Goal: Information Seeking & Learning: Learn about a topic

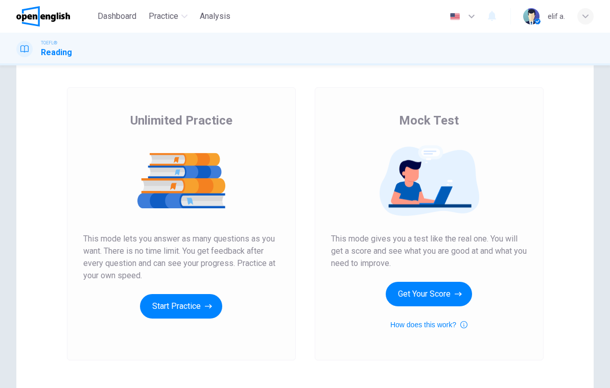
scroll to position [44, 0]
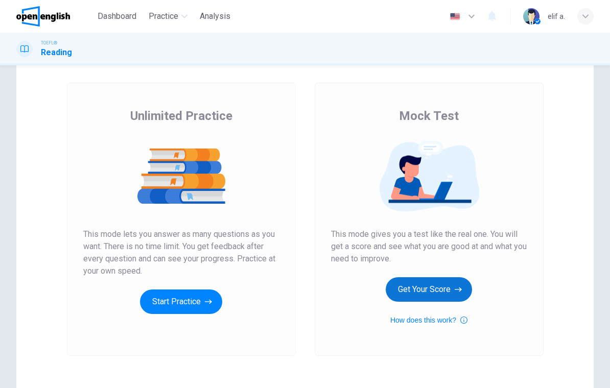
click at [452, 278] on button "Get Your Score" at bounding box center [429, 289] width 86 height 25
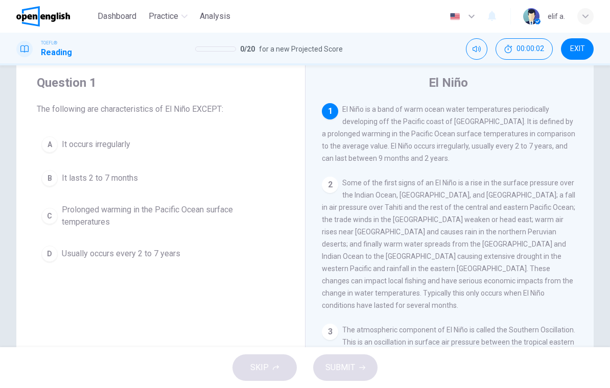
scroll to position [30, 0]
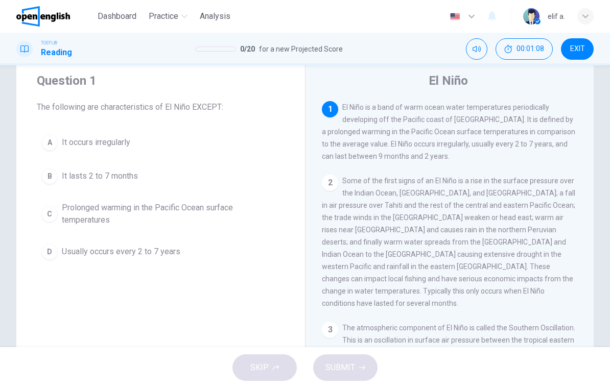
click at [47, 174] on div "B" at bounding box center [49, 176] width 16 height 16
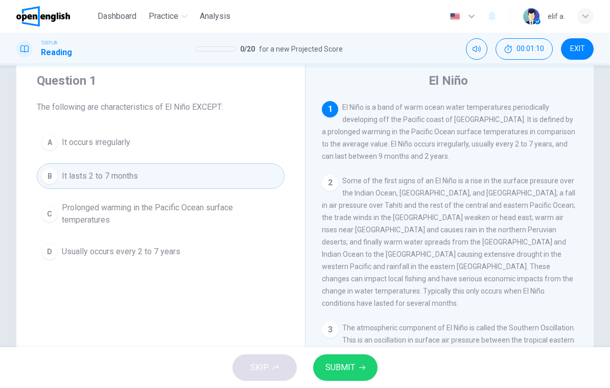
click at [358, 364] on button "SUBMIT" at bounding box center [345, 367] width 64 height 27
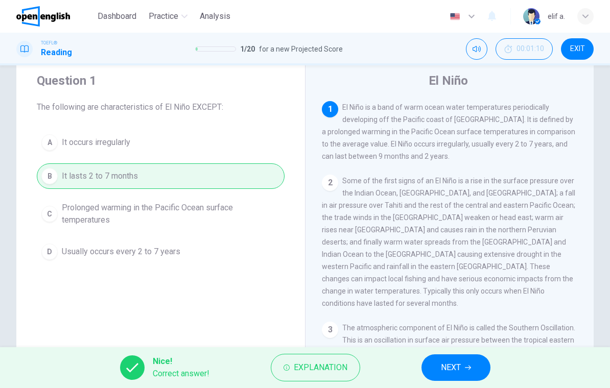
click at [470, 361] on button "NEXT" at bounding box center [455, 367] width 69 height 27
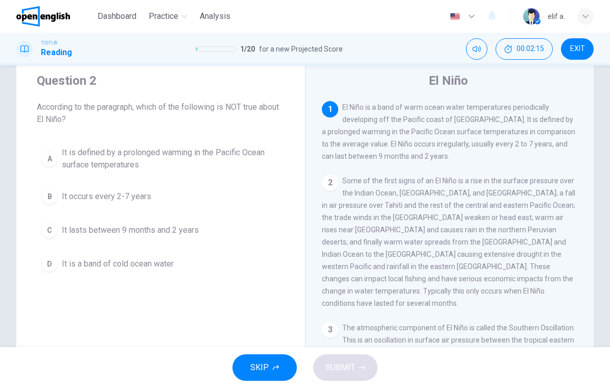
click at [47, 264] on div "D" at bounding box center [49, 264] width 16 height 16
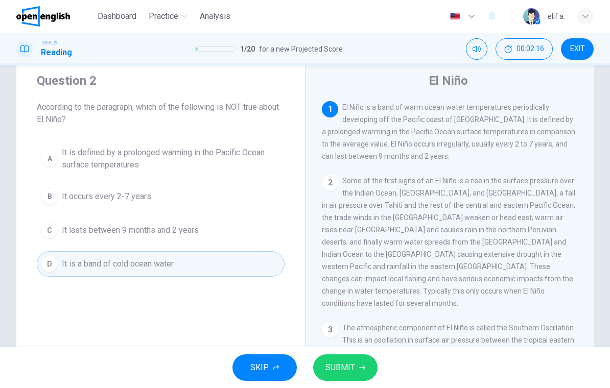
click at [360, 363] on button "SUBMIT" at bounding box center [345, 367] width 64 height 27
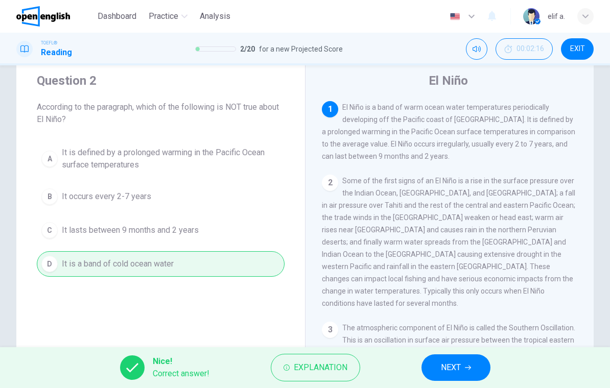
click at [450, 368] on span "NEXT" at bounding box center [451, 368] width 20 height 14
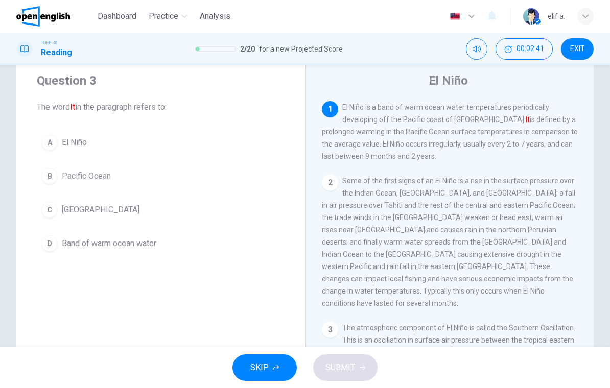
click at [59, 138] on button "A El Niño" at bounding box center [161, 143] width 248 height 26
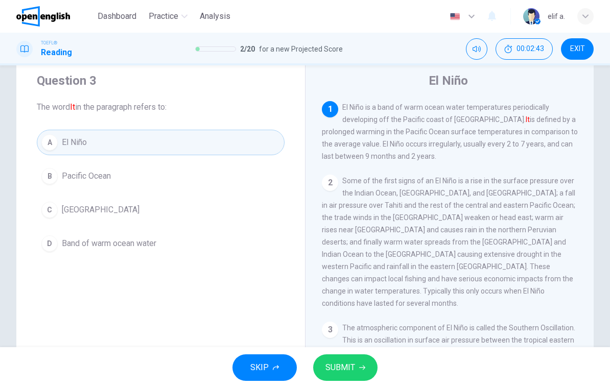
click at [345, 365] on span "SUBMIT" at bounding box center [340, 368] width 30 height 14
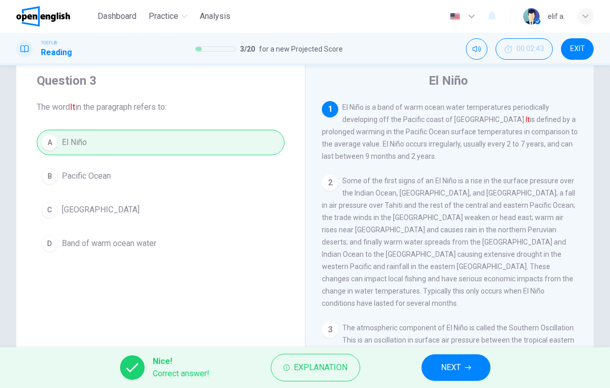
click at [466, 372] on button "NEXT" at bounding box center [455, 367] width 69 height 27
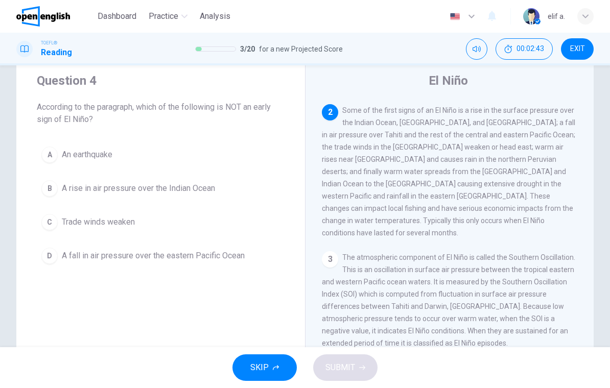
scroll to position [76, 0]
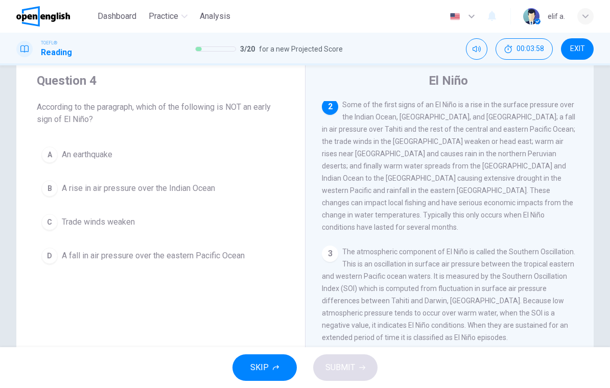
click at [50, 152] on div "A" at bounding box center [49, 155] width 16 height 16
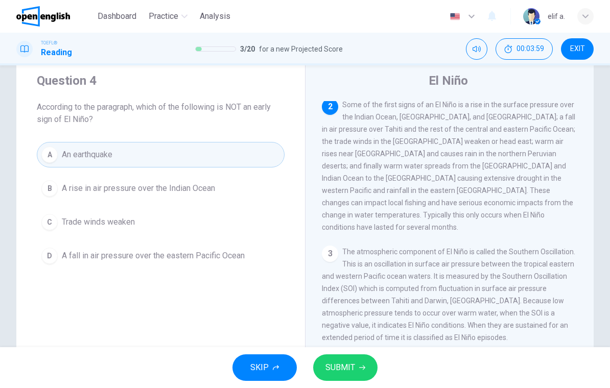
click at [343, 362] on span "SUBMIT" at bounding box center [340, 368] width 30 height 14
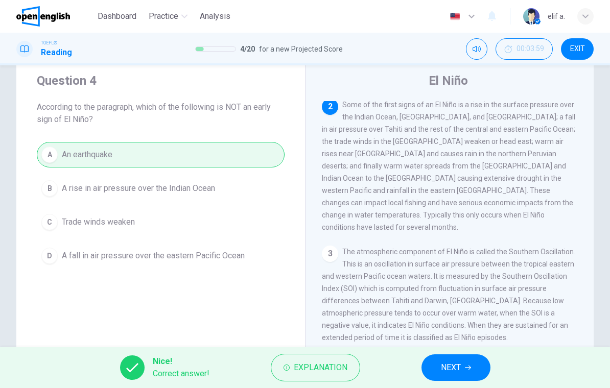
click at [473, 366] on button "NEXT" at bounding box center [455, 367] width 69 height 27
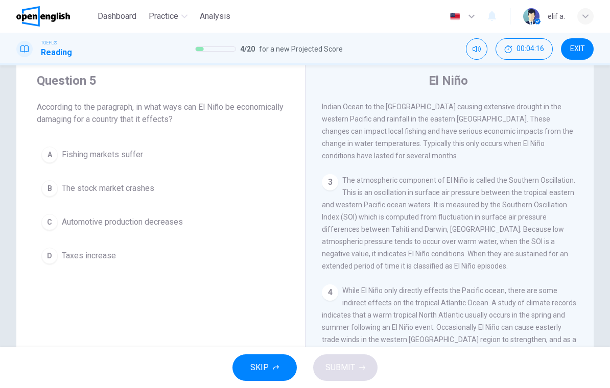
click at [586, 217] on div "1 El Niño is a band of warm ocean water temperatures periodically developing of…" at bounding box center [456, 248] width 269 height 294
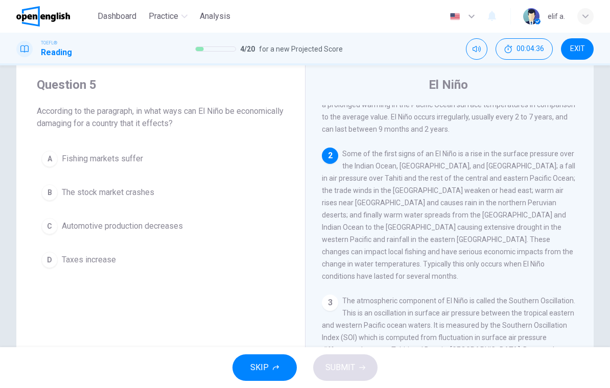
scroll to position [31, 0]
click at [43, 158] on div "A" at bounding box center [49, 159] width 16 height 16
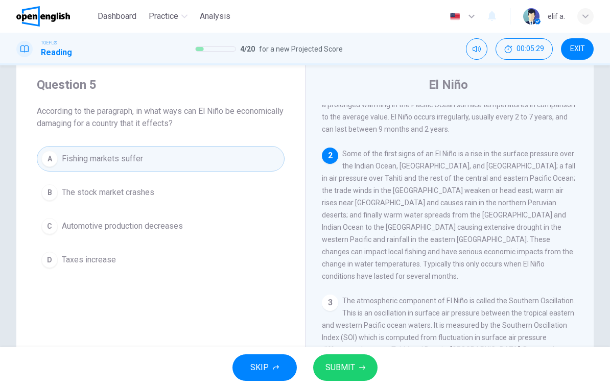
click at [358, 360] on button "SUBMIT" at bounding box center [345, 367] width 64 height 27
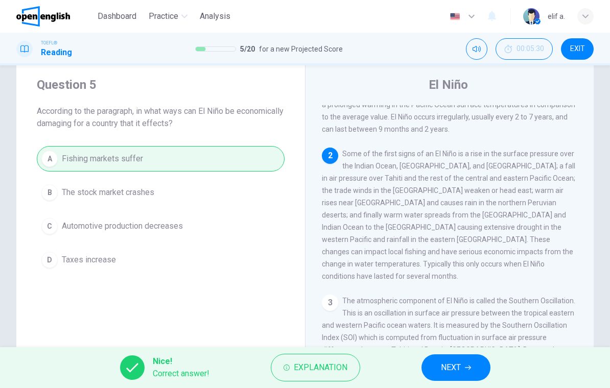
click at [447, 369] on span "NEXT" at bounding box center [451, 368] width 20 height 14
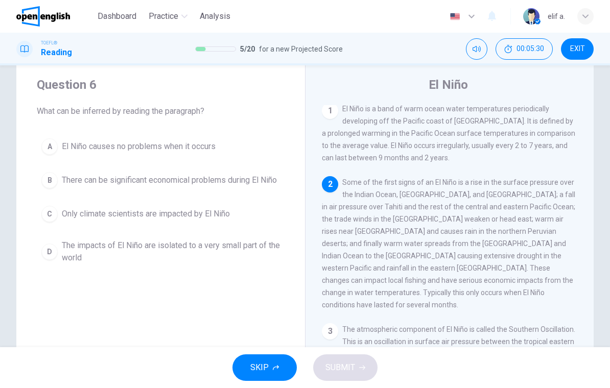
scroll to position [0, 0]
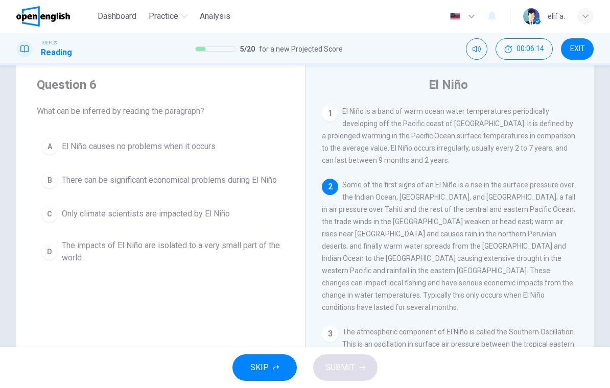
click at [51, 181] on div "B" at bounding box center [49, 180] width 16 height 16
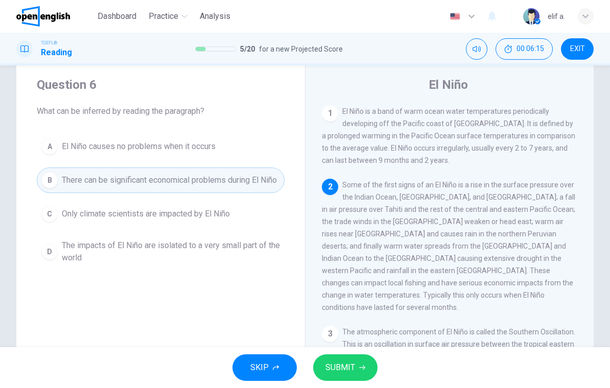
click at [352, 357] on button "SUBMIT" at bounding box center [345, 367] width 64 height 27
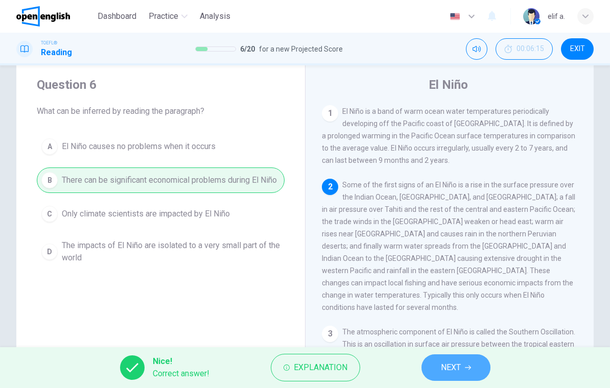
click at [470, 361] on button "NEXT" at bounding box center [455, 367] width 69 height 27
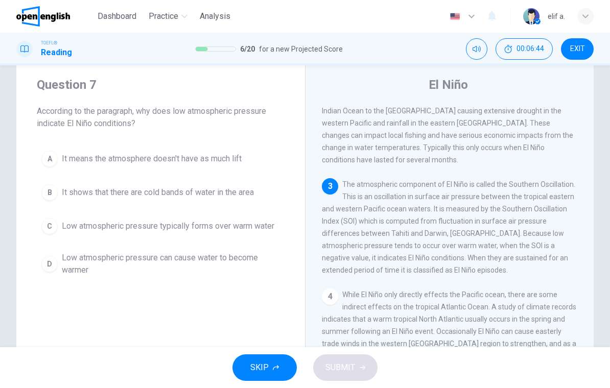
scroll to position [151, 0]
click at [46, 263] on div "D" at bounding box center [49, 264] width 16 height 16
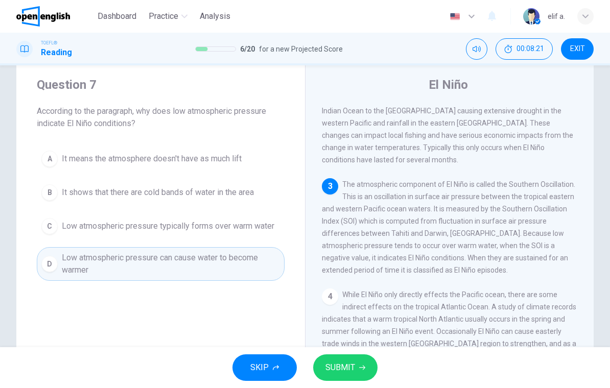
click at [355, 363] on button "SUBMIT" at bounding box center [345, 367] width 64 height 27
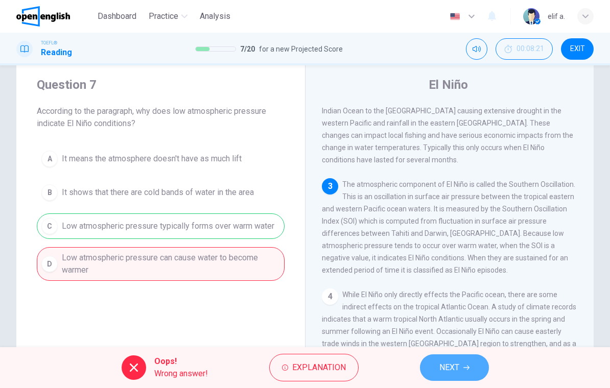
click at [457, 364] on span "NEXT" at bounding box center [449, 368] width 20 height 14
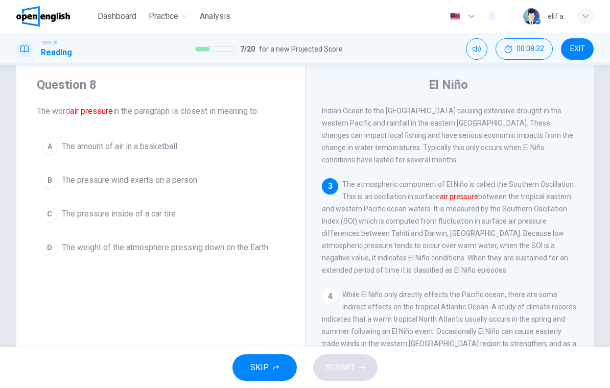
click at [53, 254] on div "D" at bounding box center [49, 247] width 16 height 16
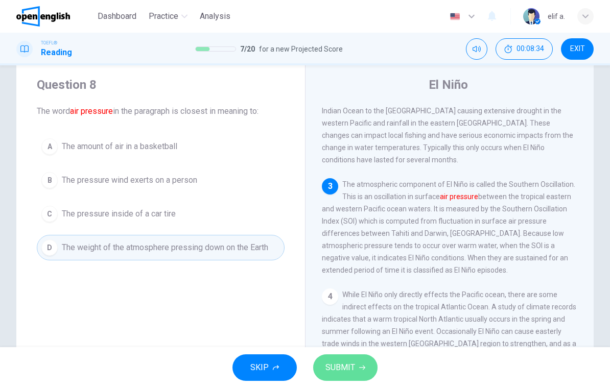
click at [363, 366] on icon "button" at bounding box center [362, 368] width 6 height 6
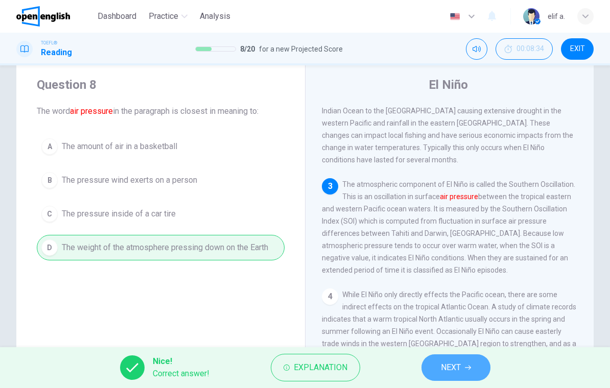
click at [475, 367] on button "NEXT" at bounding box center [455, 367] width 69 height 27
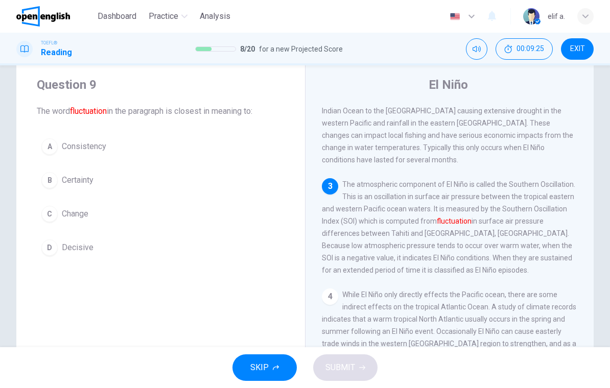
click at [52, 215] on div "C" at bounding box center [49, 214] width 16 height 16
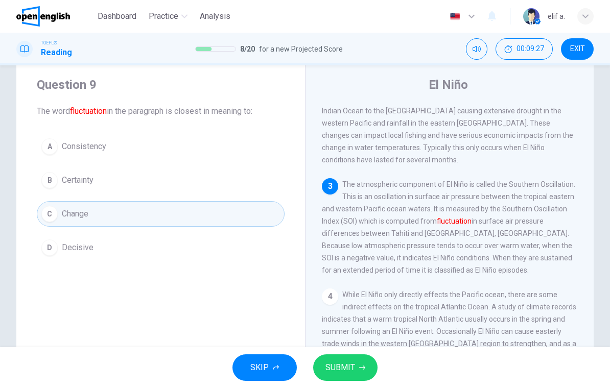
click at [361, 364] on button "SUBMIT" at bounding box center [345, 367] width 64 height 27
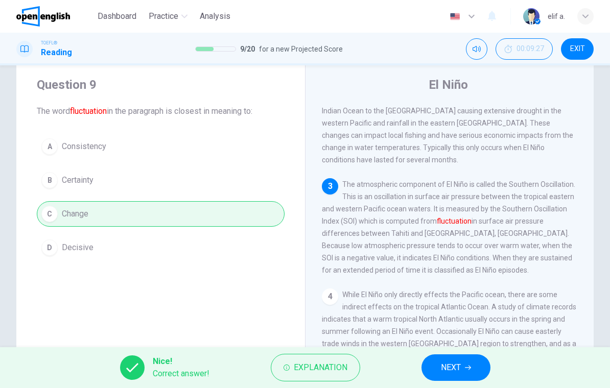
click at [466, 377] on button "NEXT" at bounding box center [455, 367] width 69 height 27
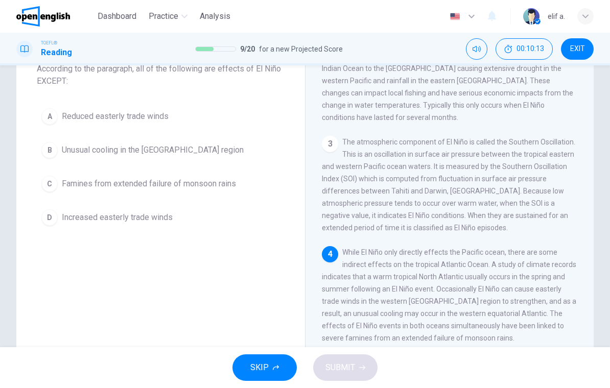
scroll to position [84, 0]
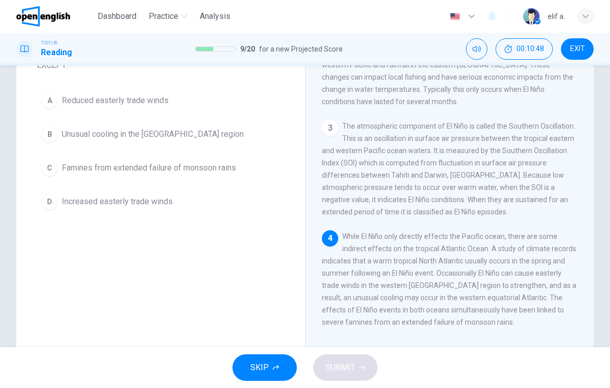
click at [46, 132] on div "B" at bounding box center [49, 134] width 16 height 16
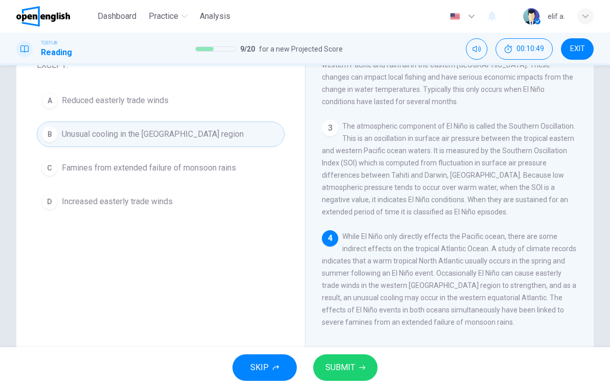
click at [351, 357] on button "SUBMIT" at bounding box center [345, 367] width 64 height 27
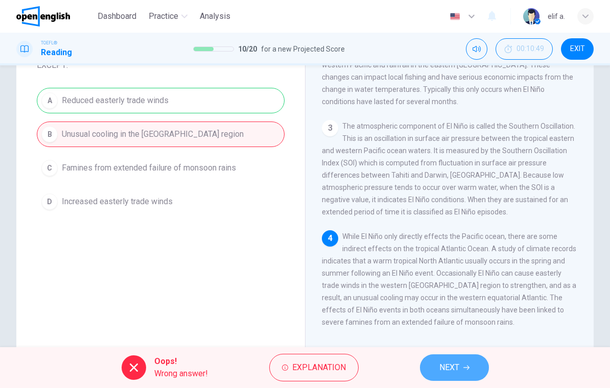
click at [475, 357] on button "NEXT" at bounding box center [454, 367] width 69 height 27
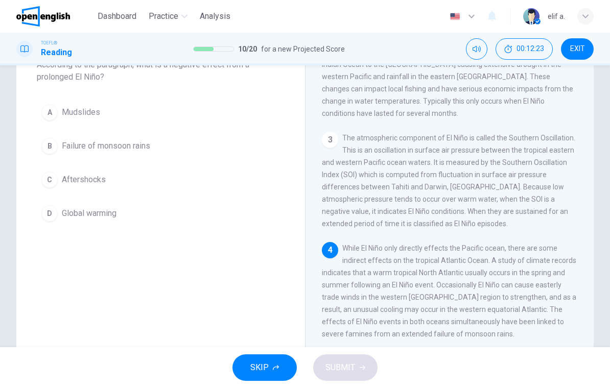
scroll to position [73, 0]
click at [44, 146] on div "B" at bounding box center [49, 145] width 16 height 16
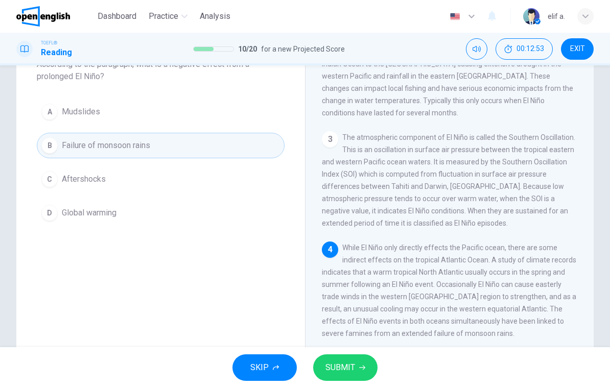
click at [362, 363] on button "SUBMIT" at bounding box center [345, 367] width 64 height 27
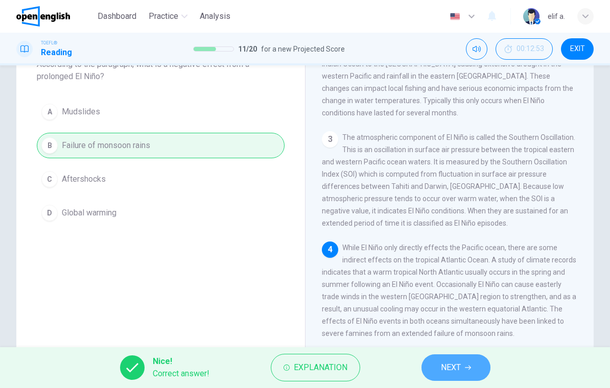
click at [465, 364] on button "NEXT" at bounding box center [455, 367] width 69 height 27
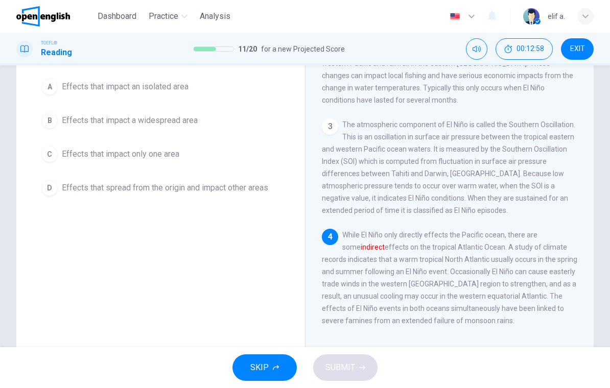
scroll to position [87, 0]
click at [51, 153] on div "C" at bounding box center [49, 153] width 16 height 16
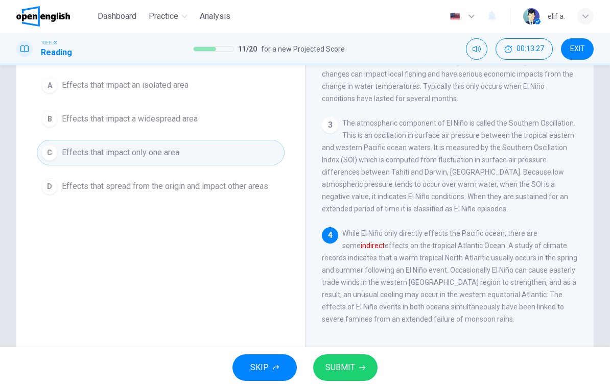
click at [362, 368] on icon "button" at bounding box center [362, 368] width 6 height 5
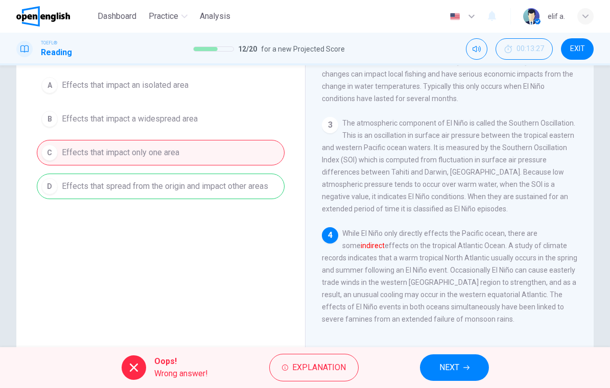
click at [488, 371] on button "NEXT" at bounding box center [454, 367] width 69 height 27
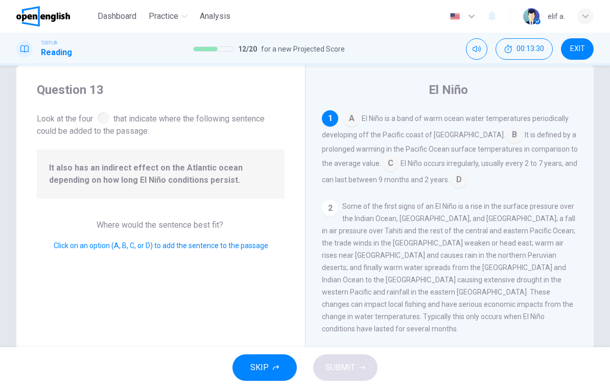
scroll to position [19, 0]
click at [171, 169] on span "It also has an indirect effect on the Atlantic ocean depending on how long El N…" at bounding box center [160, 175] width 223 height 25
click at [388, 159] on input at bounding box center [390, 165] width 16 height 16
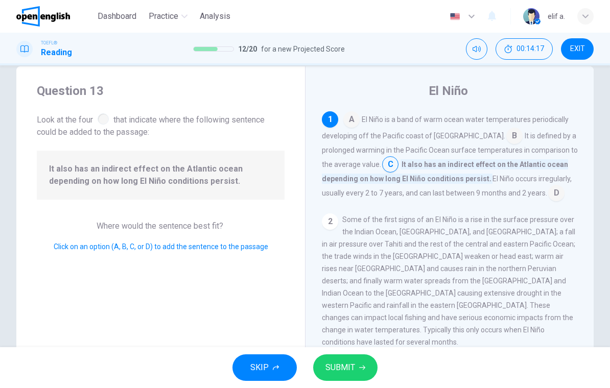
click at [333, 361] on span "SUBMIT" at bounding box center [340, 368] width 30 height 14
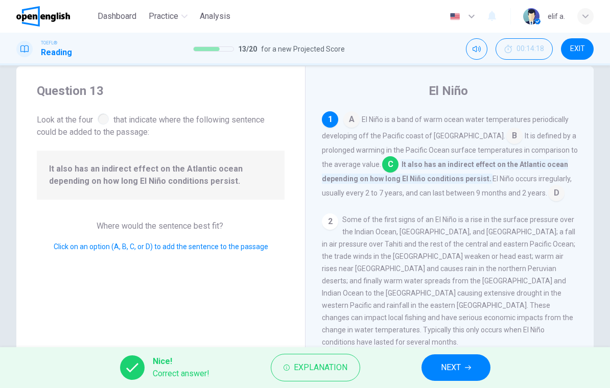
click at [448, 363] on span "NEXT" at bounding box center [451, 368] width 20 height 14
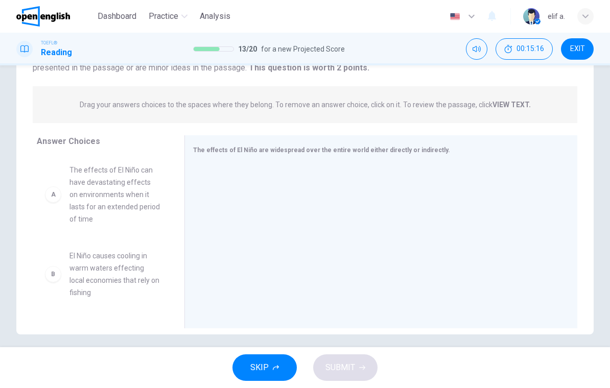
scroll to position [107, 0]
click at [52, 198] on div "A" at bounding box center [53, 194] width 16 height 16
click at [50, 190] on div "A" at bounding box center [53, 194] width 16 height 16
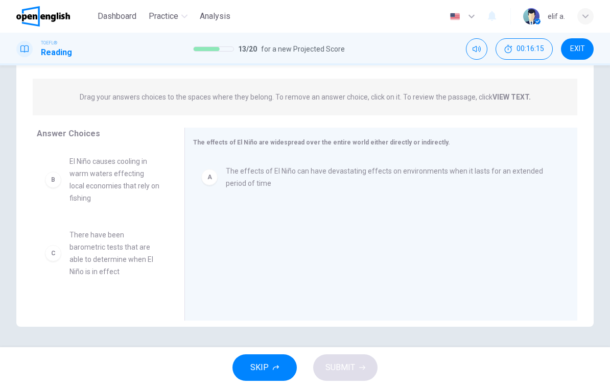
scroll to position [114, 0]
click at [282, 368] on button "SKIP" at bounding box center [264, 367] width 64 height 27
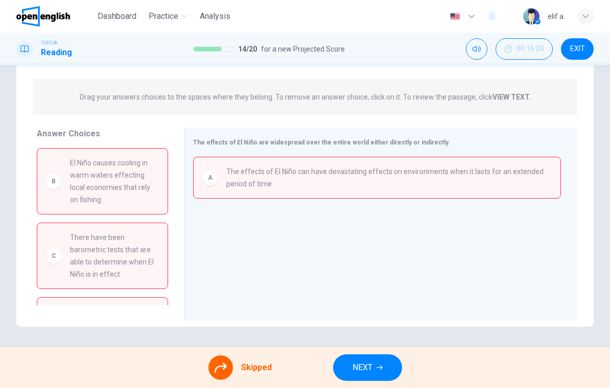
scroll to position [0, 0]
click at [378, 359] on button "NEXT" at bounding box center [367, 367] width 69 height 27
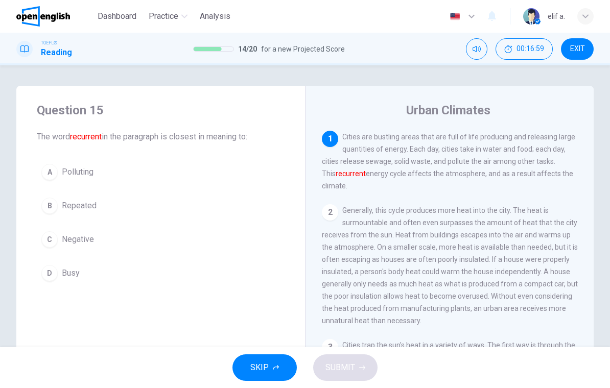
click at [37, 207] on button "B Repeated" at bounding box center [161, 206] width 248 height 26
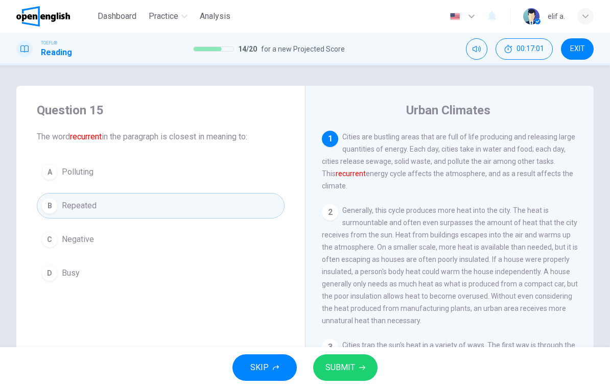
click at [353, 362] on span "SUBMIT" at bounding box center [340, 368] width 30 height 14
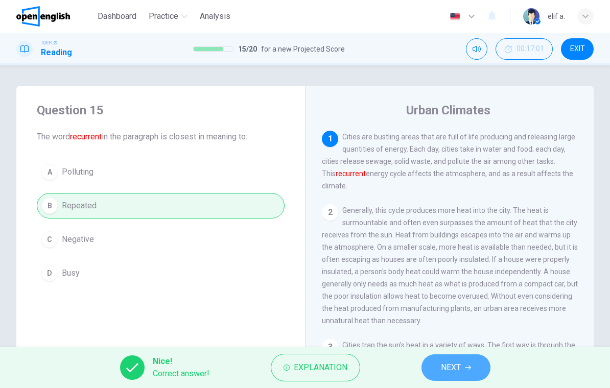
click at [450, 367] on span "NEXT" at bounding box center [451, 368] width 20 height 14
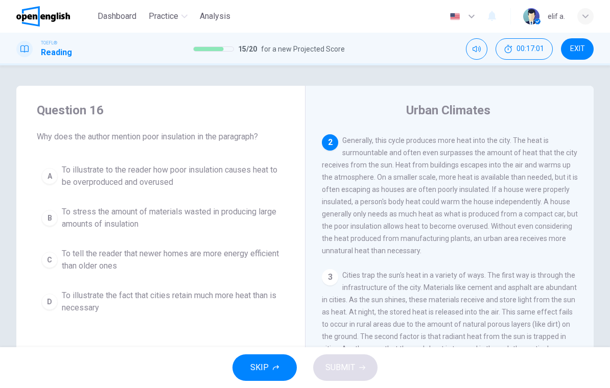
scroll to position [76, 0]
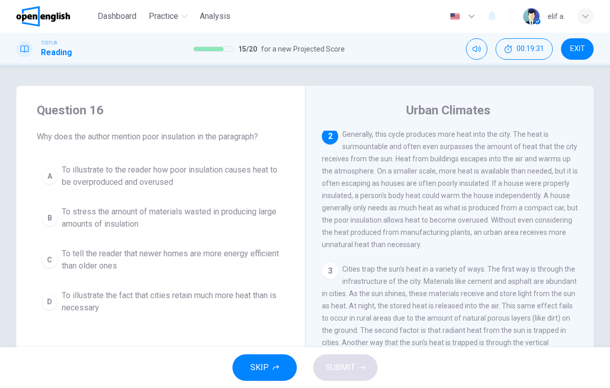
click at [47, 171] on div "A" at bounding box center [49, 176] width 16 height 16
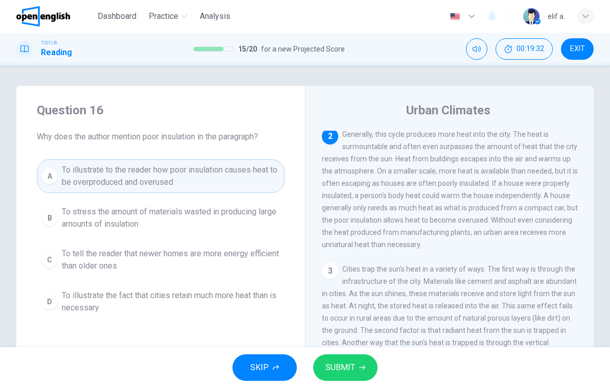
click at [346, 357] on button "SUBMIT" at bounding box center [345, 367] width 64 height 27
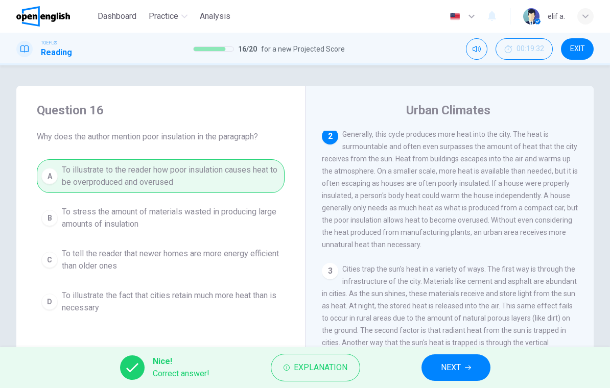
click at [470, 358] on button "NEXT" at bounding box center [455, 367] width 69 height 27
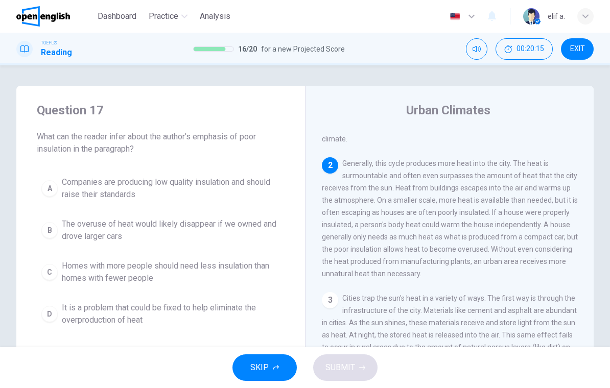
scroll to position [47, 0]
click at [37, 269] on button "C Homes with more people should need less insulation than homes with fewer peop…" at bounding box center [161, 272] width 248 height 34
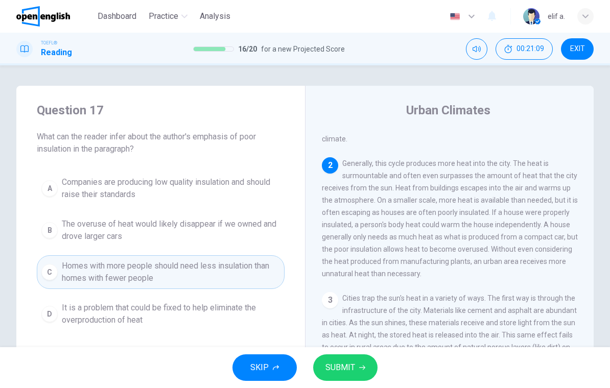
click at [354, 366] on button "SUBMIT" at bounding box center [345, 367] width 64 height 27
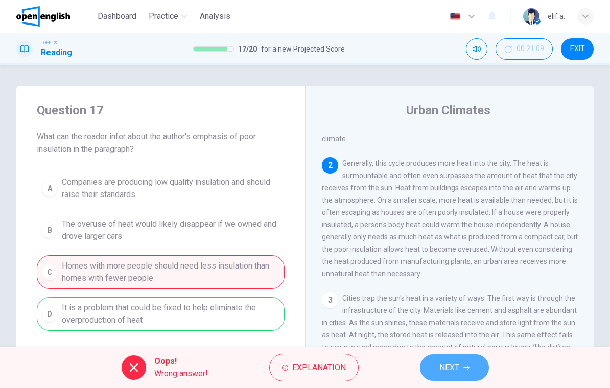
click at [454, 364] on span "NEXT" at bounding box center [449, 368] width 20 height 14
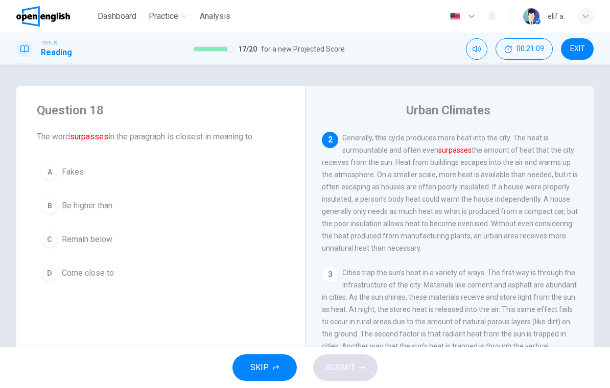
scroll to position [76, 0]
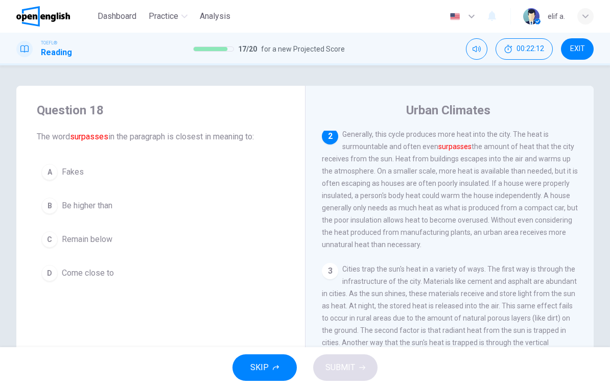
click at [43, 202] on div "B" at bounding box center [49, 206] width 16 height 16
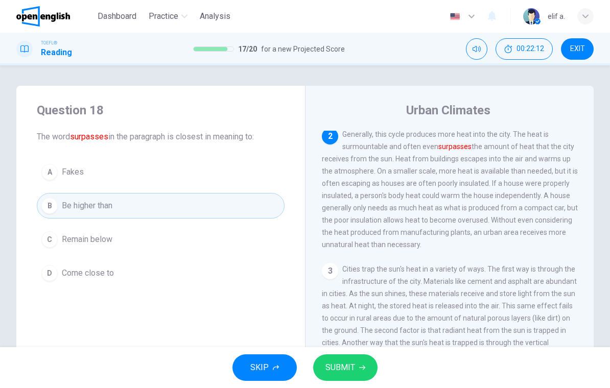
click at [367, 362] on button "SUBMIT" at bounding box center [345, 367] width 64 height 27
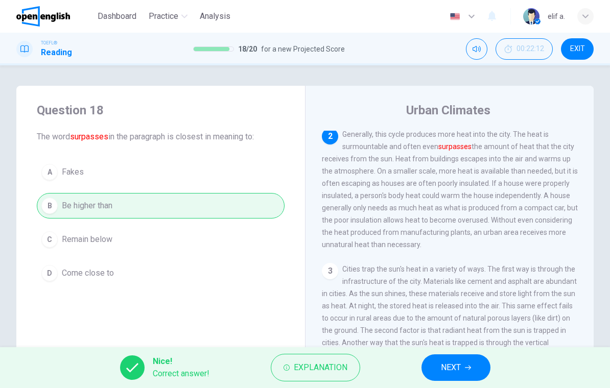
click at [479, 380] on button "NEXT" at bounding box center [455, 367] width 69 height 27
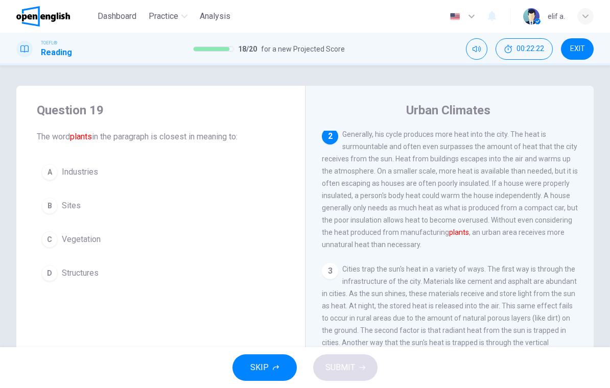
click at [87, 236] on span "Vegetation" at bounding box center [81, 239] width 39 height 12
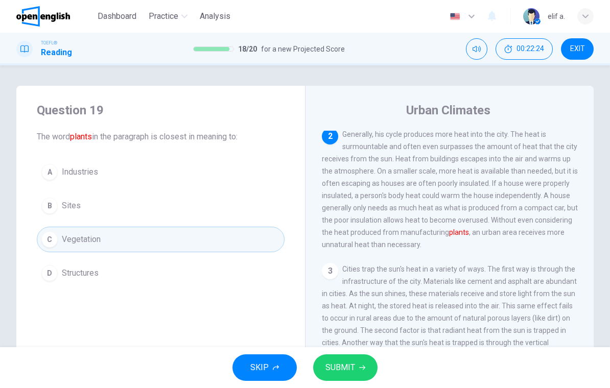
click at [354, 358] on button "SUBMIT" at bounding box center [345, 367] width 64 height 27
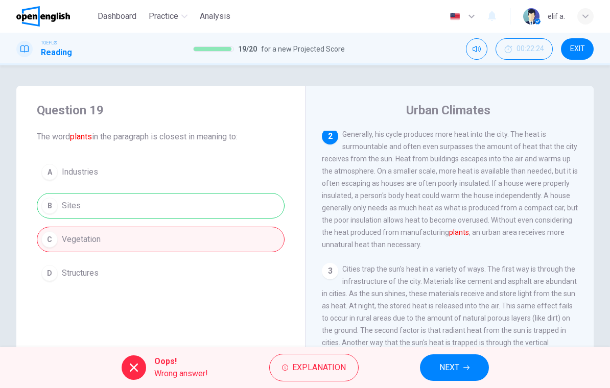
click at [467, 370] on icon "button" at bounding box center [466, 368] width 6 height 6
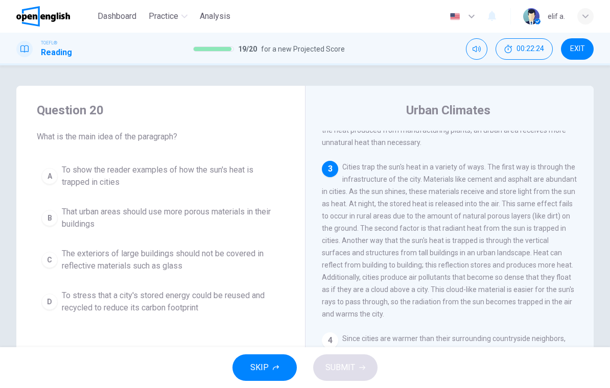
scroll to position [190, 0]
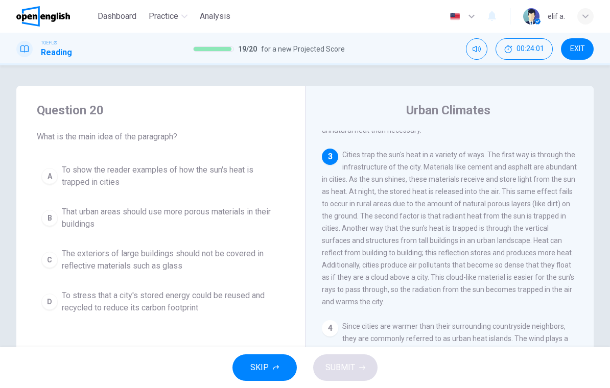
click at [230, 171] on span "To show the reader examples of how the sun's heat is trapped in cities" at bounding box center [171, 176] width 218 height 25
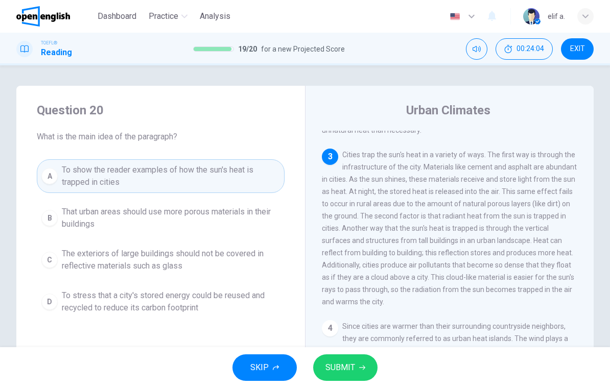
scroll to position [0, 0]
click at [354, 367] on button "SUBMIT" at bounding box center [345, 367] width 64 height 27
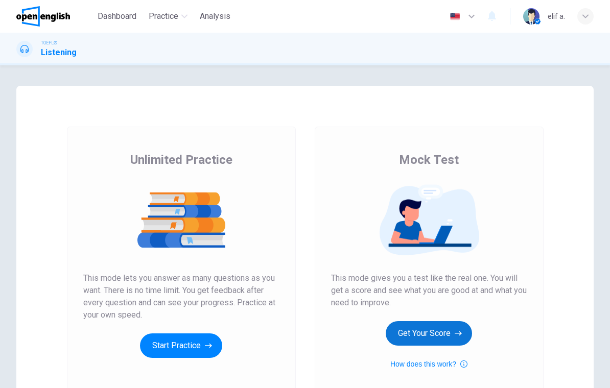
click at [450, 333] on button "Get Your Score" at bounding box center [429, 333] width 86 height 25
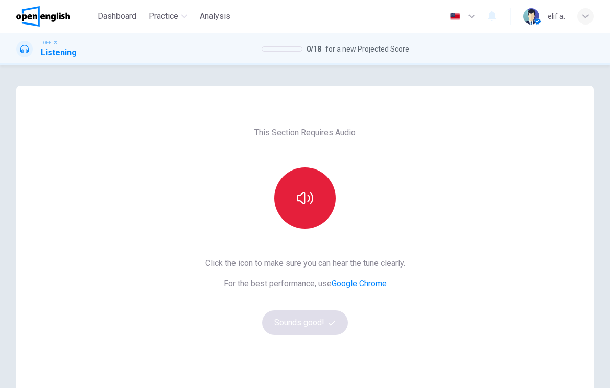
click at [321, 208] on button "button" at bounding box center [304, 197] width 61 height 61
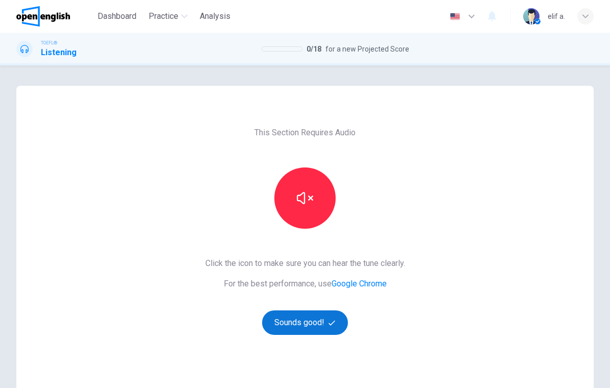
click at [331, 321] on icon "button" at bounding box center [331, 323] width 7 height 7
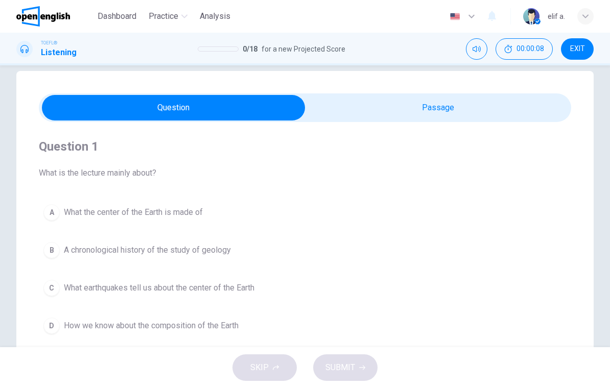
scroll to position [19, 0]
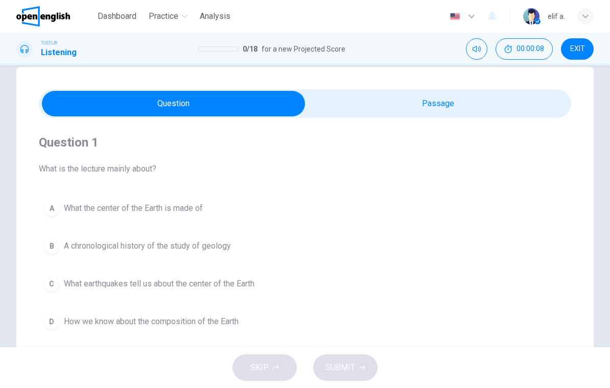
click at [506, 79] on div "Question 1 What is the lecture mainly about? A What the center of the Earth is …" at bounding box center [304, 272] width 577 height 411
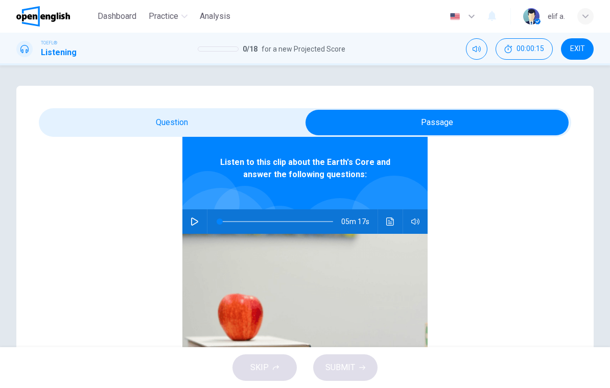
scroll to position [0, 0]
click at [196, 218] on icon "button" at bounding box center [194, 222] width 8 height 8
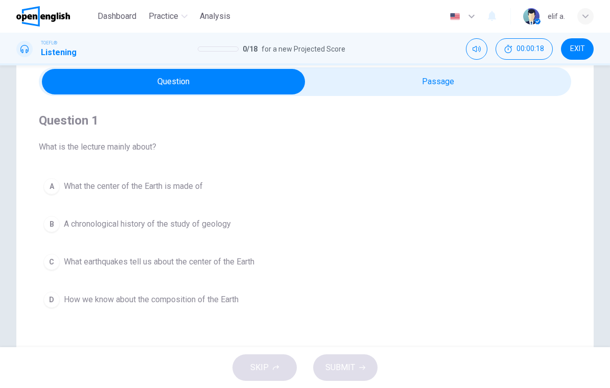
scroll to position [42, 0]
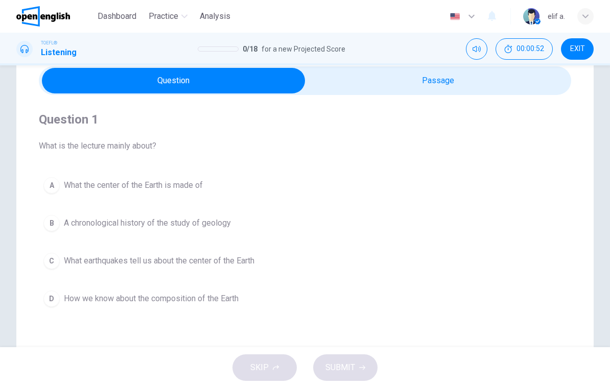
click at [50, 177] on button "A What the center of the Earth is made of" at bounding box center [305, 186] width 532 height 26
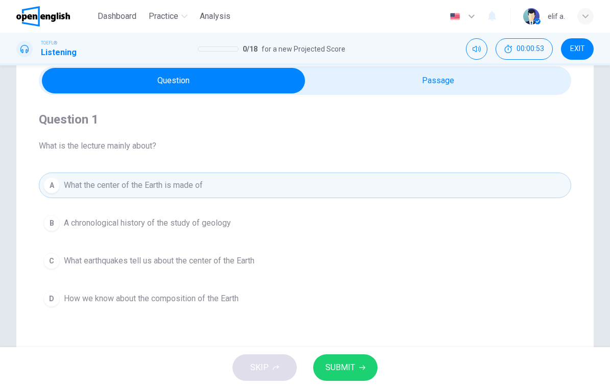
click at [365, 358] on button "SUBMIT" at bounding box center [345, 367] width 64 height 27
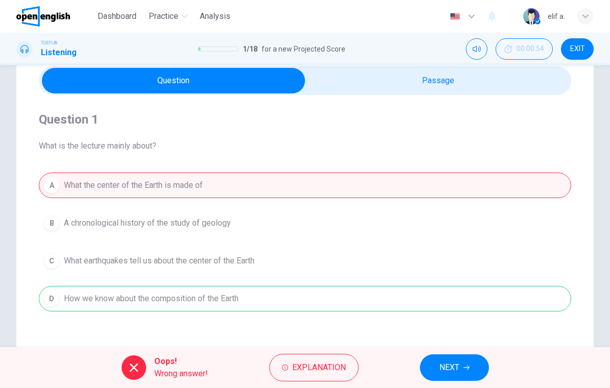
click at [446, 362] on span "NEXT" at bounding box center [449, 368] width 20 height 14
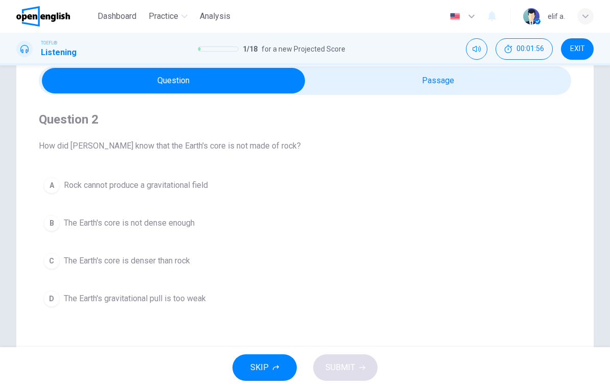
click at [53, 215] on div "B" at bounding box center [51, 223] width 16 height 16
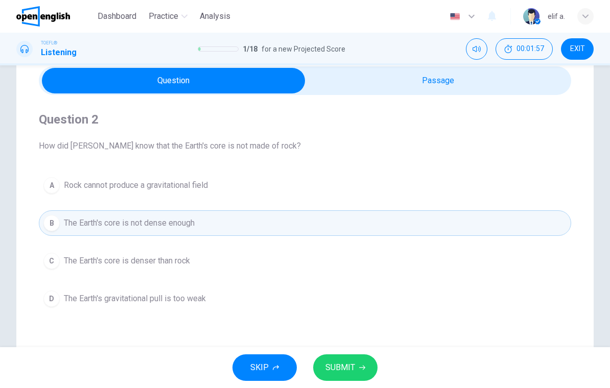
click at [359, 368] on icon "button" at bounding box center [362, 368] width 6 height 5
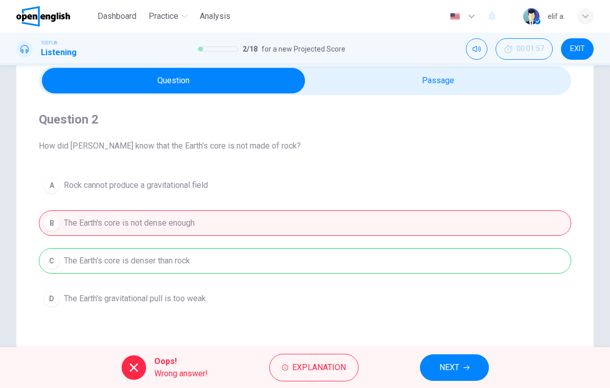
click at [449, 368] on span "NEXT" at bounding box center [449, 368] width 20 height 14
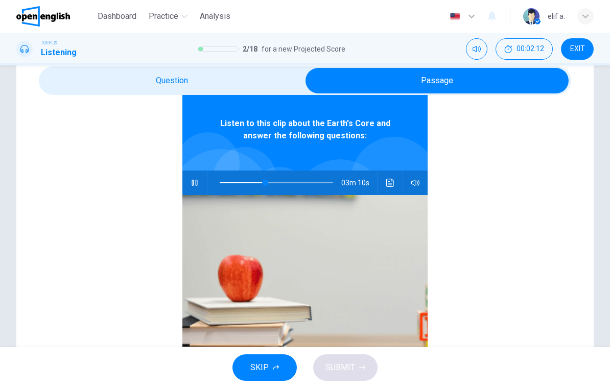
scroll to position [52, 0]
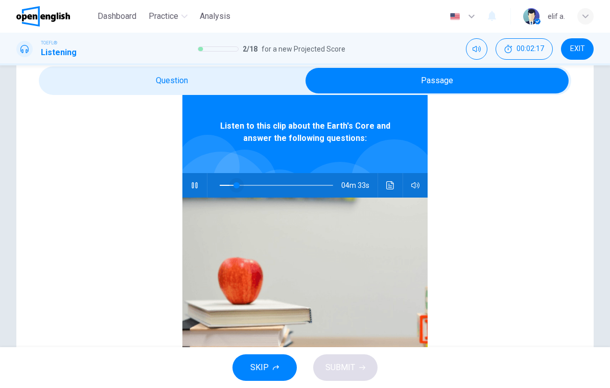
click at [233, 182] on span at bounding box center [236, 185] width 6 height 6
click at [199, 191] on button "button" at bounding box center [194, 185] width 16 height 25
click at [196, 185] on icon "button" at bounding box center [194, 185] width 8 height 8
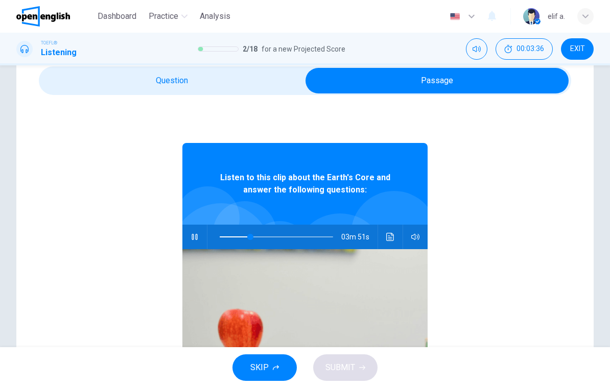
click at [196, 235] on icon "button" at bounding box center [194, 237] width 6 height 6
click at [195, 238] on icon "button" at bounding box center [194, 237] width 8 height 8
click at [240, 238] on span at bounding box center [240, 237] width 6 height 6
click at [193, 242] on button "button" at bounding box center [194, 237] width 16 height 25
click at [247, 239] on span at bounding box center [247, 237] width 6 height 6
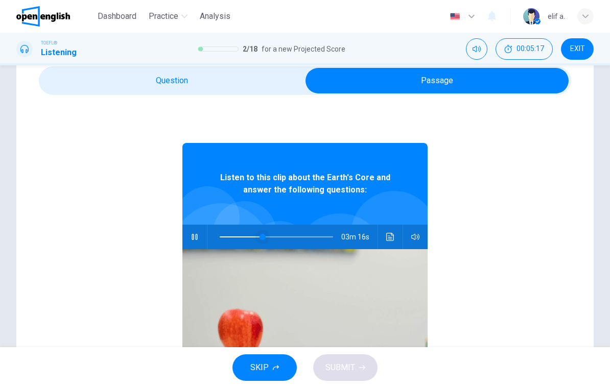
click at [263, 240] on span at bounding box center [262, 237] width 6 height 6
click at [190, 240] on button "button" at bounding box center [194, 237] width 16 height 25
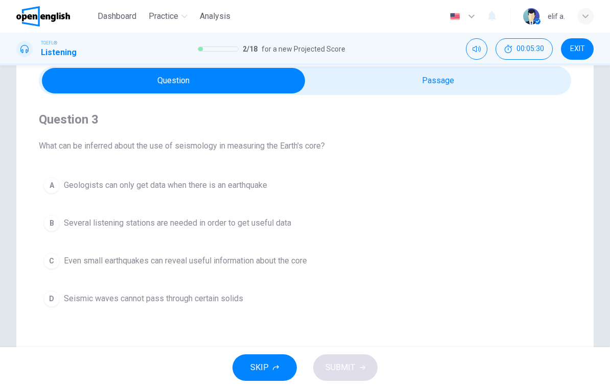
click at [277, 212] on button "B Several listening stations are needed in order to get useful data" at bounding box center [305, 223] width 532 height 26
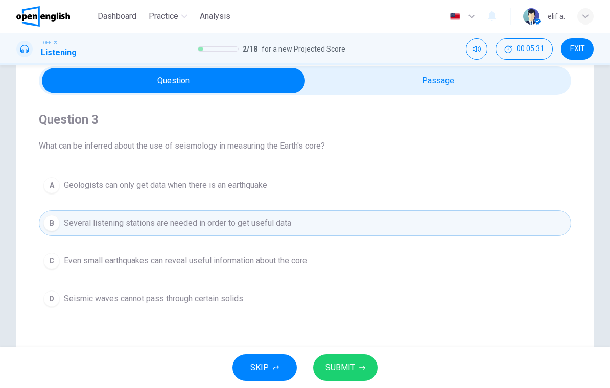
click at [359, 369] on icon "button" at bounding box center [362, 368] width 6 height 6
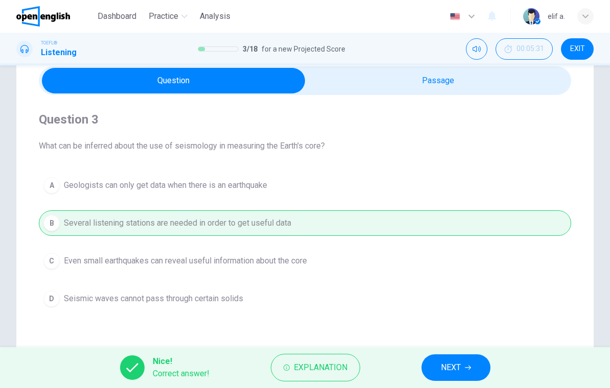
click at [459, 363] on span "NEXT" at bounding box center [451, 368] width 20 height 14
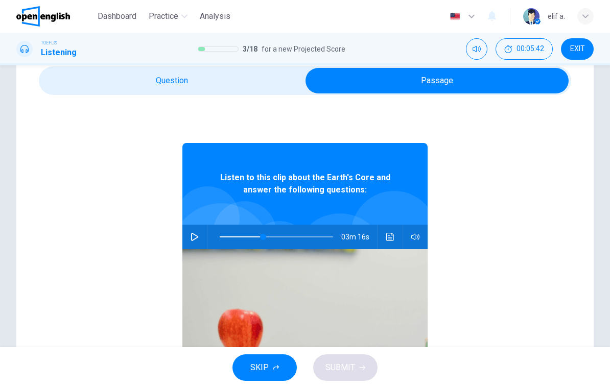
click at [190, 236] on icon "button" at bounding box center [194, 237] width 8 height 8
type input "**"
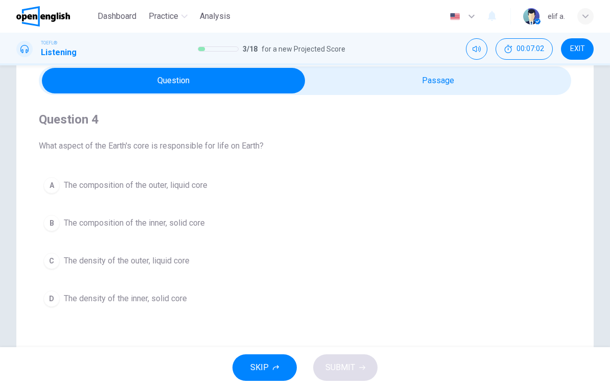
click at [56, 290] on button "D The density of the inner, solid core" at bounding box center [305, 299] width 532 height 26
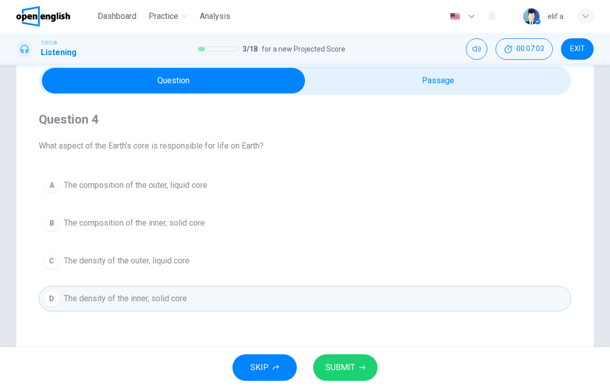
click at [365, 366] on button "SUBMIT" at bounding box center [345, 367] width 64 height 27
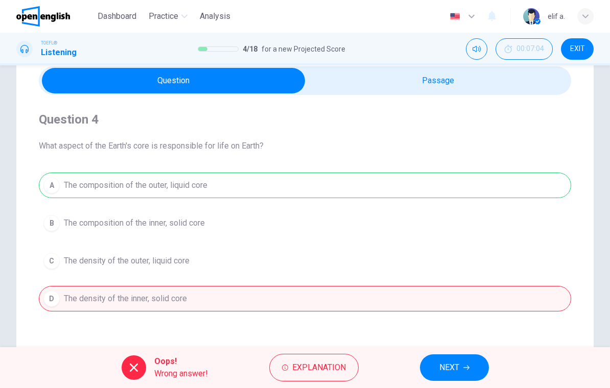
click at [452, 357] on button "NEXT" at bounding box center [454, 367] width 69 height 27
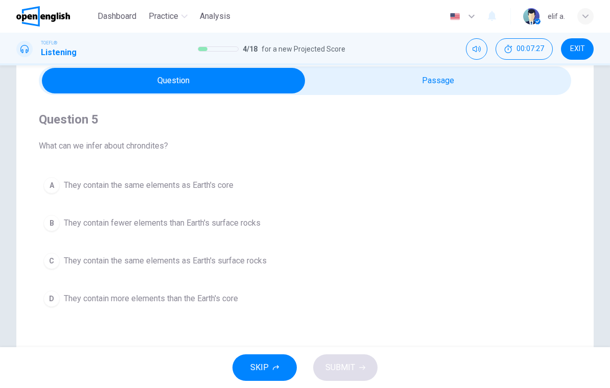
click at [56, 260] on div "C" at bounding box center [51, 261] width 16 height 16
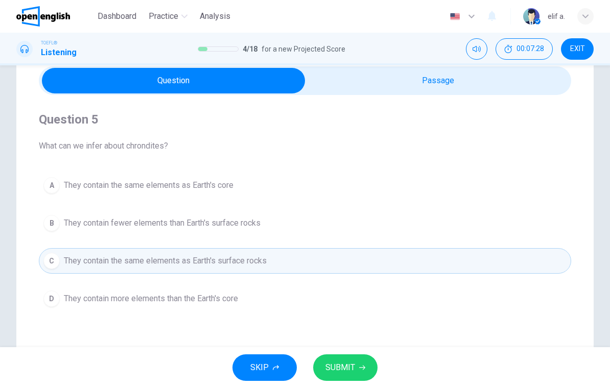
click at [344, 352] on div "SKIP SUBMIT" at bounding box center [305, 367] width 610 height 41
click at [357, 366] on button "SUBMIT" at bounding box center [345, 367] width 64 height 27
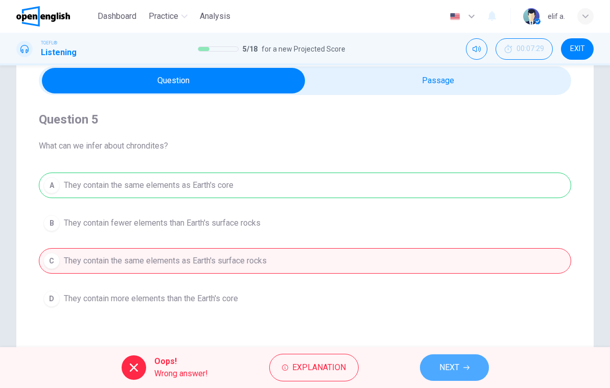
click at [477, 373] on button "NEXT" at bounding box center [454, 367] width 69 height 27
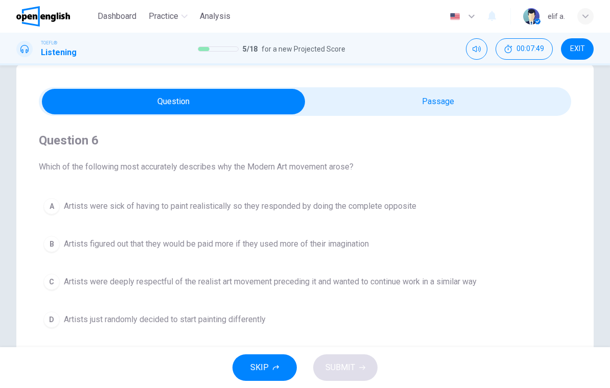
scroll to position [21, 0]
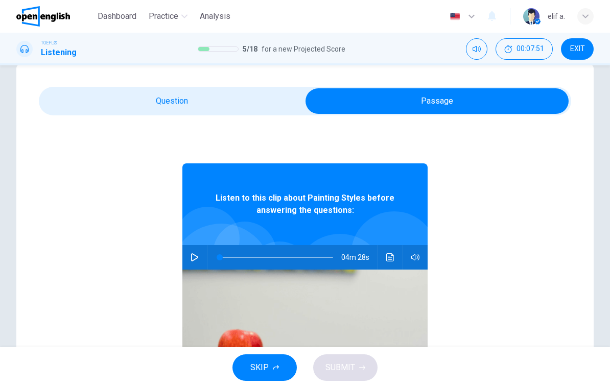
click at [202, 256] on button "button" at bounding box center [194, 257] width 16 height 25
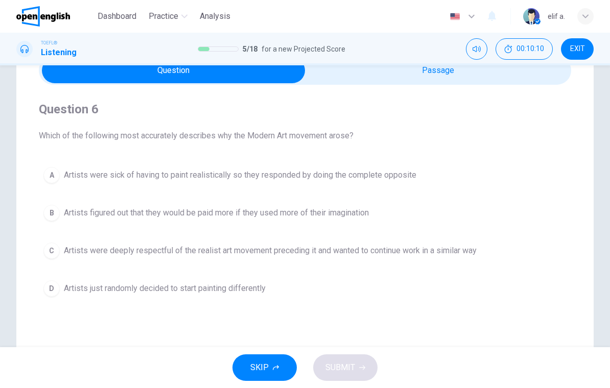
scroll to position [53, 0]
click at [45, 279] on button "D Artists just randomly decided to start painting differently" at bounding box center [305, 288] width 532 height 26
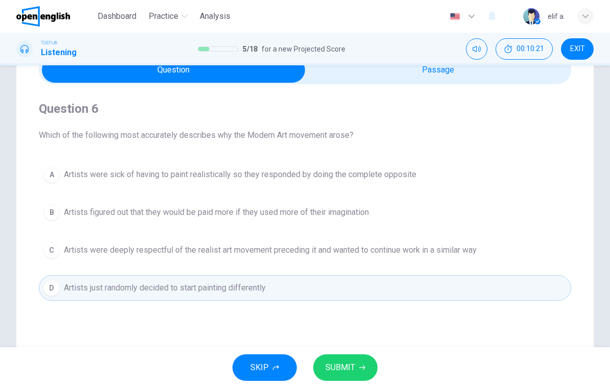
click at [354, 367] on span "SUBMIT" at bounding box center [340, 368] width 30 height 14
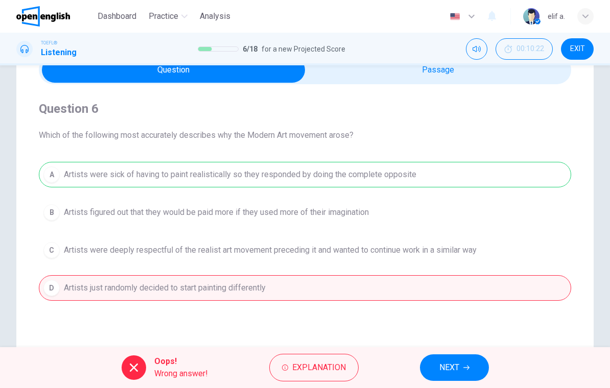
click at [444, 357] on button "NEXT" at bounding box center [454, 367] width 69 height 27
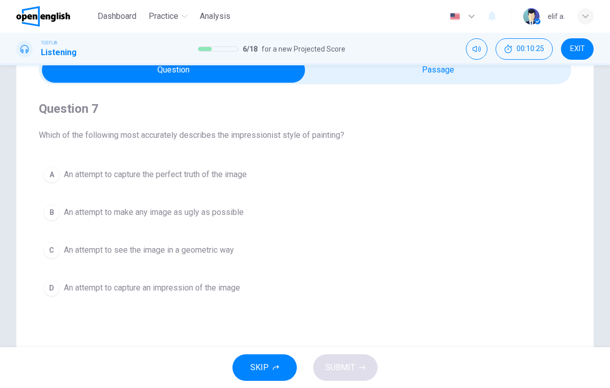
click at [497, 63] on div "TOEFL® Listening 6 / 18 for a new Projected Score 00:10:25 EXIT" at bounding box center [305, 49] width 610 height 33
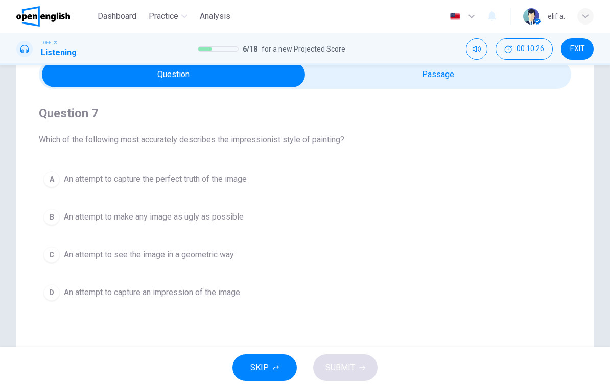
scroll to position [47, 0]
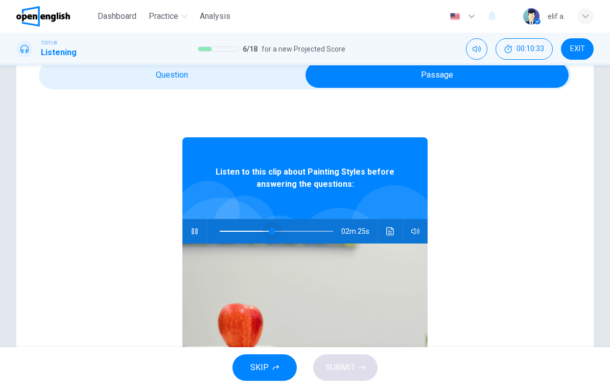
click at [272, 232] on span at bounding box center [272, 231] width 6 height 6
click at [252, 232] on span at bounding box center [252, 231] width 6 height 6
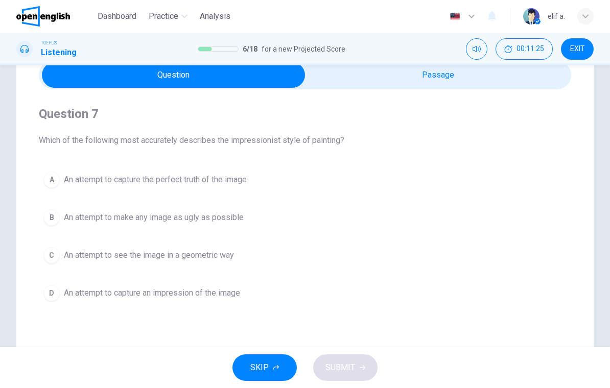
click at [228, 286] on button "D An attempt to capture an impression of the image" at bounding box center [305, 293] width 532 height 26
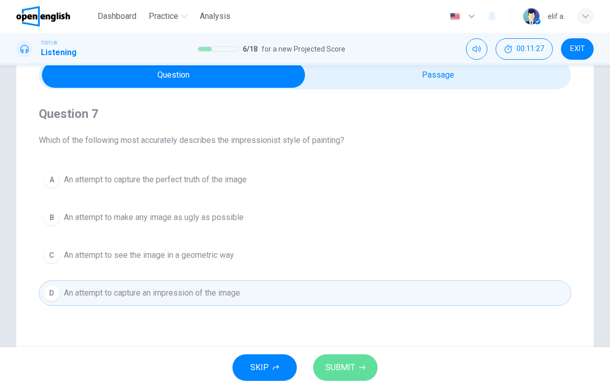
click at [345, 367] on span "SUBMIT" at bounding box center [340, 368] width 30 height 14
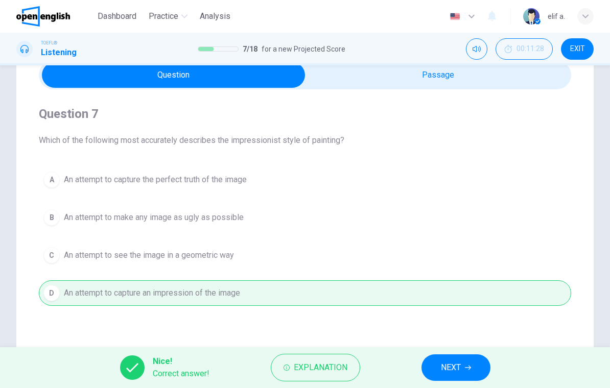
click at [438, 356] on button "NEXT" at bounding box center [455, 367] width 69 height 27
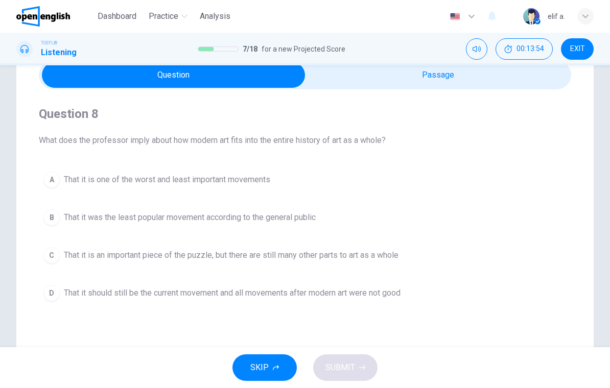
click at [380, 251] on span "That it is an important piece of the puzzle, but there are still many other par…" at bounding box center [231, 255] width 334 height 12
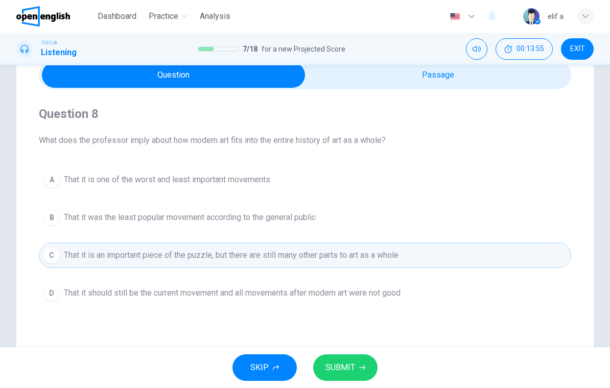
click at [351, 369] on span "SUBMIT" at bounding box center [340, 368] width 30 height 14
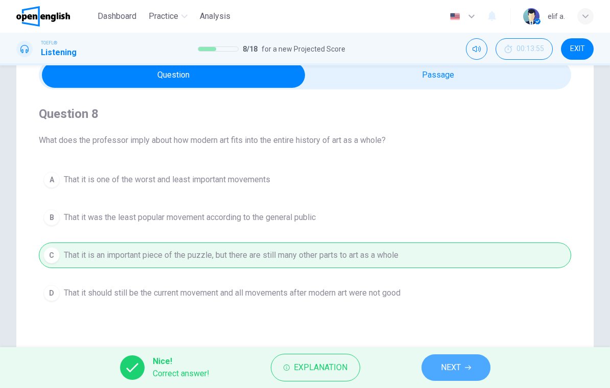
click at [446, 365] on span "NEXT" at bounding box center [451, 368] width 20 height 14
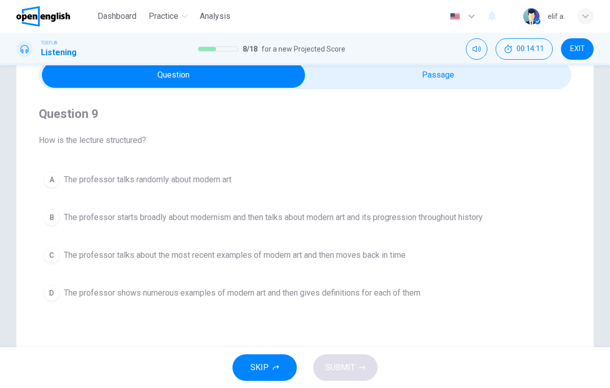
click at [452, 292] on button "D The professor shows numerous examples of modern art and then gives definition…" at bounding box center [305, 293] width 532 height 26
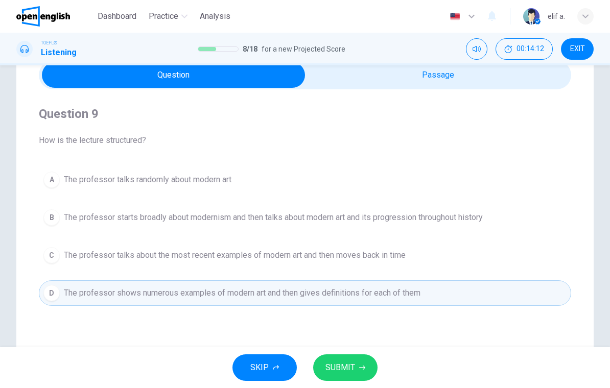
click at [349, 356] on button "SUBMIT" at bounding box center [345, 367] width 64 height 27
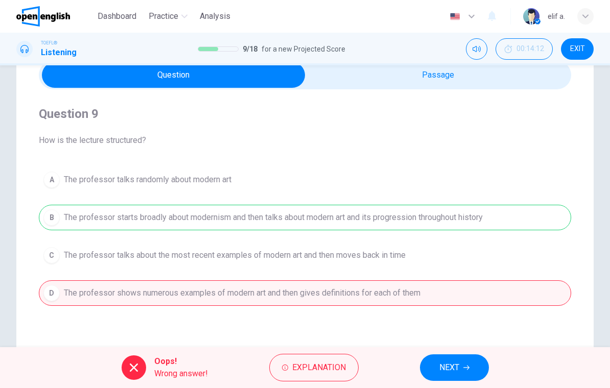
click at [450, 361] on span "NEXT" at bounding box center [449, 368] width 20 height 14
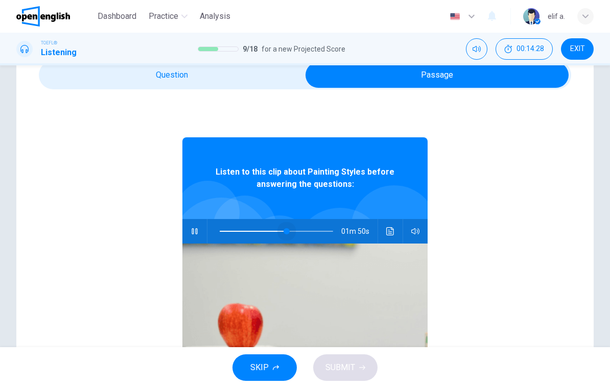
click at [287, 229] on span at bounding box center [286, 231] width 6 height 6
click at [276, 231] on span at bounding box center [275, 231] width 6 height 6
type input "**"
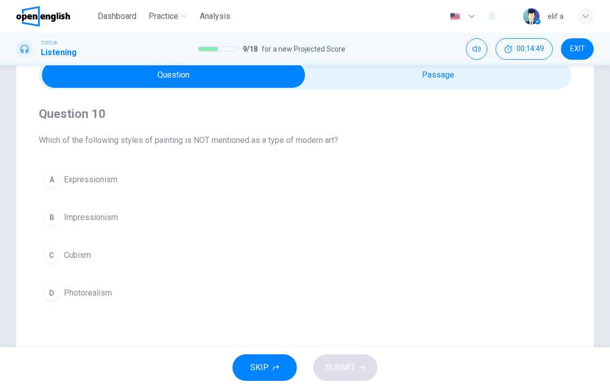
click at [40, 281] on div "A Expressionism B Impressionism C Cubism D Photorealism" at bounding box center [305, 236] width 532 height 139
click at [47, 286] on div "D" at bounding box center [51, 293] width 16 height 16
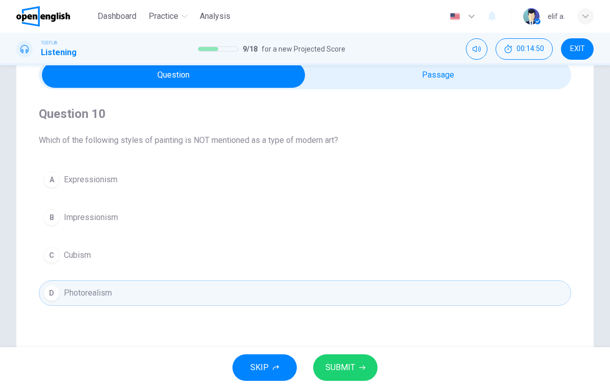
click at [373, 371] on button "SUBMIT" at bounding box center [345, 367] width 64 height 27
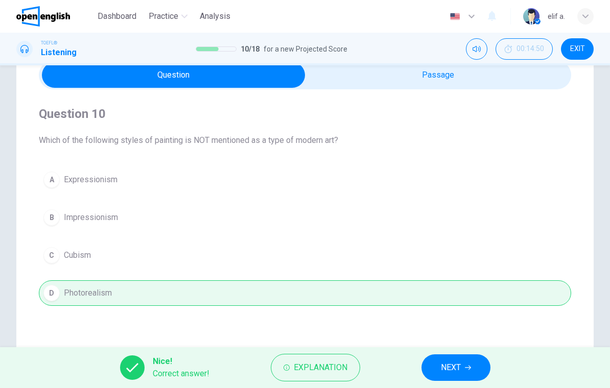
click at [449, 368] on span "NEXT" at bounding box center [451, 368] width 20 height 14
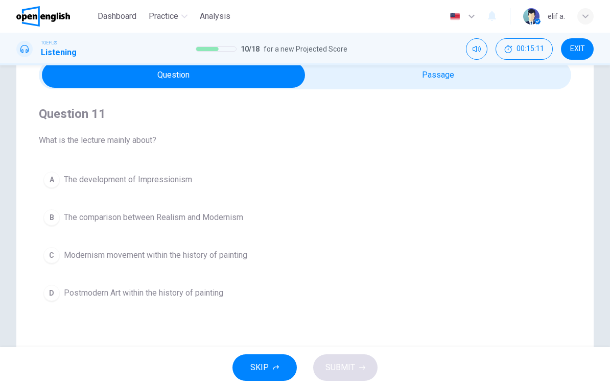
click at [340, 257] on button "C Modernism movement within the history of painting" at bounding box center [305, 256] width 532 height 26
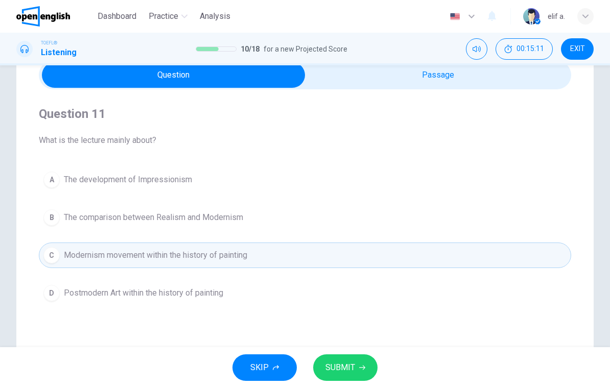
click at [337, 364] on span "SUBMIT" at bounding box center [340, 368] width 30 height 14
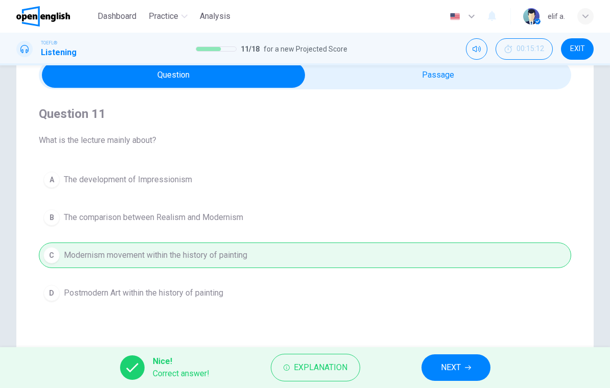
click at [464, 363] on button "NEXT" at bounding box center [455, 367] width 69 height 27
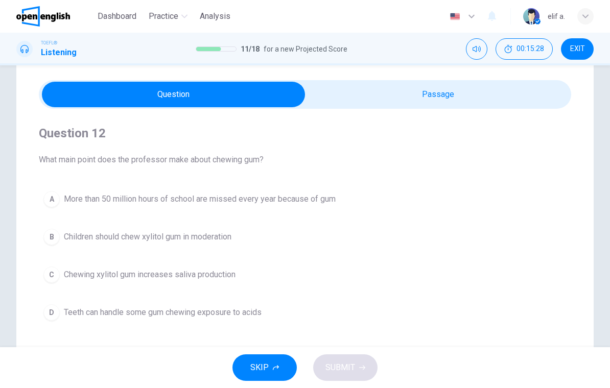
scroll to position [28, 0]
click at [474, 80] on div "Question 12 What main point does the professor make about chewing gum? A More t…" at bounding box center [304, 263] width 577 height 411
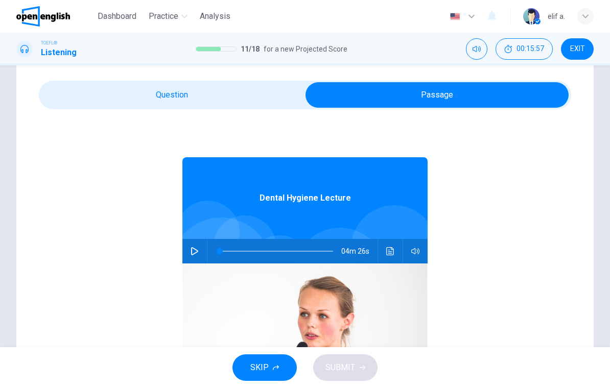
click at [188, 259] on button "button" at bounding box center [194, 251] width 16 height 25
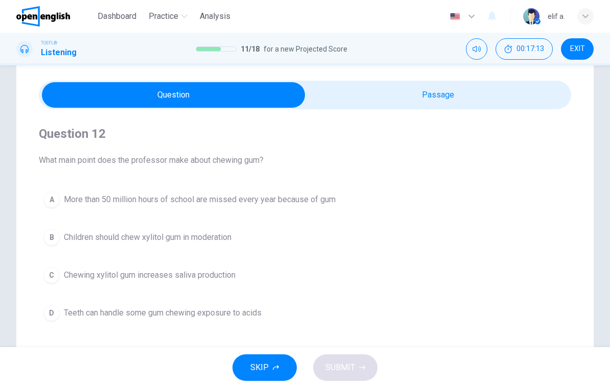
click at [193, 269] on span "Chewing xylitol gum increases saliva production" at bounding box center [150, 275] width 172 height 12
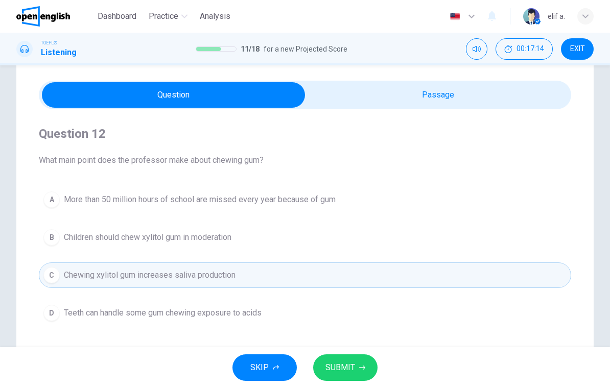
click at [347, 368] on span "SUBMIT" at bounding box center [340, 368] width 30 height 14
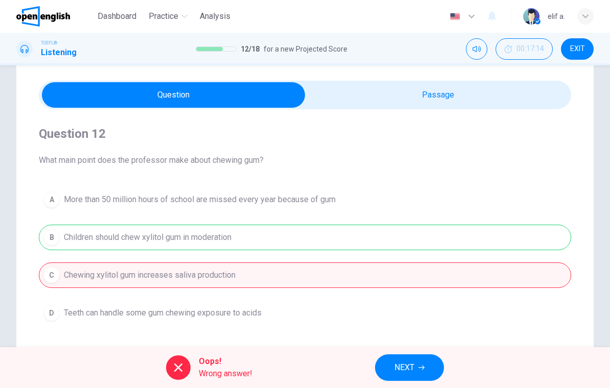
click at [394, 361] on span "NEXT" at bounding box center [404, 368] width 20 height 14
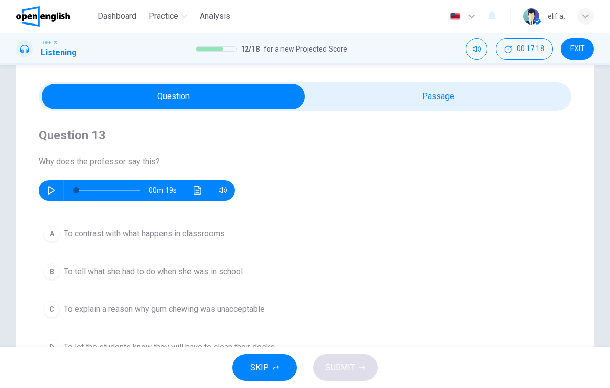
scroll to position [28, 0]
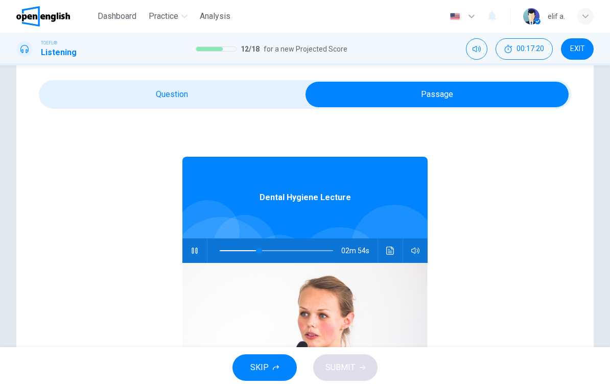
click at [199, 250] on button "button" at bounding box center [194, 250] width 16 height 25
type input "**"
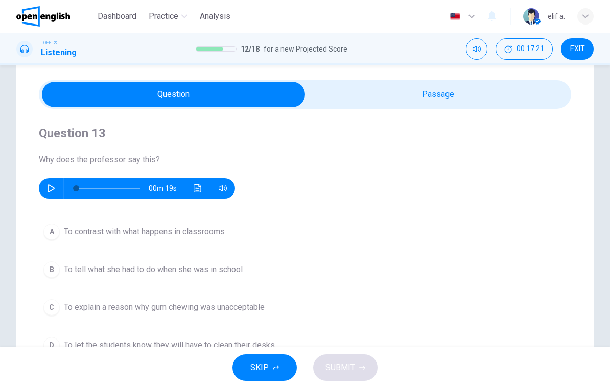
click at [50, 182] on button "button" at bounding box center [51, 188] width 16 height 20
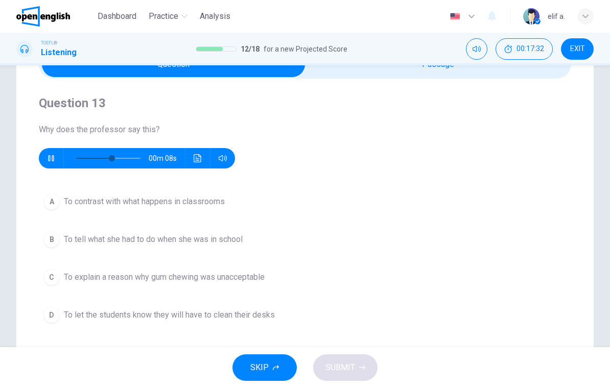
scroll to position [60, 0]
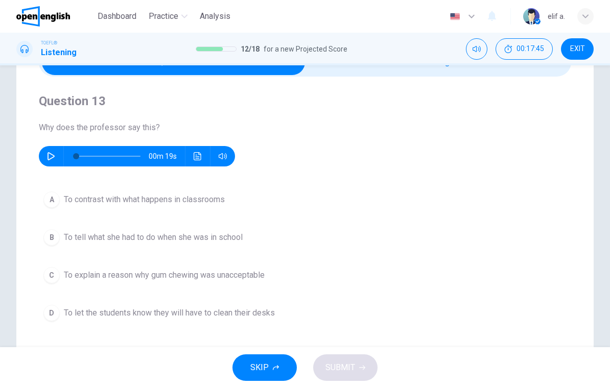
click at [79, 231] on span "To tell what she had to do when she was in school" at bounding box center [153, 237] width 179 height 12
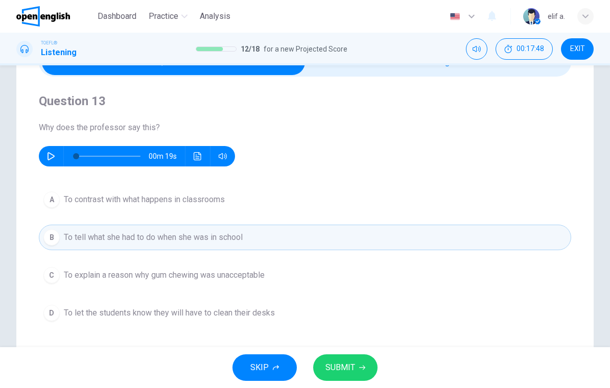
click at [54, 149] on button "button" at bounding box center [51, 156] width 16 height 20
click at [371, 365] on button "SUBMIT" at bounding box center [345, 367] width 64 height 27
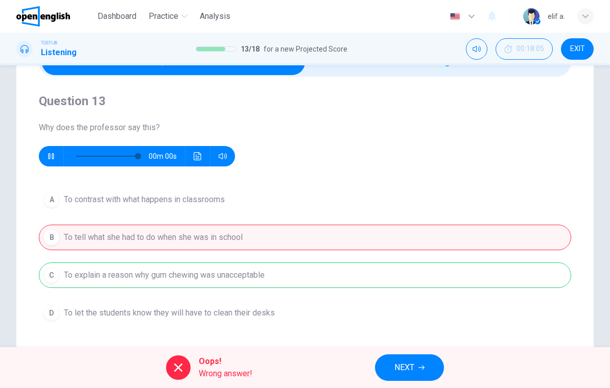
type input "*"
click at [427, 358] on button "NEXT" at bounding box center [409, 367] width 69 height 27
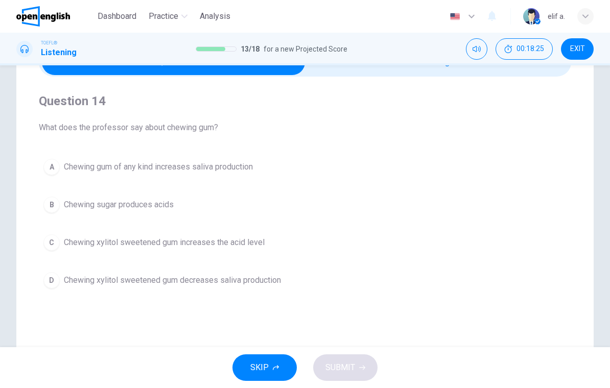
click at [215, 171] on span "Chewing gum of any kind increases saliva production" at bounding box center [158, 167] width 189 height 12
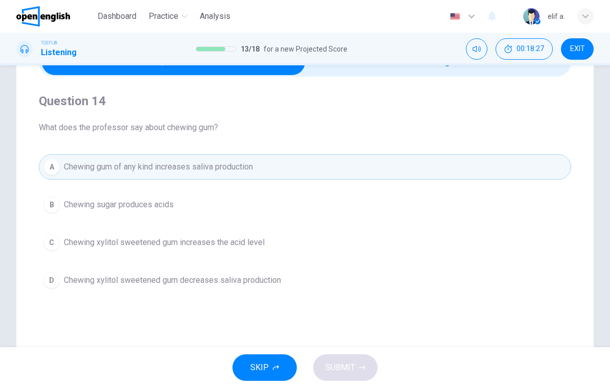
click at [445, 155] on button "A Chewing gum of any kind increases saliva production" at bounding box center [305, 167] width 532 height 26
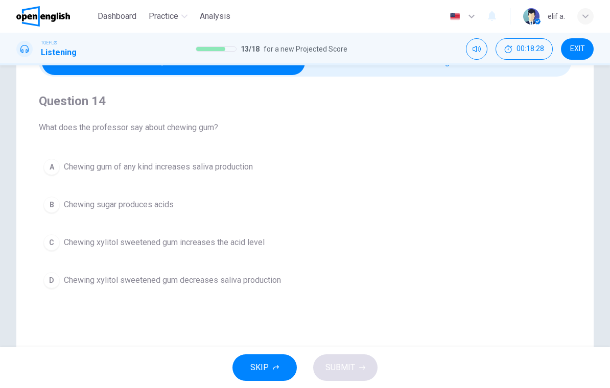
click at [414, 163] on button "A Chewing gum of any kind increases saliva production" at bounding box center [305, 167] width 532 height 26
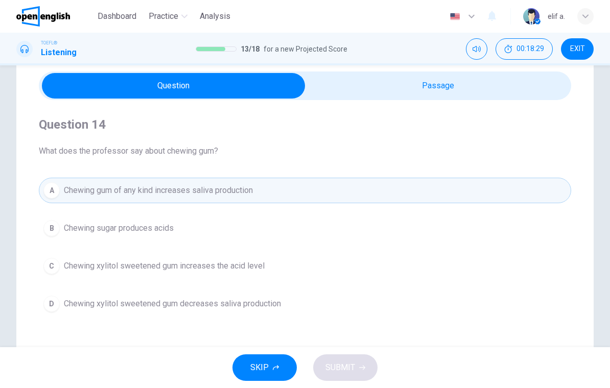
scroll to position [8, 0]
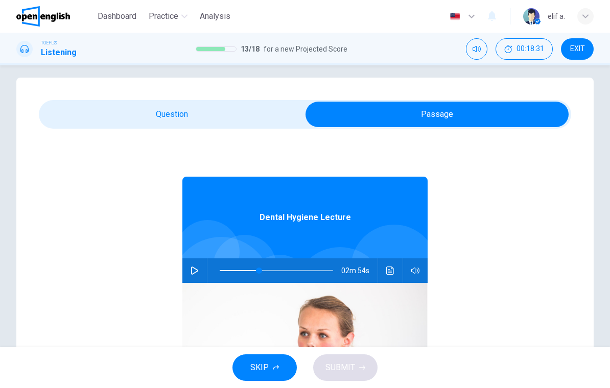
click at [202, 271] on button "button" at bounding box center [194, 270] width 16 height 25
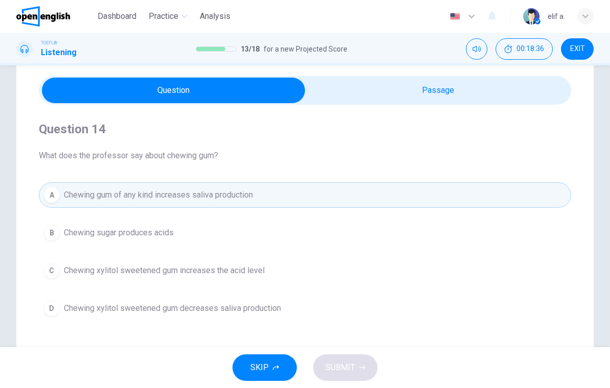
scroll to position [38, 0]
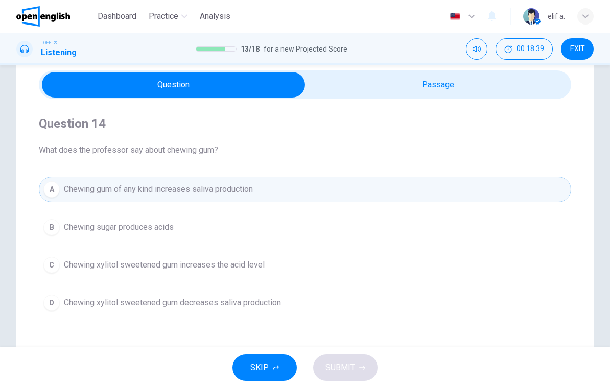
click at [339, 237] on button "B Chewing sugar produces acids" at bounding box center [305, 227] width 532 height 26
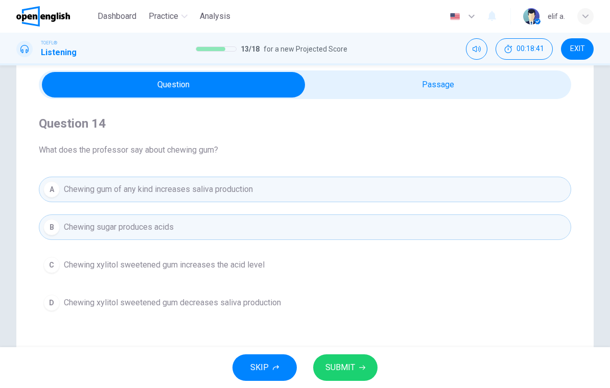
click at [370, 221] on button "B Chewing sugar produces acids" at bounding box center [305, 227] width 532 height 26
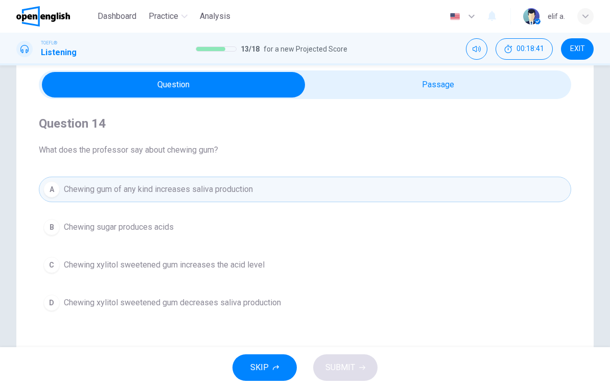
click at [398, 184] on button "A Chewing gum of any kind increases saliva production" at bounding box center [305, 190] width 532 height 26
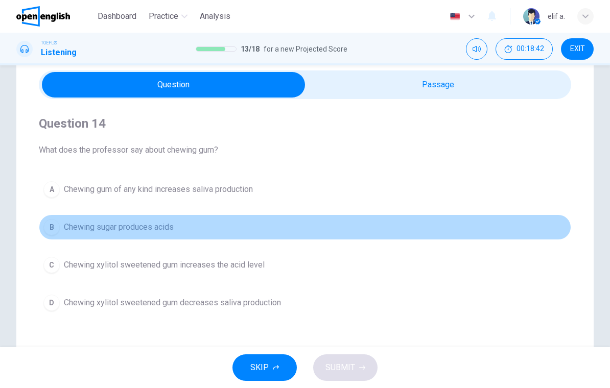
click at [354, 226] on button "B Chewing sugar produces acids" at bounding box center [305, 227] width 532 height 26
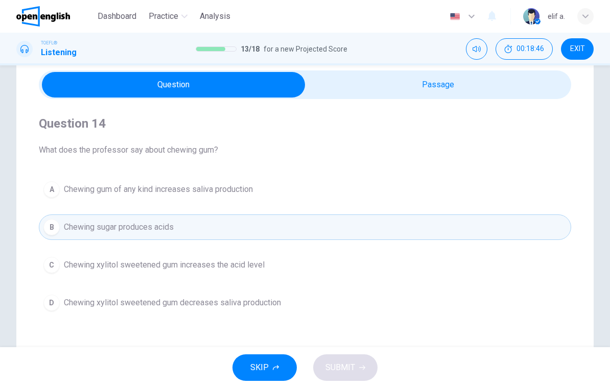
click at [411, 231] on button "B Chewing sugar produces acids" at bounding box center [305, 227] width 532 height 26
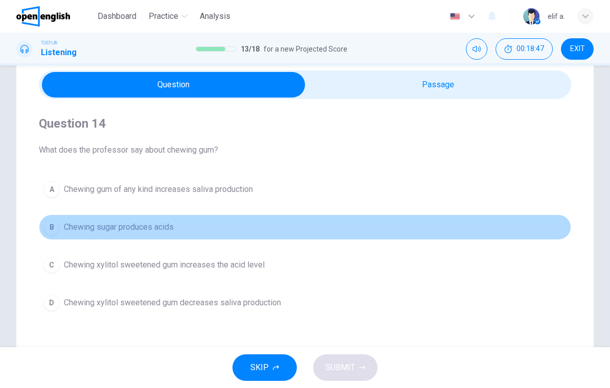
click at [410, 231] on button "B Chewing sugar produces acids" at bounding box center [305, 227] width 532 height 26
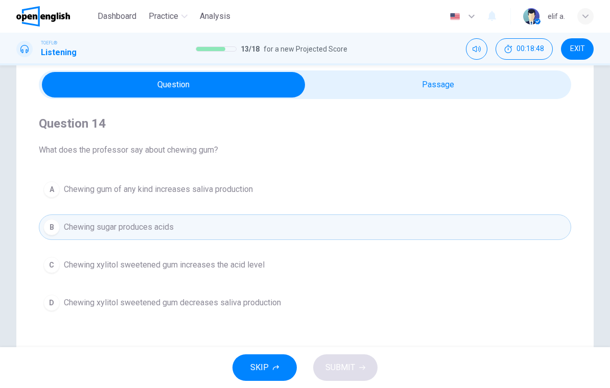
click at [49, 220] on div "B" at bounding box center [51, 227] width 16 height 16
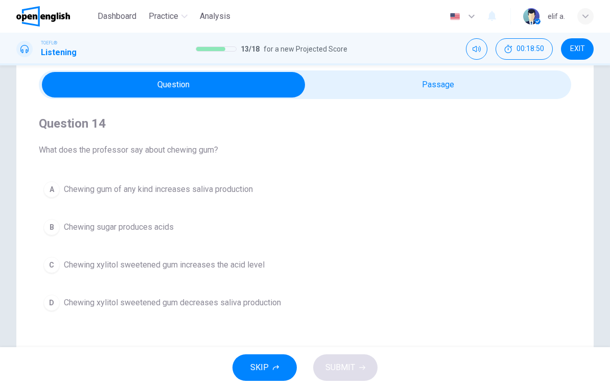
click at [140, 231] on span "Chewing sugar produces acids" at bounding box center [119, 227] width 110 height 12
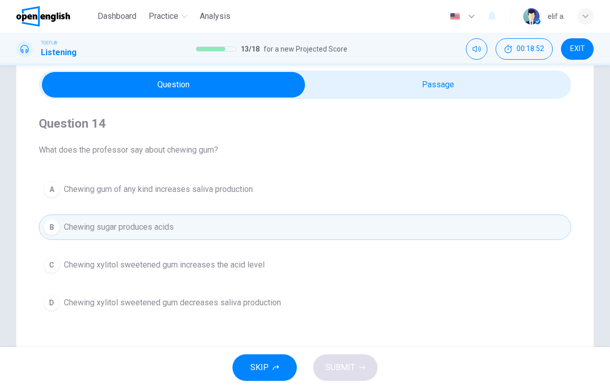
click at [392, 264] on button "C Chewing xylitol sweetened gum increases the acid level" at bounding box center [305, 265] width 532 height 26
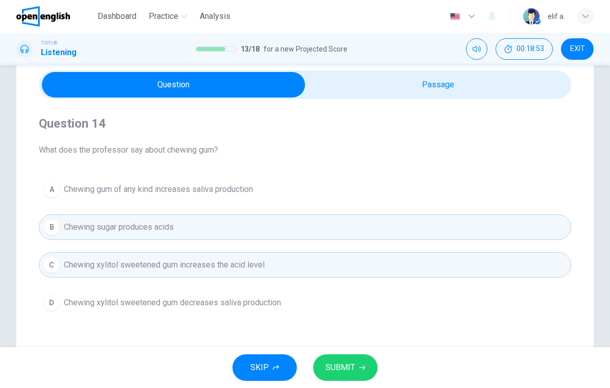
click at [391, 268] on button "C Chewing xylitol sweetened gum increases the acid level" at bounding box center [305, 265] width 532 height 26
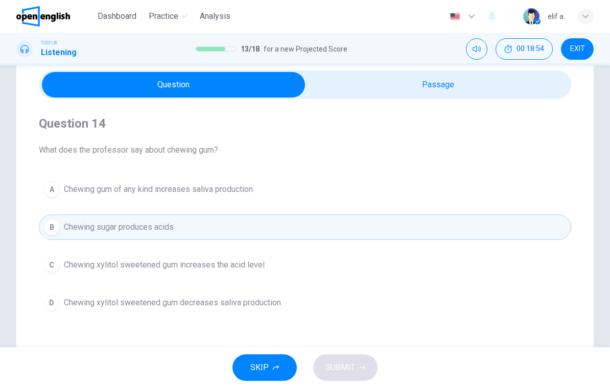
click at [433, 228] on button "B Chewing sugar produces acids" at bounding box center [305, 227] width 532 height 26
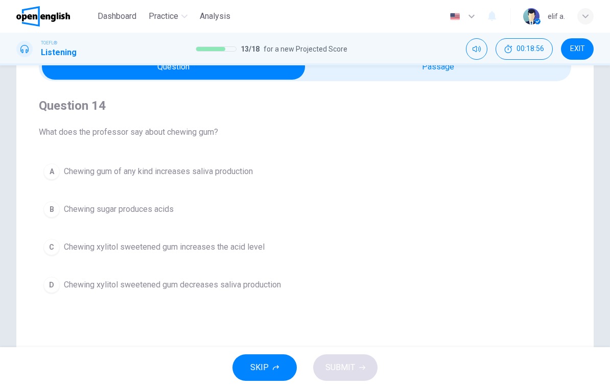
scroll to position [59, 0]
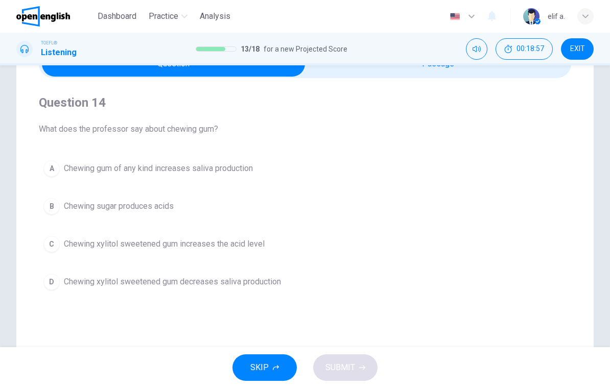
click at [414, 165] on button "A Chewing gum of any kind increases saliva production" at bounding box center [305, 169] width 532 height 26
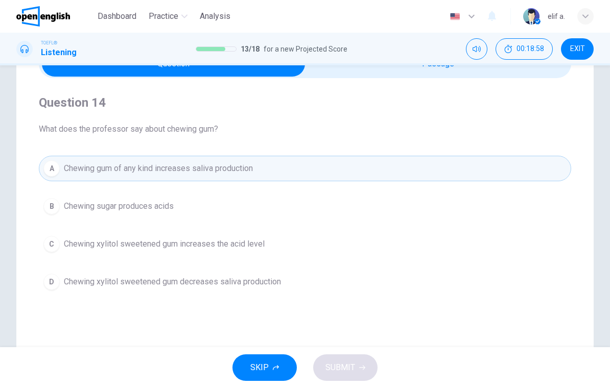
click at [362, 200] on button "B Chewing sugar produces acids" at bounding box center [305, 207] width 532 height 26
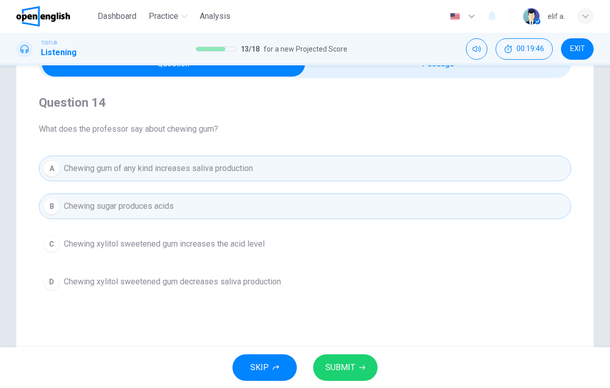
click at [407, 250] on button "C Chewing xylitol sweetened gum increases the acid level" at bounding box center [305, 244] width 532 height 26
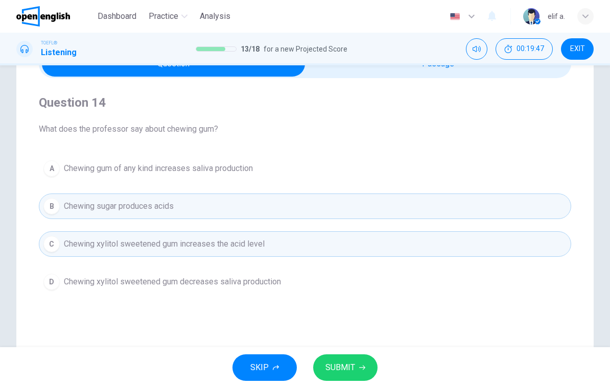
click at [407, 247] on button "C Chewing xylitol sweetened gum increases the acid level" at bounding box center [305, 244] width 532 height 26
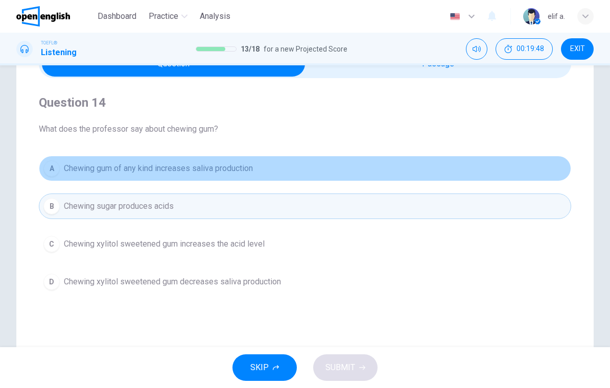
click at [408, 170] on button "A Chewing gum of any kind increases saliva production" at bounding box center [305, 169] width 532 height 26
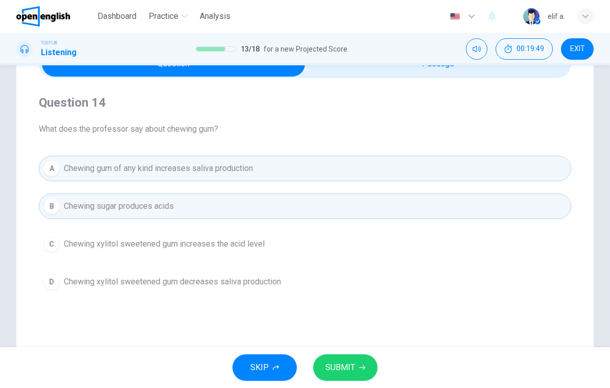
click at [339, 373] on span "SUBMIT" at bounding box center [340, 368] width 30 height 14
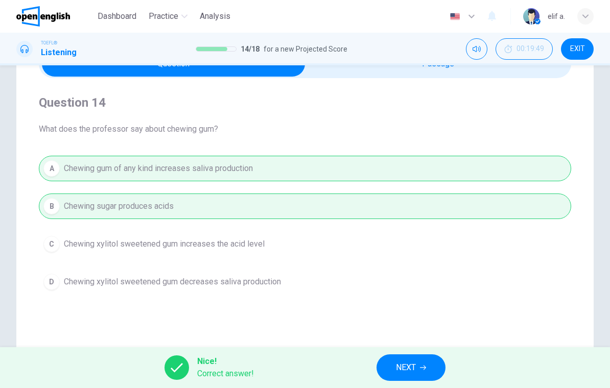
click at [404, 347] on div "Question 14 What does the professor say about chewing gum? A Chewing gum of any…" at bounding box center [304, 232] width 577 height 411
click at [395, 362] on button "NEXT" at bounding box center [410, 367] width 69 height 27
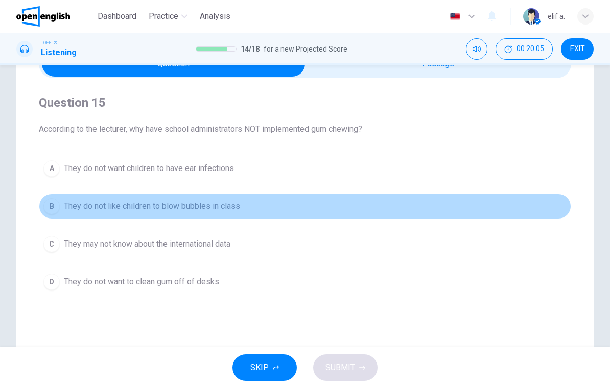
click at [364, 204] on button "B They do not like children to blow bubbles in class" at bounding box center [305, 207] width 532 height 26
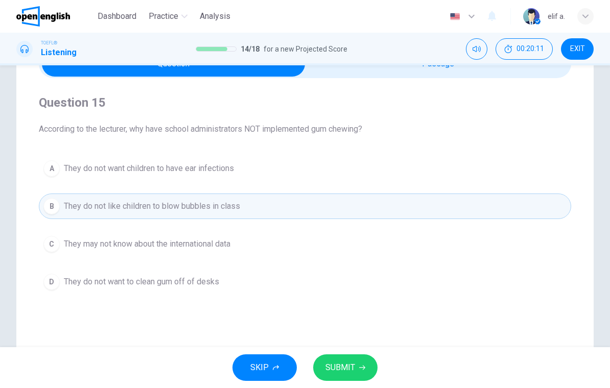
click at [343, 355] on button "SUBMIT" at bounding box center [345, 367] width 64 height 27
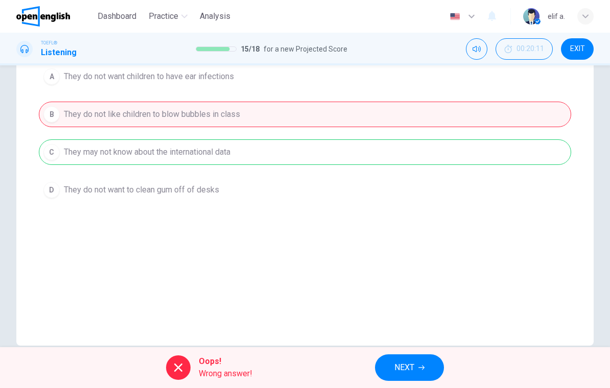
click at [397, 366] on span "NEXT" at bounding box center [404, 368] width 20 height 14
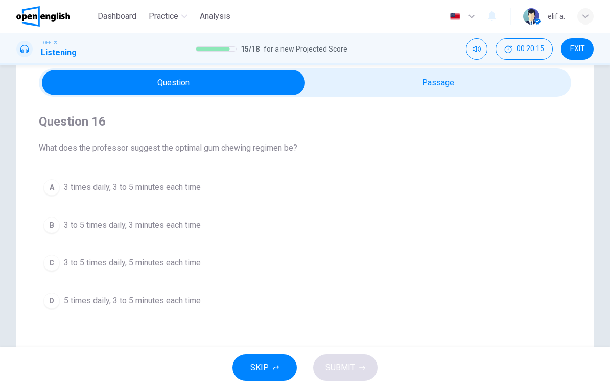
scroll to position [35, 0]
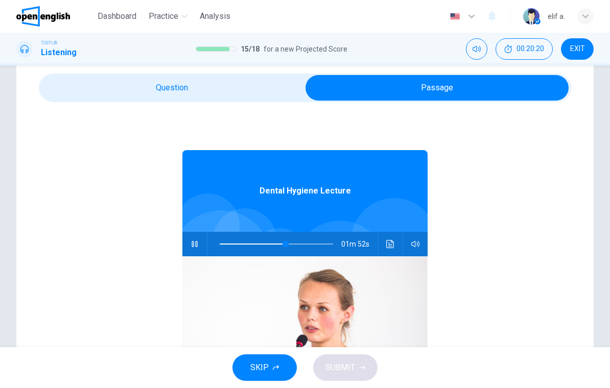
click at [285, 247] on span at bounding box center [285, 244] width 6 height 6
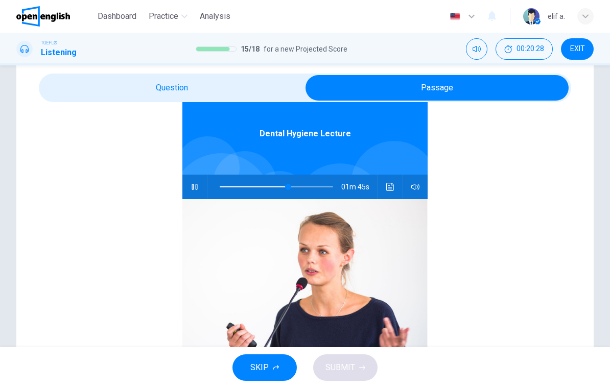
scroll to position [57, 0]
click at [281, 190] on span at bounding box center [281, 187] width 6 height 6
click at [392, 187] on icon "Click to see the audio transcription" at bounding box center [390, 187] width 8 height 8
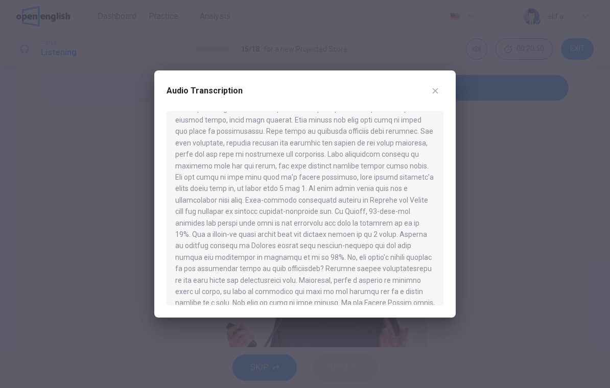
scroll to position [208, 0]
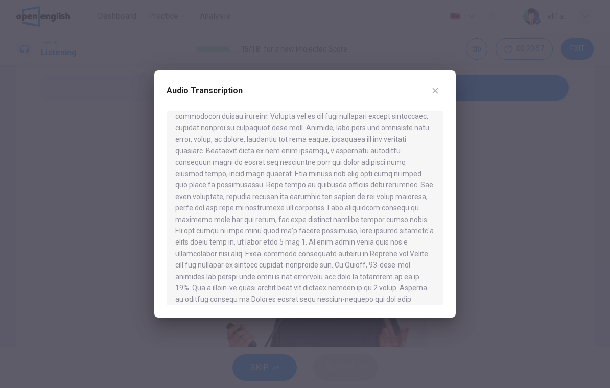
click at [425, 301] on div at bounding box center [304, 208] width 277 height 194
click at [425, 300] on div at bounding box center [304, 208] width 277 height 194
click at [450, 69] on div at bounding box center [305, 194] width 610 height 388
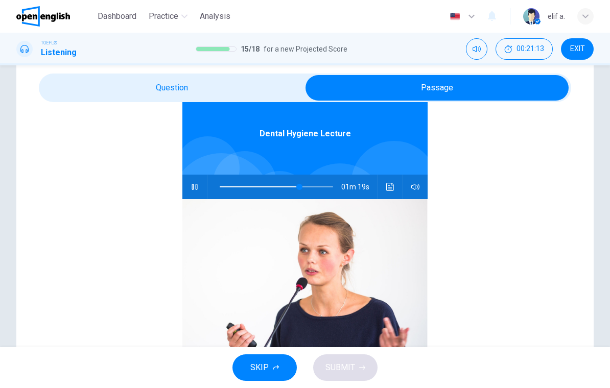
type input "**"
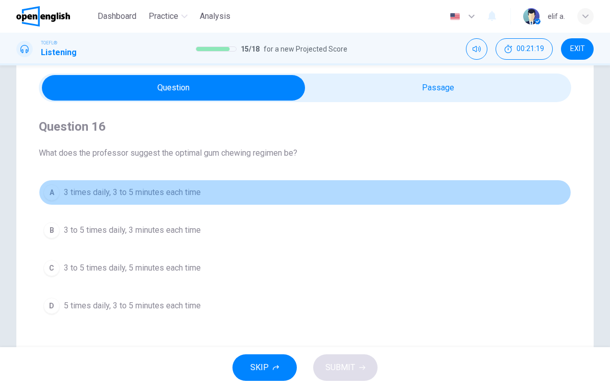
click at [386, 188] on button "A 3 times daily, 3 to 5 minutes each time" at bounding box center [305, 193] width 532 height 26
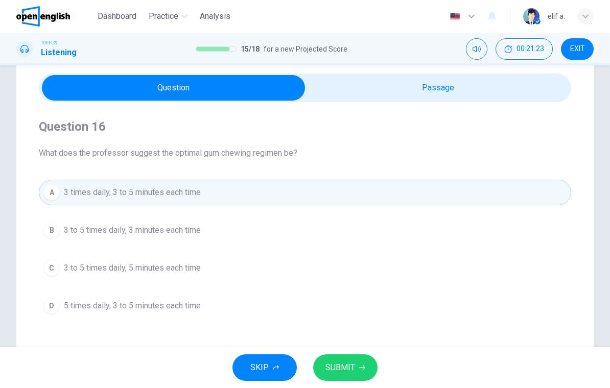
click at [346, 369] on span "SUBMIT" at bounding box center [340, 368] width 30 height 14
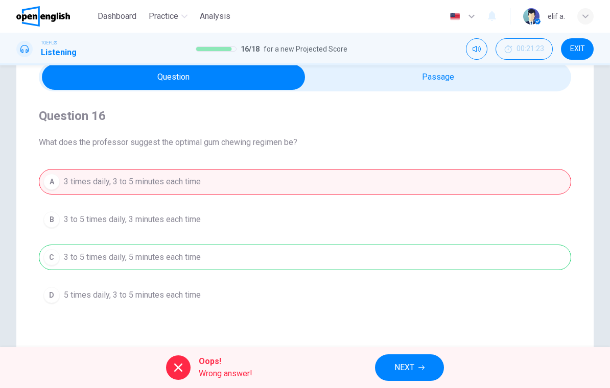
scroll to position [45, 0]
click at [420, 374] on button "NEXT" at bounding box center [409, 367] width 69 height 27
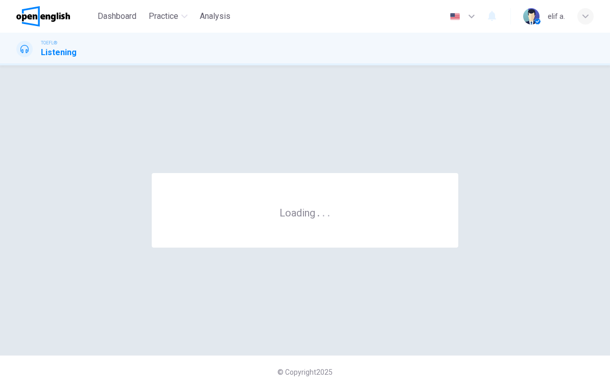
scroll to position [0, 0]
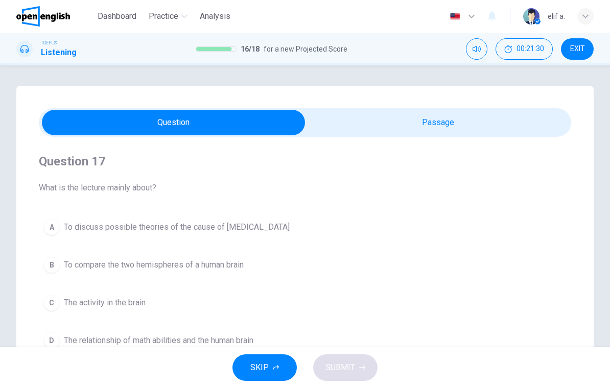
click at [568, 53] on button "EXIT" at bounding box center [577, 48] width 33 height 21
click at [584, 57] on button "EXIT" at bounding box center [577, 48] width 33 height 21
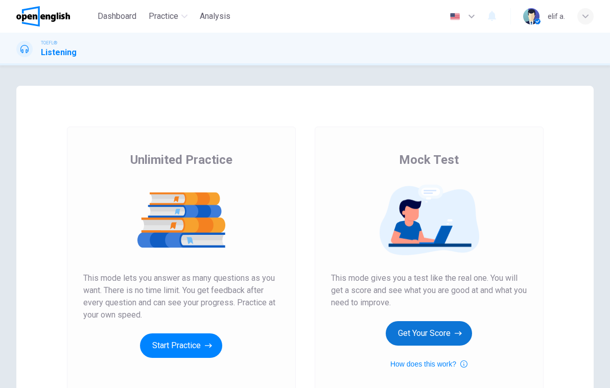
click at [447, 330] on button "Get Your Score" at bounding box center [429, 333] width 86 height 25
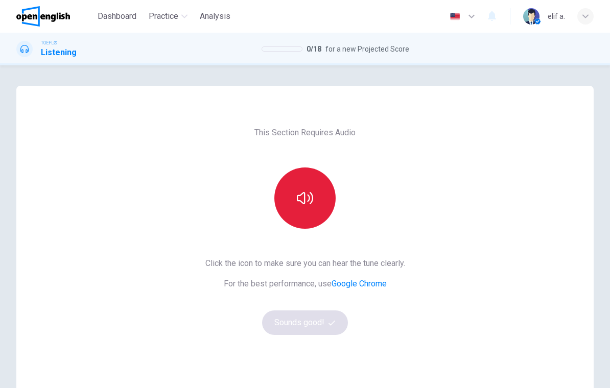
click at [318, 202] on button "button" at bounding box center [304, 197] width 61 height 61
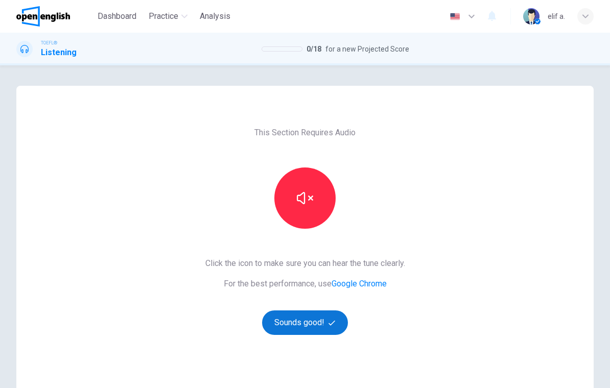
click at [294, 321] on button "Sounds good!" at bounding box center [305, 322] width 86 height 25
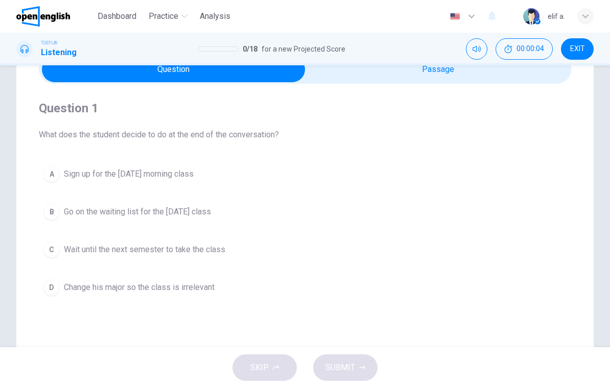
scroll to position [55, 0]
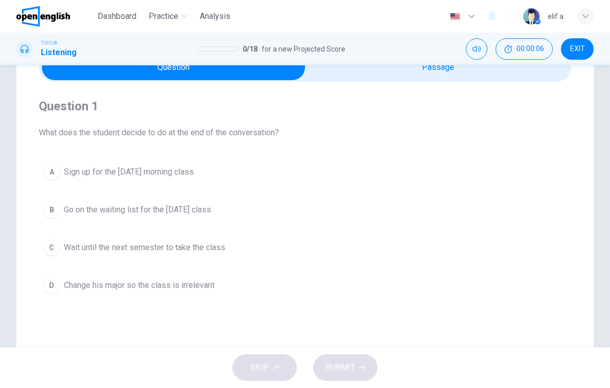
click at [381, 86] on div "Question 1 What does the student decide to do at the end of the conversation? A…" at bounding box center [305, 198] width 532 height 233
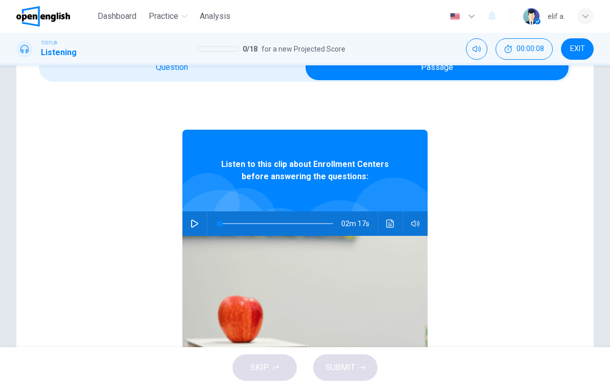
click at [198, 230] on button "button" at bounding box center [194, 223] width 16 height 25
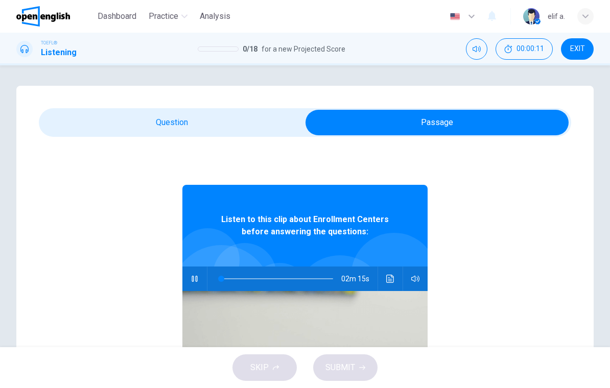
scroll to position [0, 0]
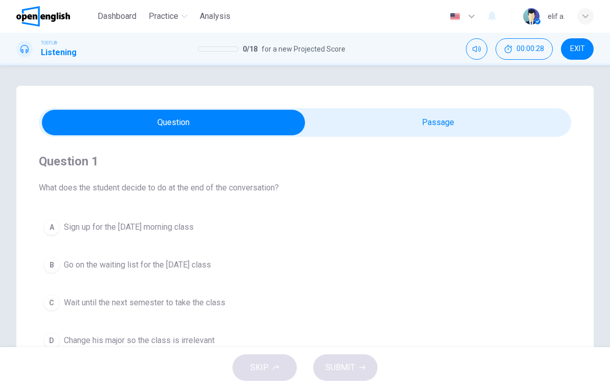
click at [208, 259] on span "Go on the waiting list for the Monday class" at bounding box center [137, 265] width 147 height 12
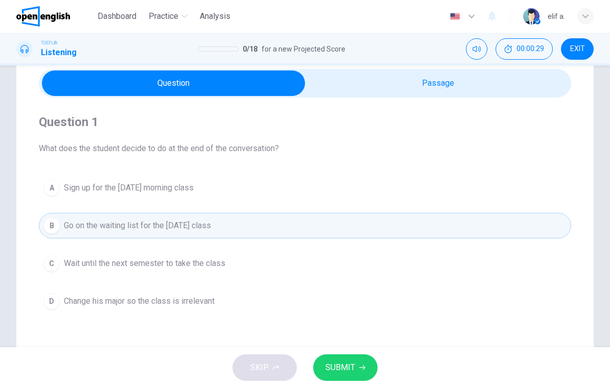
scroll to position [47, 0]
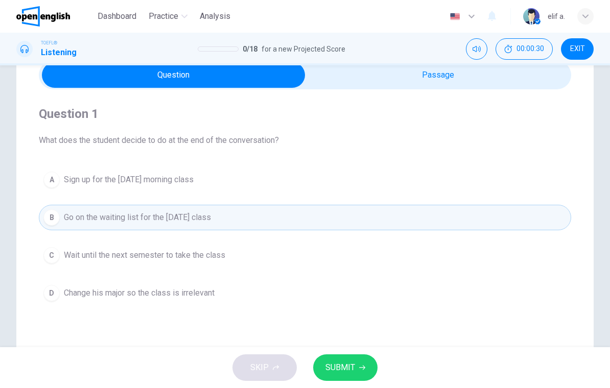
click at [348, 363] on span "SUBMIT" at bounding box center [340, 368] width 30 height 14
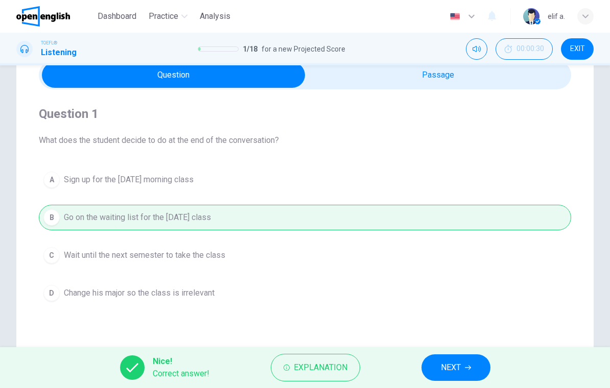
click at [474, 365] on button "NEXT" at bounding box center [455, 367] width 69 height 27
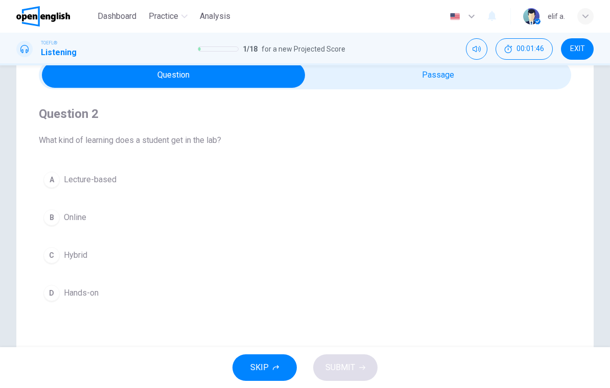
click at [417, 93] on div "Question 2 What kind of learning does a student get in the lab? A Lecture-based…" at bounding box center [305, 205] width 532 height 233
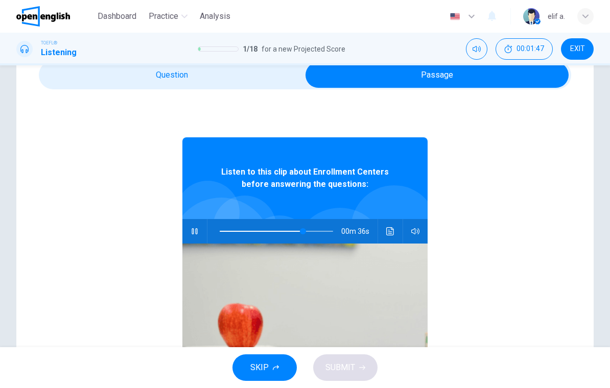
click at [389, 235] on button "Click to see the audio transcription" at bounding box center [390, 231] width 16 height 25
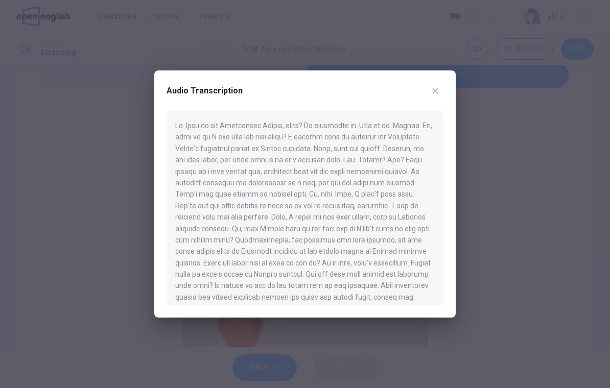
click at [452, 69] on div at bounding box center [305, 194] width 610 height 388
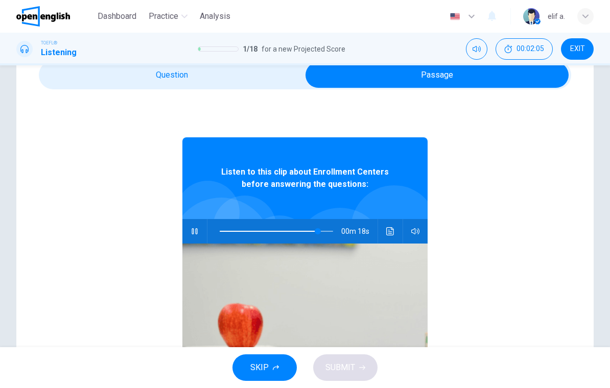
type input "**"
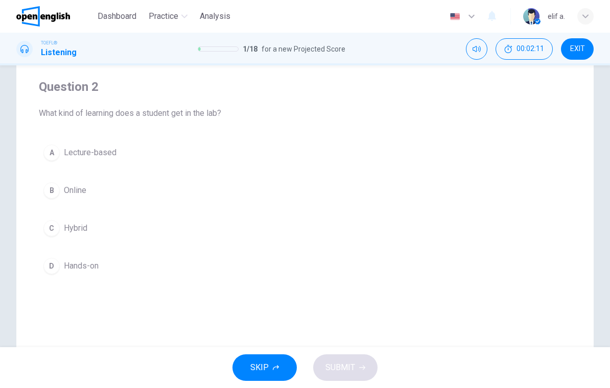
scroll to position [79, 0]
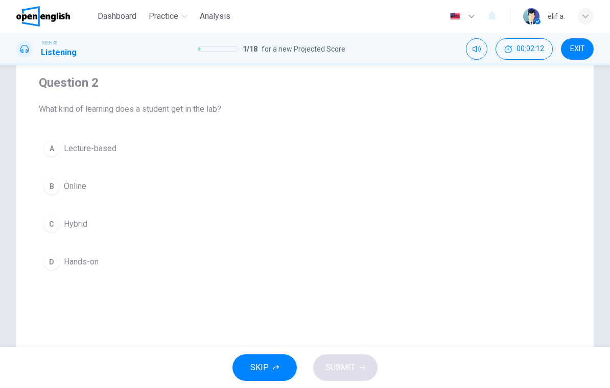
click at [316, 158] on button "A Lecture-based" at bounding box center [305, 149] width 532 height 26
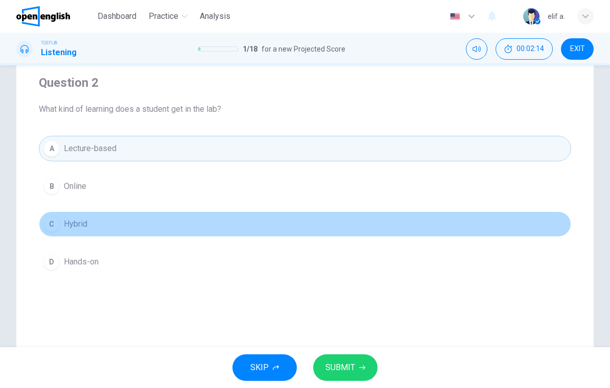
click at [279, 222] on button "C Hybrid" at bounding box center [305, 224] width 532 height 26
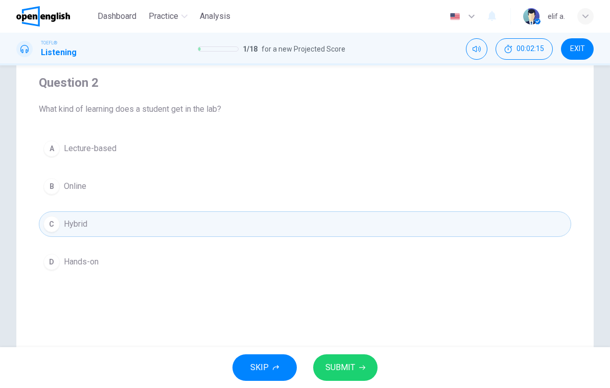
click at [310, 272] on button "D Hands-on" at bounding box center [305, 262] width 532 height 26
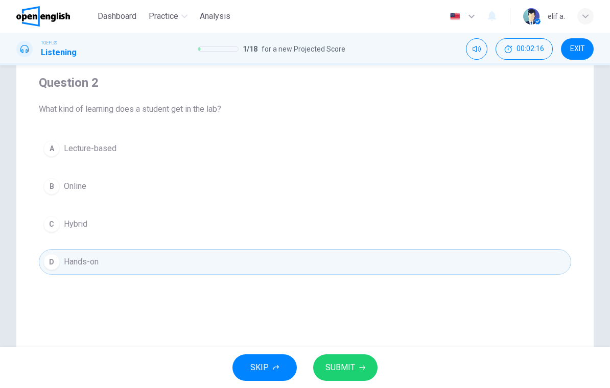
click at [349, 361] on span "SUBMIT" at bounding box center [340, 368] width 30 height 14
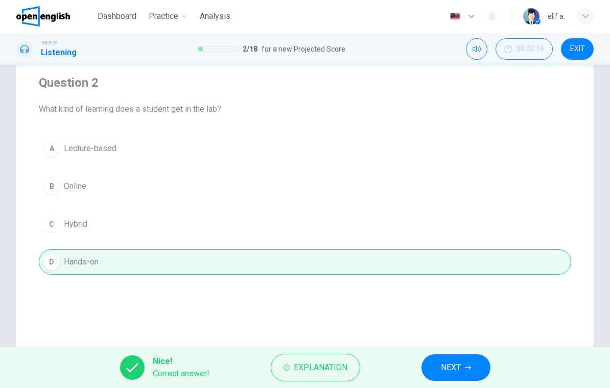
click at [459, 366] on span "NEXT" at bounding box center [451, 368] width 20 height 14
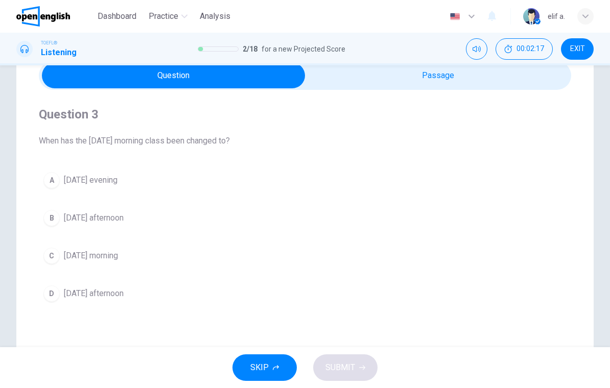
scroll to position [47, 0]
click at [396, 261] on button "C Friday morning" at bounding box center [305, 256] width 532 height 26
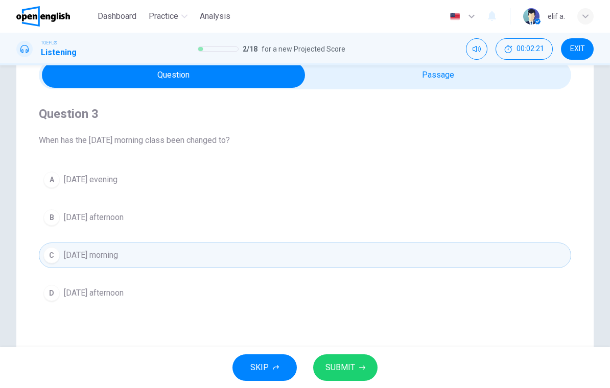
click at [365, 359] on button "SUBMIT" at bounding box center [345, 367] width 64 height 27
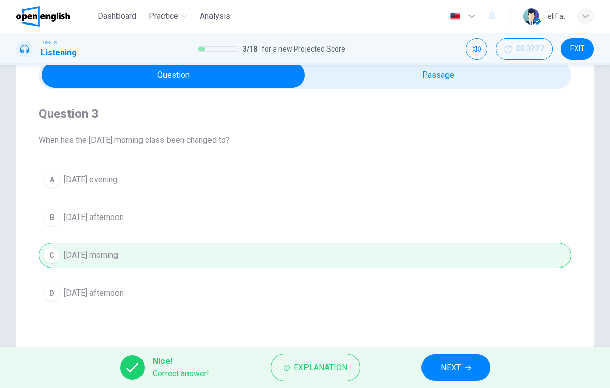
click at [458, 360] on button "NEXT" at bounding box center [455, 367] width 69 height 27
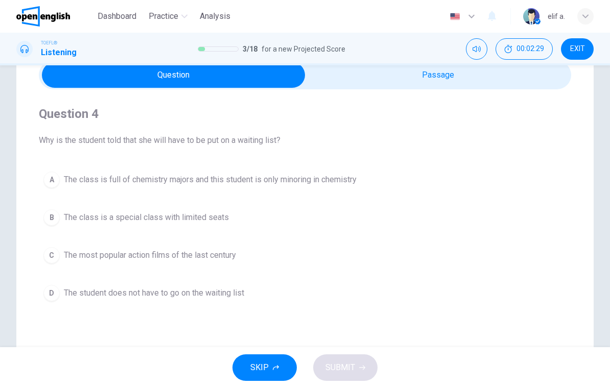
click at [468, 223] on button "B The class is a special class with limited seats" at bounding box center [305, 218] width 532 height 26
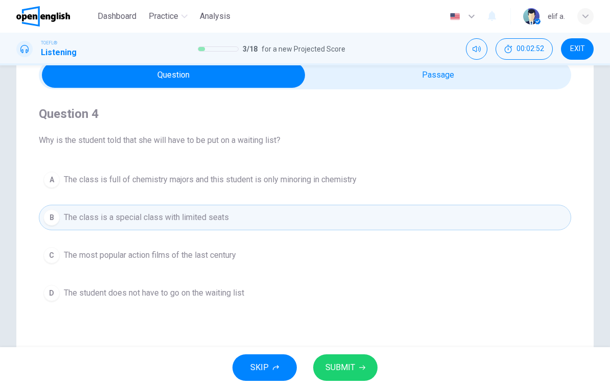
click at [556, 93] on div "Question 4 Why is the student told that she will have to be put on a waiting li…" at bounding box center [305, 205] width 532 height 233
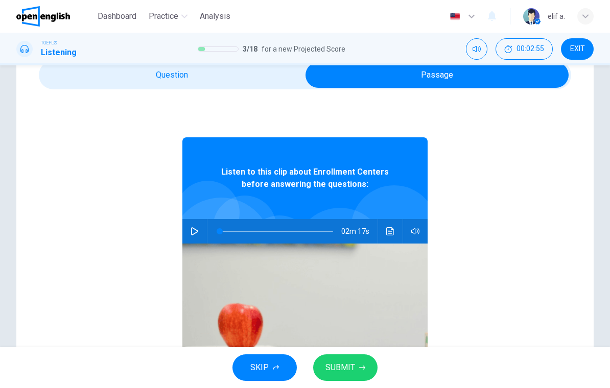
click at [388, 228] on icon "Click to see the audio transcription" at bounding box center [390, 231] width 8 height 8
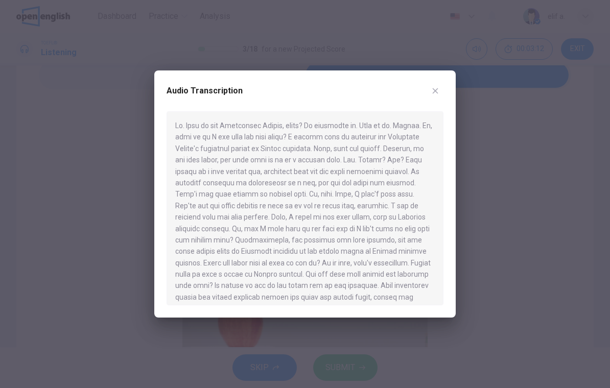
click at [449, 78] on div "Audio Transcription" at bounding box center [304, 193] width 301 height 247
click at [430, 98] on button "button" at bounding box center [435, 91] width 16 height 16
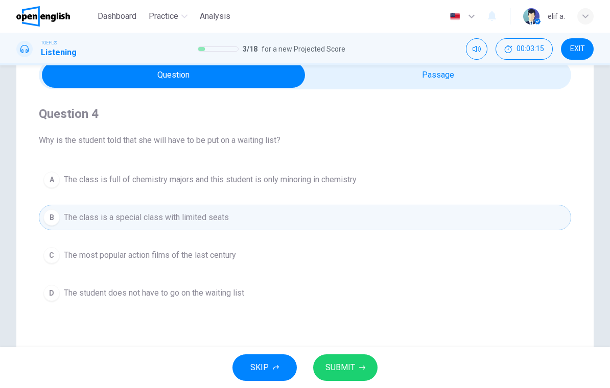
click at [347, 220] on button "B The class is a special class with limited seats" at bounding box center [305, 218] width 532 height 26
click at [360, 364] on button "SUBMIT" at bounding box center [345, 367] width 64 height 27
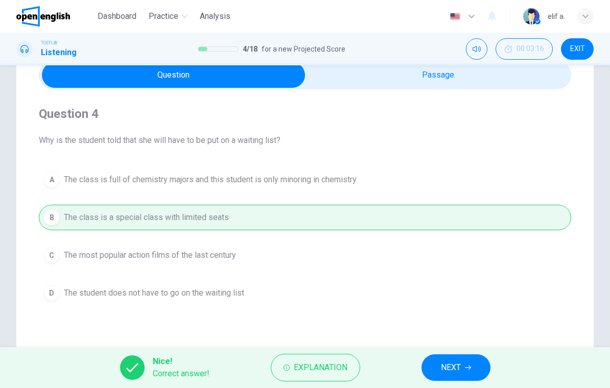
click at [468, 357] on button "NEXT" at bounding box center [455, 367] width 69 height 27
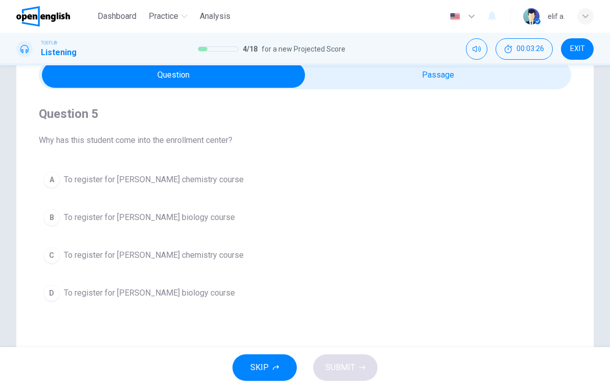
scroll to position [47, 0]
click at [69, 190] on button "A To register for Professor Taylor's chemistry course" at bounding box center [305, 180] width 532 height 26
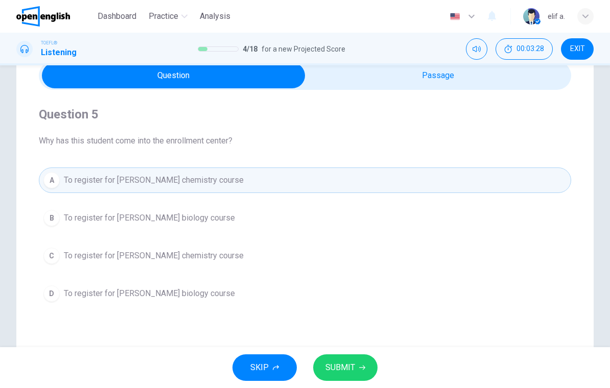
click at [352, 359] on button "SUBMIT" at bounding box center [345, 367] width 64 height 27
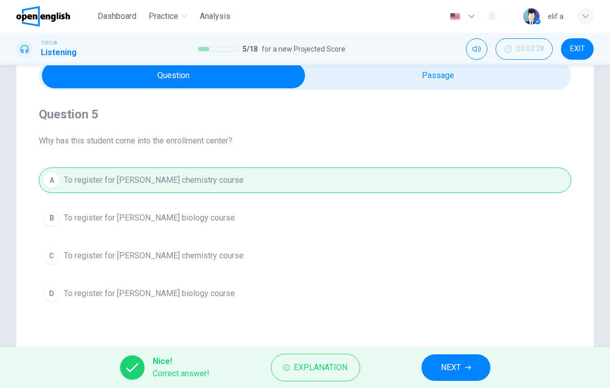
click at [462, 364] on button "NEXT" at bounding box center [455, 367] width 69 height 27
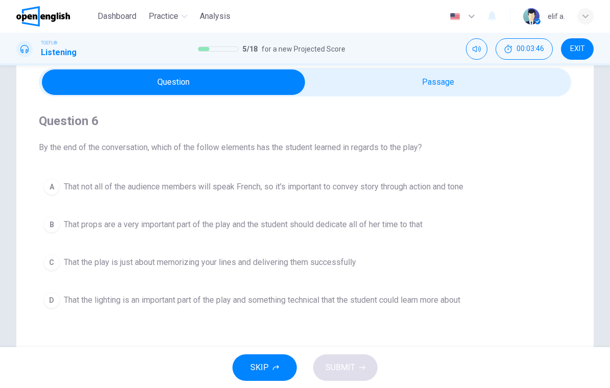
scroll to position [41, 0]
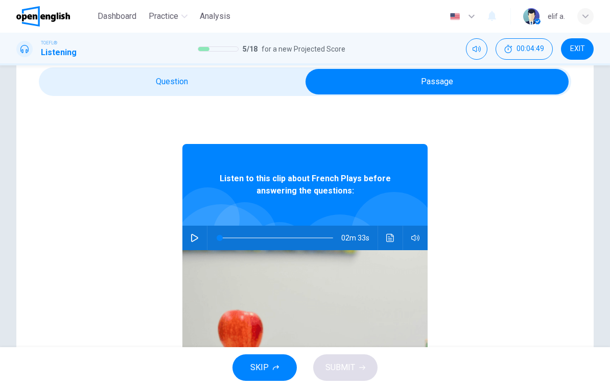
click at [390, 236] on icon "Click to see the audio transcription" at bounding box center [390, 238] width 8 height 8
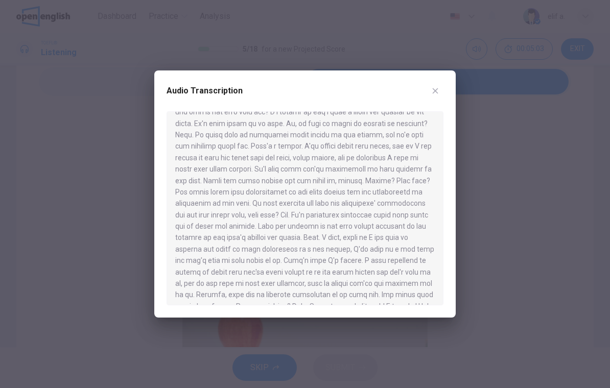
scroll to position [47, 0]
click at [446, 83] on div "Audio Transcription" at bounding box center [304, 193] width 301 height 247
click at [434, 94] on icon "button" at bounding box center [435, 91] width 8 height 8
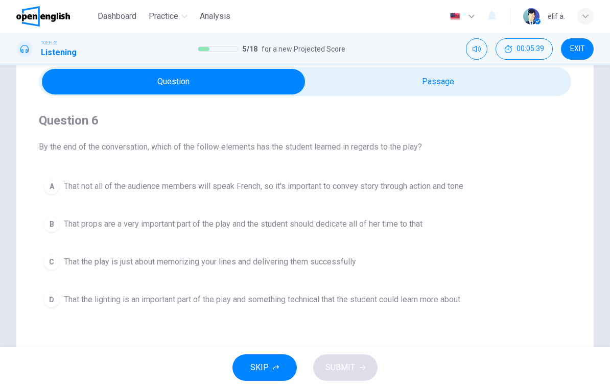
click at [314, 270] on button "C That the play is just about memorizing your lines and delivering them success…" at bounding box center [305, 262] width 532 height 26
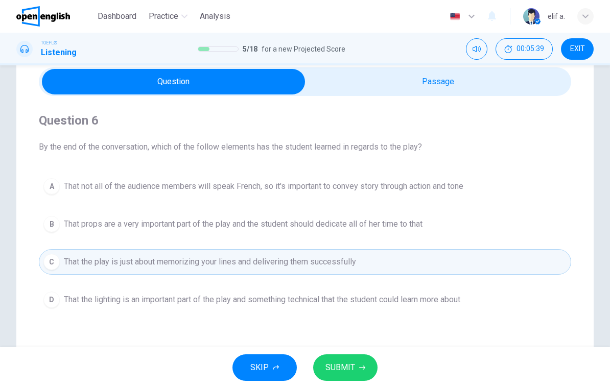
click at [359, 362] on button "SUBMIT" at bounding box center [345, 367] width 64 height 27
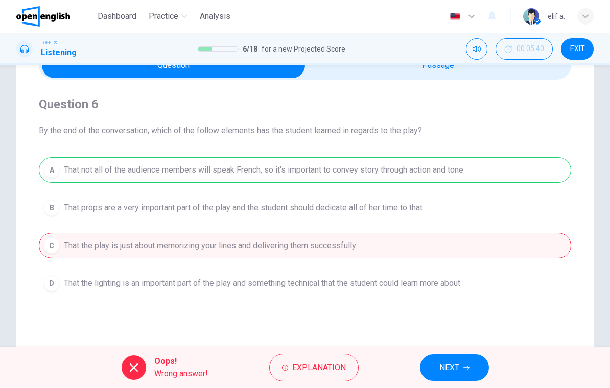
scroll to position [59, 0]
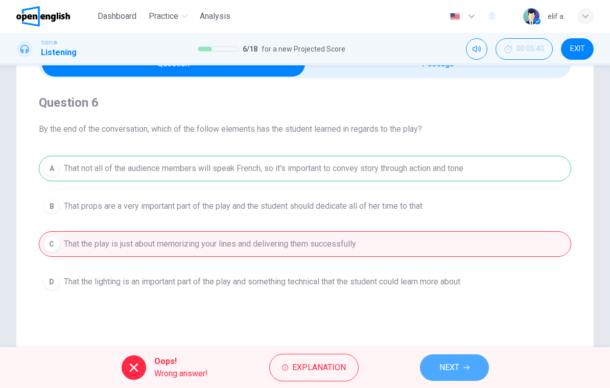
click at [460, 357] on button "NEXT" at bounding box center [454, 367] width 69 height 27
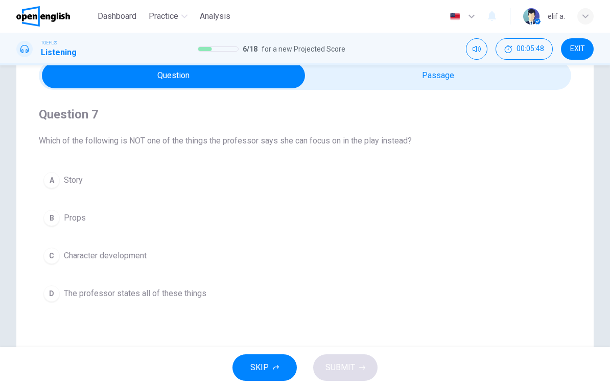
scroll to position [47, 0]
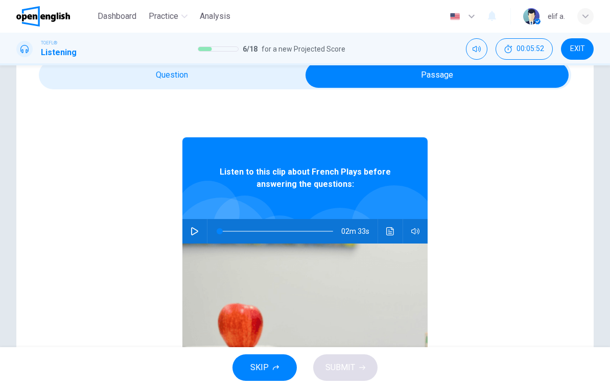
click at [394, 230] on icon "Click to see the audio transcription" at bounding box center [390, 231] width 8 height 8
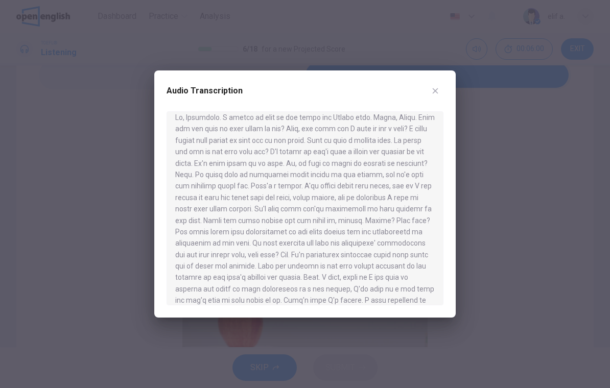
scroll to position [9, 0]
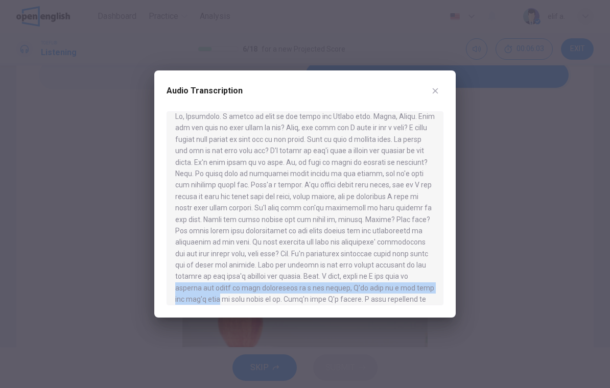
click at [437, 203] on div at bounding box center [304, 208] width 277 height 194
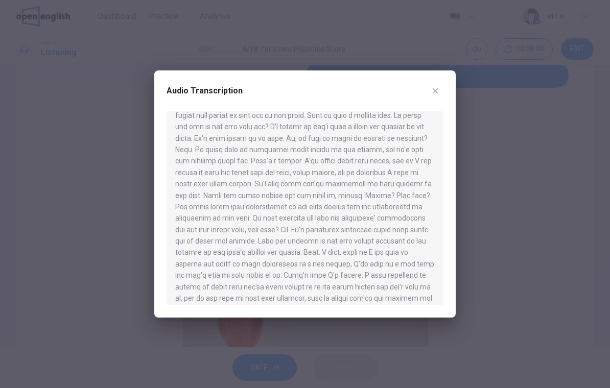
scroll to position [33, 0]
click at [448, 85] on div "Audio Transcription" at bounding box center [304, 193] width 301 height 247
click at [440, 90] on button "button" at bounding box center [435, 91] width 16 height 16
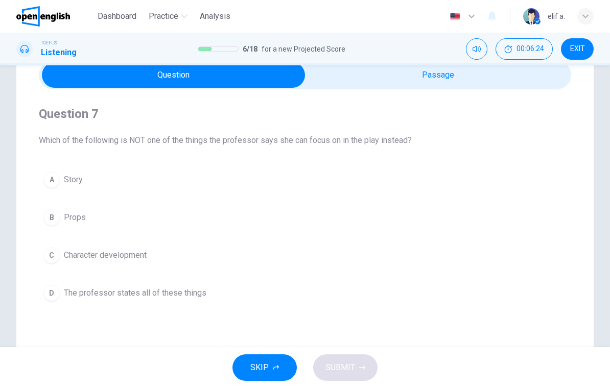
click at [340, 209] on button "B Props" at bounding box center [305, 218] width 532 height 26
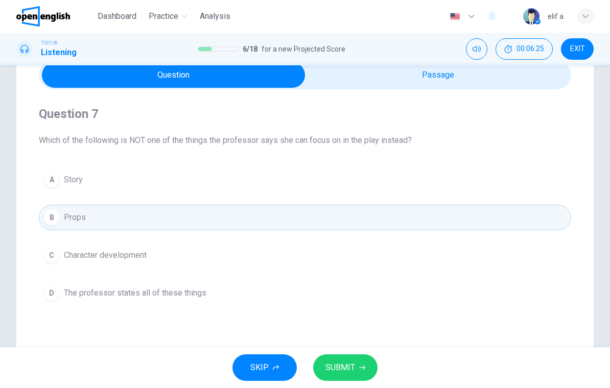
click at [325, 360] on button "SUBMIT" at bounding box center [345, 367] width 64 height 27
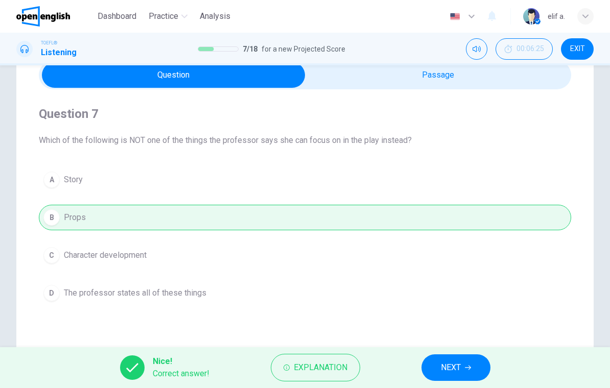
click at [451, 367] on span "NEXT" at bounding box center [451, 368] width 20 height 14
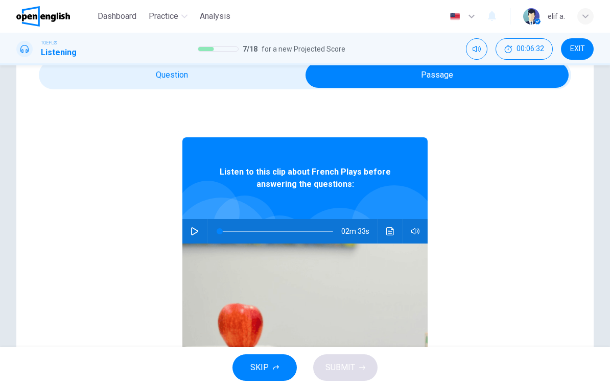
click at [393, 233] on icon "Click to see the audio transcription" at bounding box center [390, 231] width 8 height 8
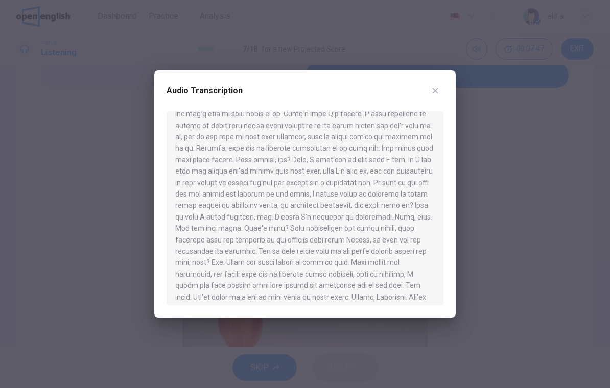
scroll to position [194, 0]
click at [436, 90] on icon "button" at bounding box center [436, 91] width 6 height 6
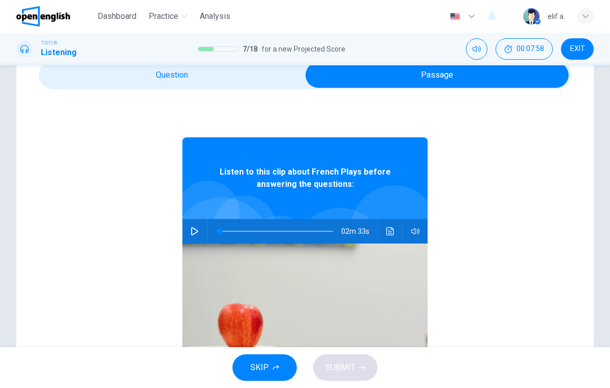
click at [391, 237] on button "Click to see the audio transcription" at bounding box center [390, 231] width 16 height 25
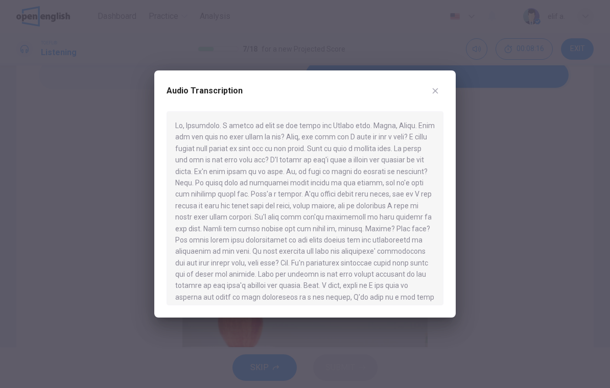
click at [429, 86] on button "button" at bounding box center [435, 91] width 16 height 16
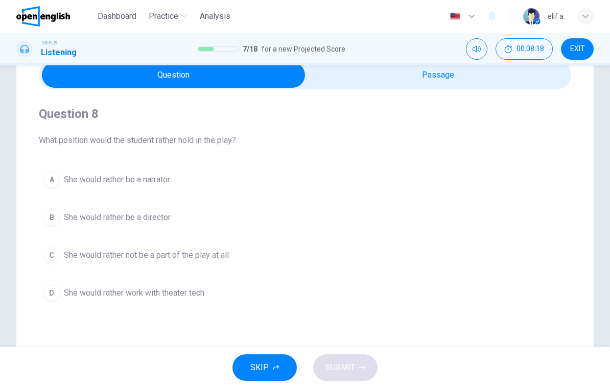
click at [43, 217] on button "B She would rather be a director" at bounding box center [305, 218] width 532 height 26
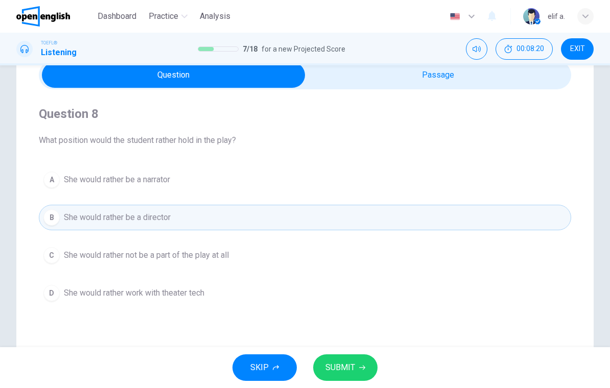
click at [366, 361] on button "SUBMIT" at bounding box center [345, 367] width 64 height 27
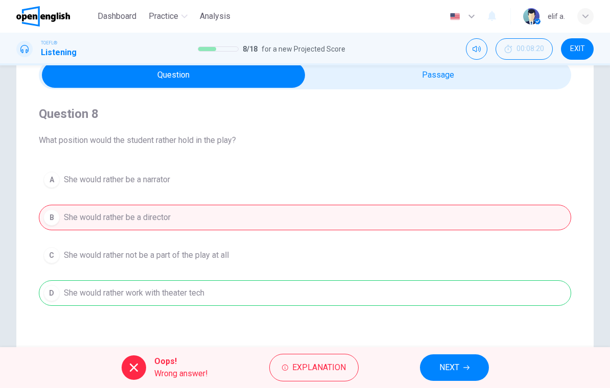
click at [458, 367] on span "NEXT" at bounding box center [449, 368] width 20 height 14
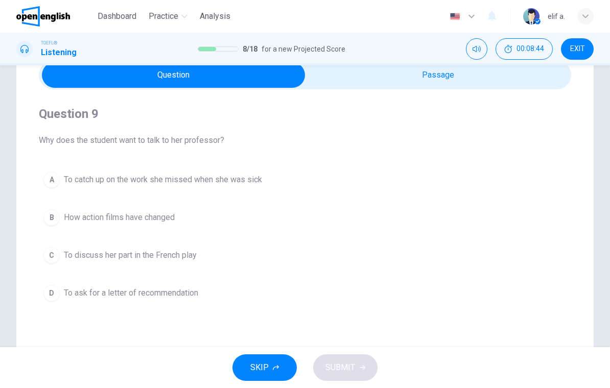
click at [50, 252] on div "C" at bounding box center [51, 255] width 16 height 16
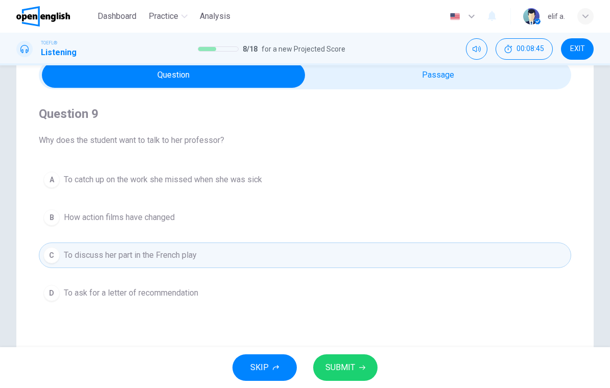
click at [352, 369] on span "SUBMIT" at bounding box center [340, 368] width 30 height 14
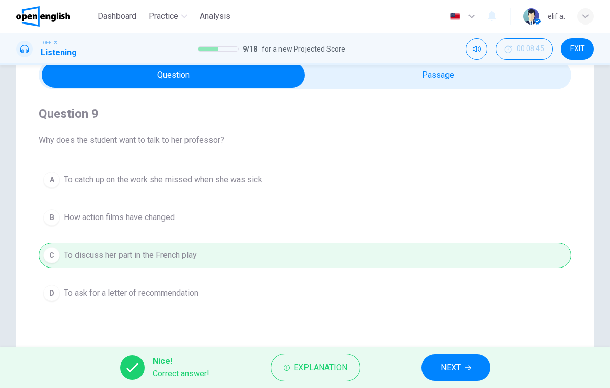
click at [465, 370] on icon "button" at bounding box center [468, 368] width 6 height 6
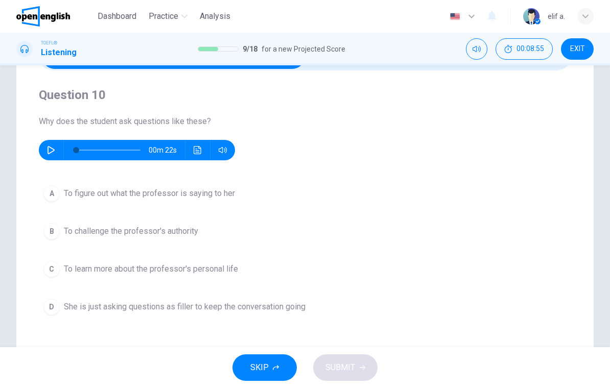
scroll to position [65, 0]
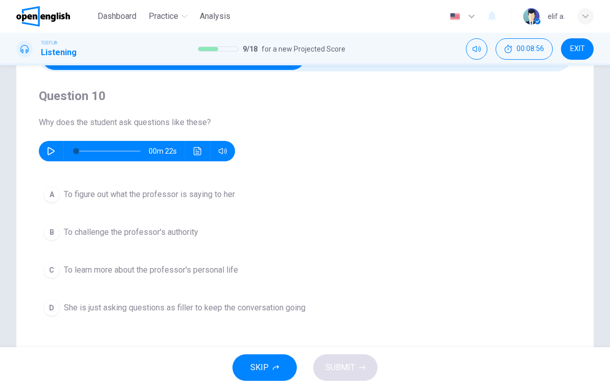
click at [53, 152] on icon "button" at bounding box center [50, 151] width 7 height 8
type input "*"
click at [201, 153] on icon "Click to see the audio transcription" at bounding box center [198, 151] width 8 height 8
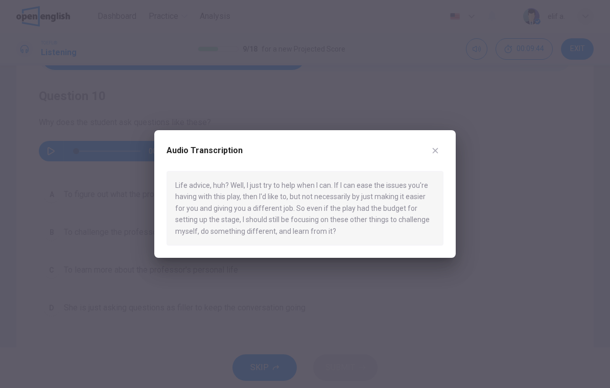
click at [449, 152] on div "Audio Transcription Life advice, huh? Well, I just try to help when I can. If I…" at bounding box center [304, 194] width 301 height 128
click at [433, 137] on div "Audio Transcription Life advice, huh? Well, I just try to help when I can. If I…" at bounding box center [304, 194] width 301 height 128
click at [439, 142] on div "Audio Transcription Life advice, huh? Well, I just try to help when I can. If I…" at bounding box center [304, 194] width 301 height 128
click at [451, 149] on div "Audio Transcription Life advice, huh? Well, I just try to help when I can. If I…" at bounding box center [304, 194] width 301 height 128
click at [435, 154] on icon "button" at bounding box center [435, 151] width 8 height 8
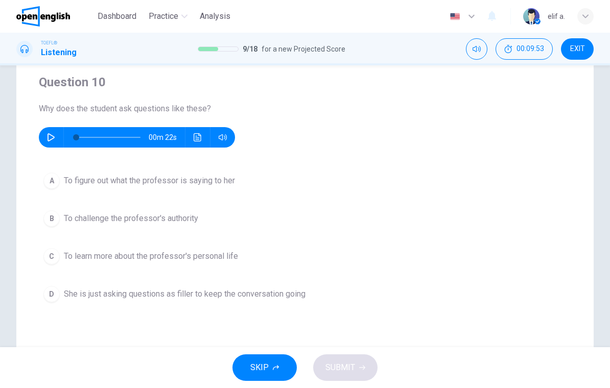
scroll to position [80, 0]
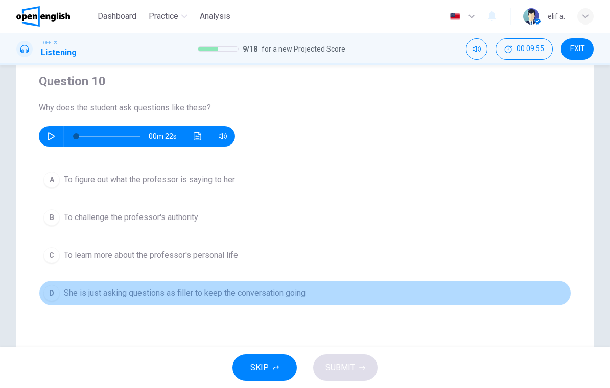
click at [51, 286] on div "D" at bounding box center [51, 293] width 16 height 16
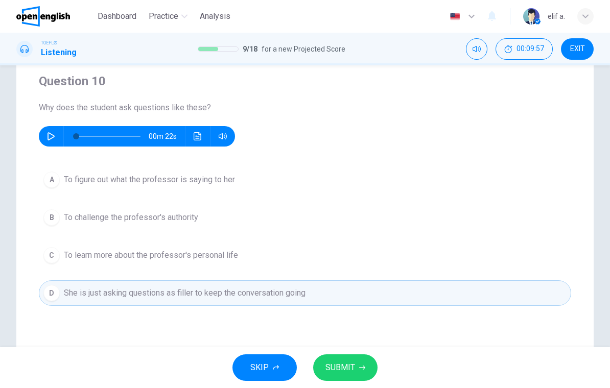
click at [1, 273] on div "Question 10 Why does the student ask questions like these? 00m 22s A To figure …" at bounding box center [305, 211] width 610 height 411
click at [23, 272] on div "Question 10 Why does the student ask questions like these? 00m 22s A To figure …" at bounding box center [304, 211] width 577 height 411
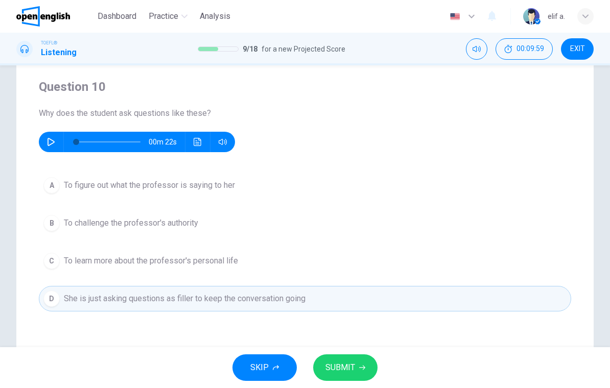
scroll to position [76, 0]
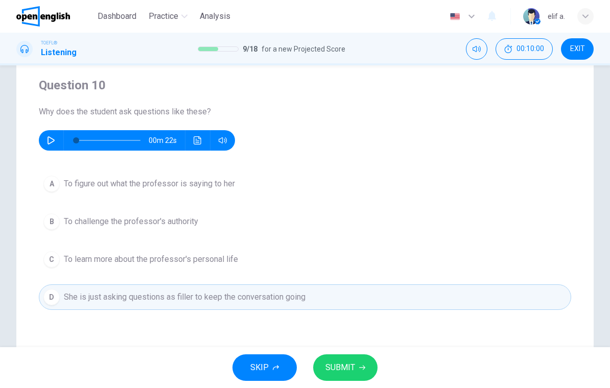
click at [360, 361] on button "SUBMIT" at bounding box center [345, 367] width 64 height 27
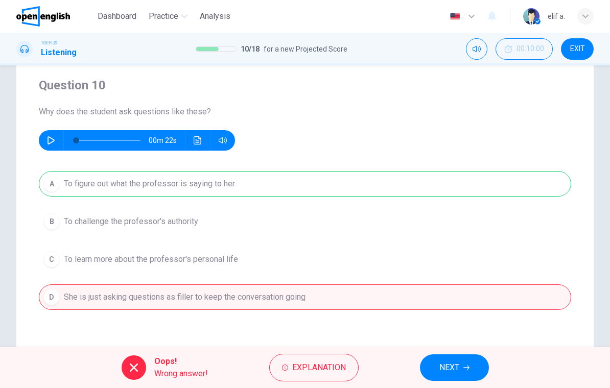
click at [459, 370] on span "NEXT" at bounding box center [449, 368] width 20 height 14
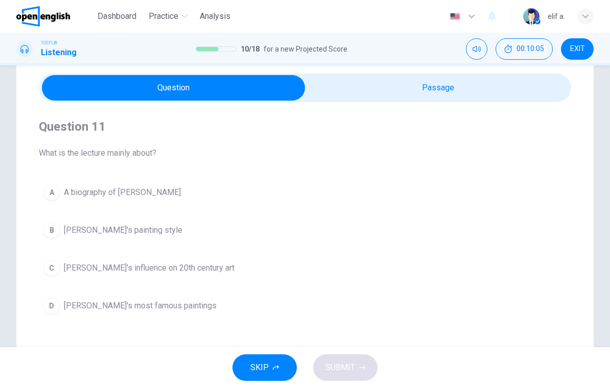
scroll to position [34, 0]
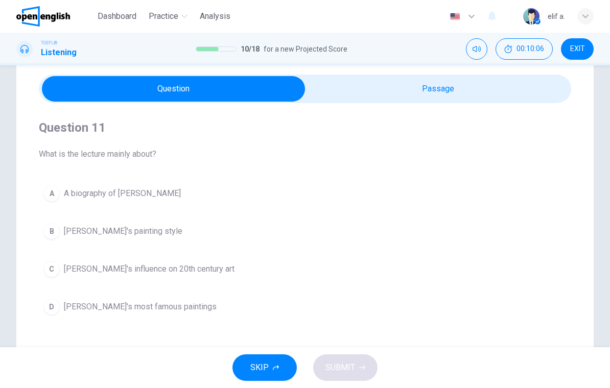
click at [17, 283] on div "Question 11 What is the lecture mainly about? A A biography of Van Gogh B Van G…" at bounding box center [304, 257] width 577 height 411
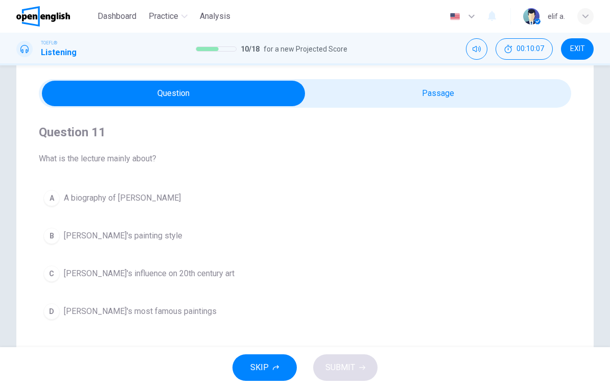
scroll to position [27, 0]
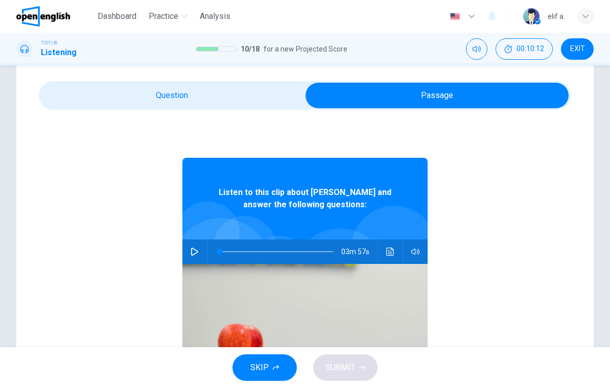
click at [193, 266] on img at bounding box center [304, 345] width 245 height 163
click at [196, 256] on button "button" at bounding box center [194, 251] width 16 height 25
click at [72, 73] on div "Question 11 What is the lecture mainly about? A A biography of Van Gogh B Van G…" at bounding box center [304, 264] width 577 height 411
click at [391, 244] on button "Click to see the audio transcription" at bounding box center [390, 251] width 16 height 25
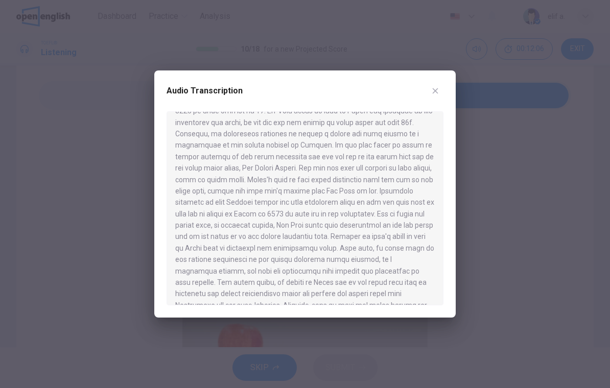
scroll to position [0, 0]
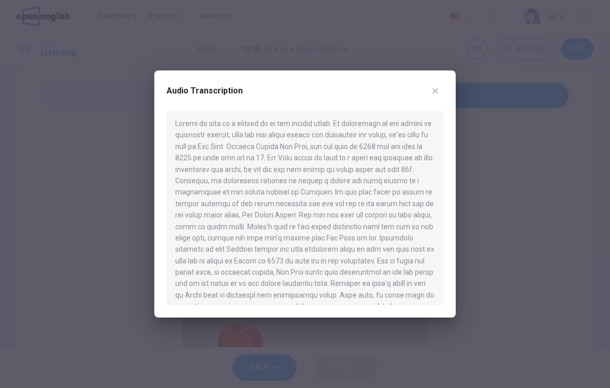
click at [433, 86] on button "button" at bounding box center [435, 91] width 16 height 16
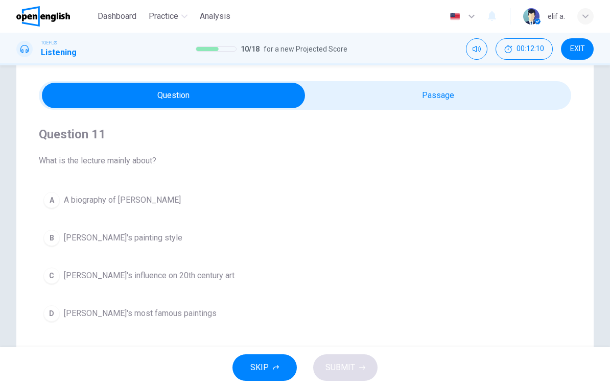
click at [409, 236] on button "B Van Gogh's painting style" at bounding box center [305, 238] width 532 height 26
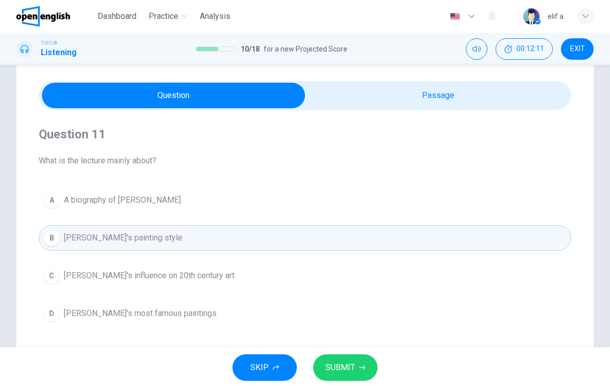
click at [362, 356] on button "SUBMIT" at bounding box center [345, 367] width 64 height 27
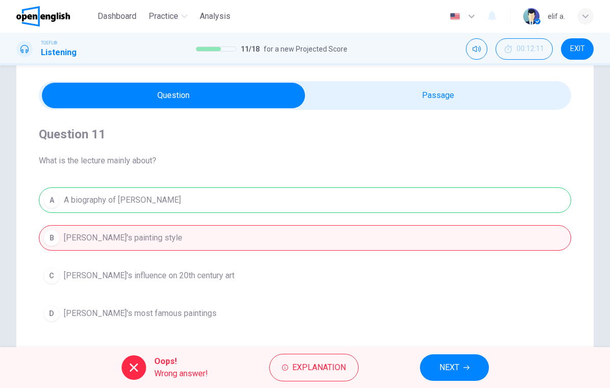
click at [470, 368] on button "NEXT" at bounding box center [454, 367] width 69 height 27
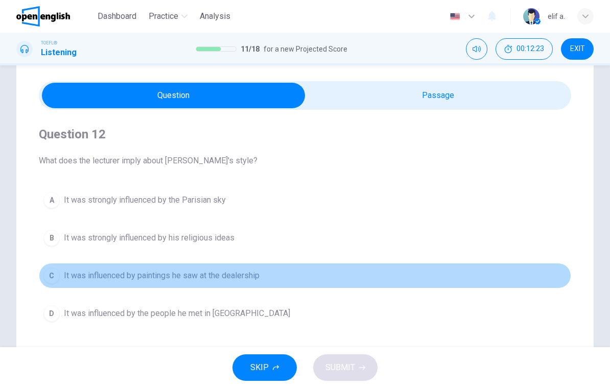
click at [283, 273] on button "C It was influenced by paintings he saw at the dealership" at bounding box center [305, 276] width 532 height 26
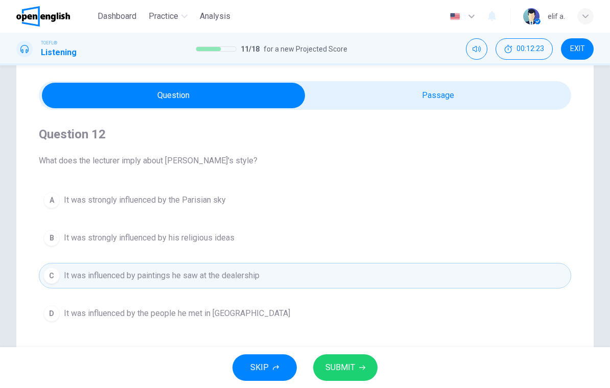
click at [327, 202] on button "A It was strongly influenced by the Parisian sky" at bounding box center [305, 200] width 532 height 26
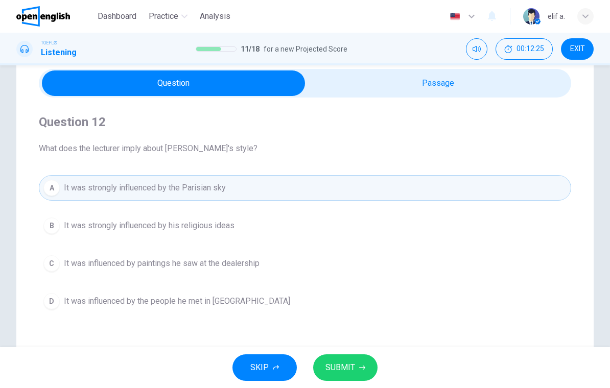
scroll to position [40, 0]
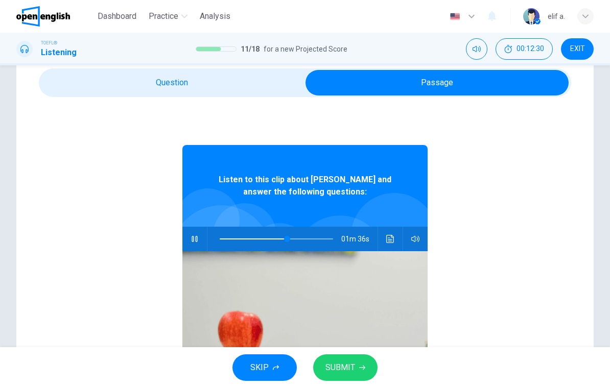
click at [397, 241] on button "Click to see the audio transcription" at bounding box center [390, 239] width 16 height 25
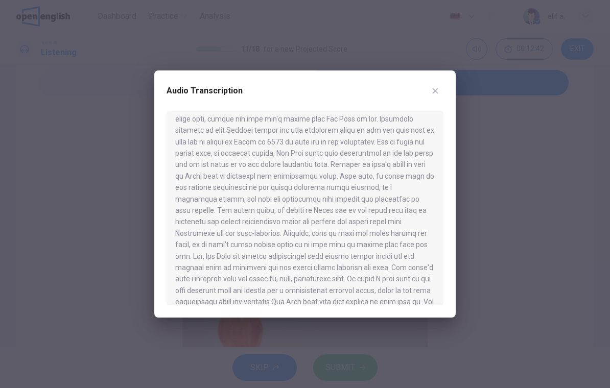
scroll to position [122, 0]
click at [443, 92] on button "button" at bounding box center [435, 91] width 16 height 16
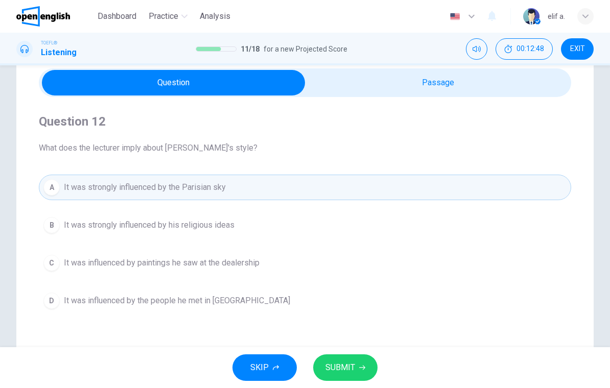
click at [360, 368] on icon "button" at bounding box center [362, 368] width 6 height 6
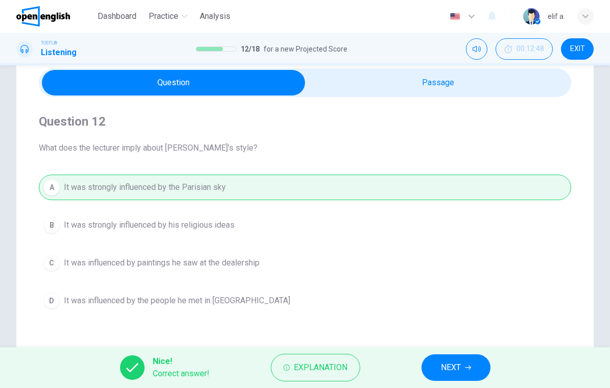
click at [446, 371] on span "NEXT" at bounding box center [451, 368] width 20 height 14
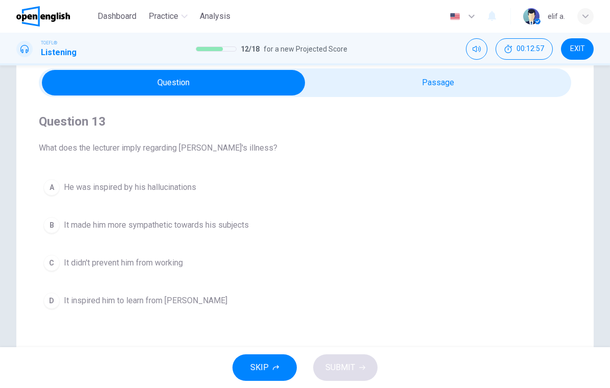
click at [421, 179] on button "A He was inspired by his hallucinations" at bounding box center [305, 188] width 532 height 26
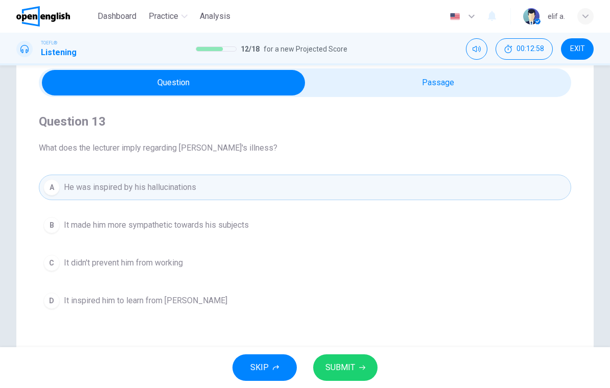
click at [372, 363] on button "SUBMIT" at bounding box center [345, 367] width 64 height 27
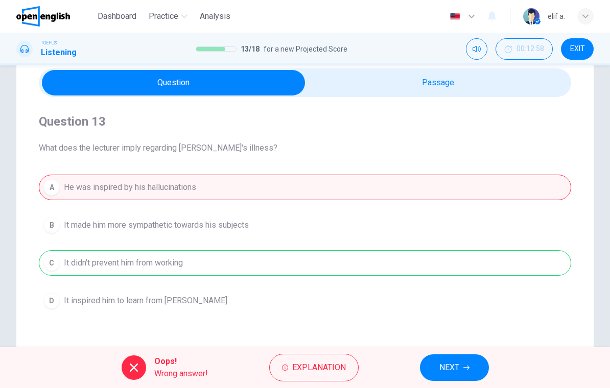
click at [453, 366] on span "NEXT" at bounding box center [449, 368] width 20 height 14
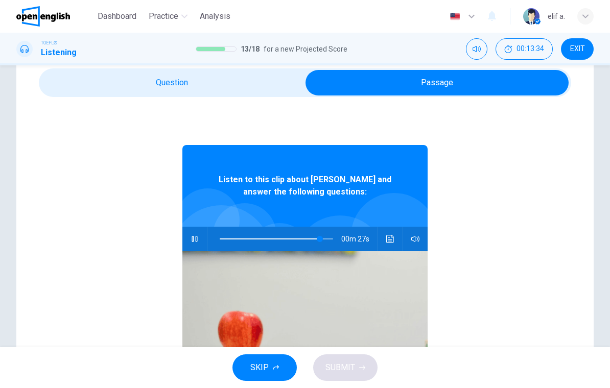
click at [178, 237] on div "Listen to this clip about Van Gogh and answer the following questions: 00m 27s" at bounding box center [305, 294] width 532 height 394
click at [178, 236] on div "Listen to this clip about Van Gogh and answer the following questions: 00m 27s" at bounding box center [305, 294] width 532 height 394
click at [196, 234] on button "button" at bounding box center [194, 239] width 16 height 25
click at [388, 244] on button "Click to see the audio transcription" at bounding box center [390, 239] width 16 height 25
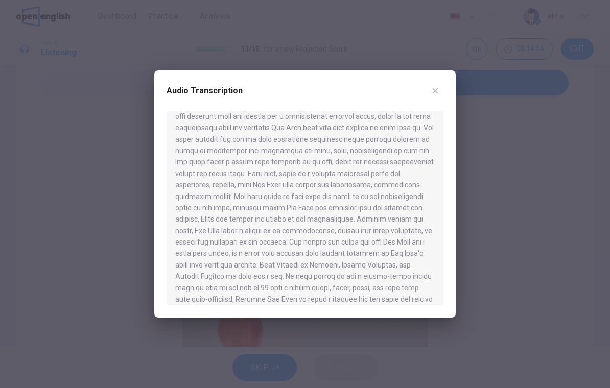
scroll to position [295, 0]
click at [442, 87] on button "button" at bounding box center [435, 91] width 16 height 16
type input "**"
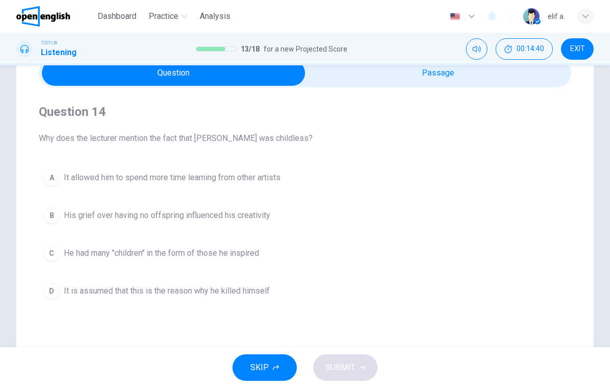
scroll to position [48, 0]
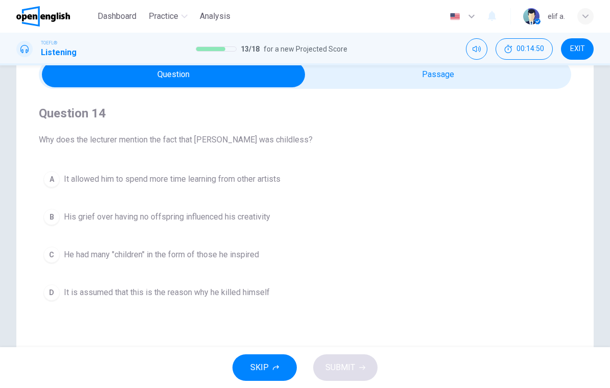
click at [336, 178] on button "A It allowed him to spend more time learning from other artists" at bounding box center [305, 179] width 532 height 26
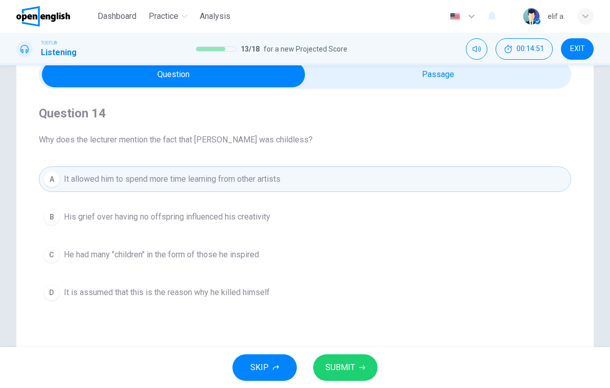
scroll to position [46, 0]
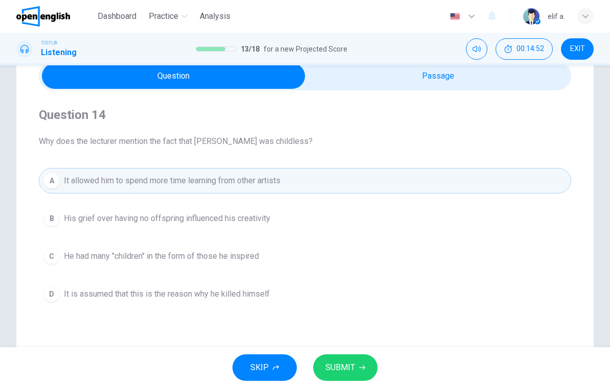
click at [357, 263] on button "C He had many "children" in the form of those he inspired" at bounding box center [305, 257] width 532 height 26
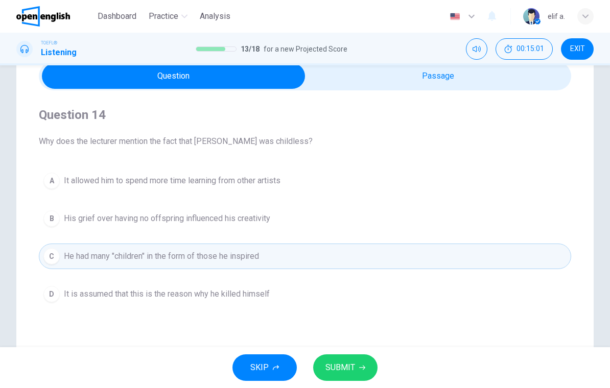
click at [329, 217] on button "B His grief over having no offspring influenced his creativity" at bounding box center [305, 219] width 532 height 26
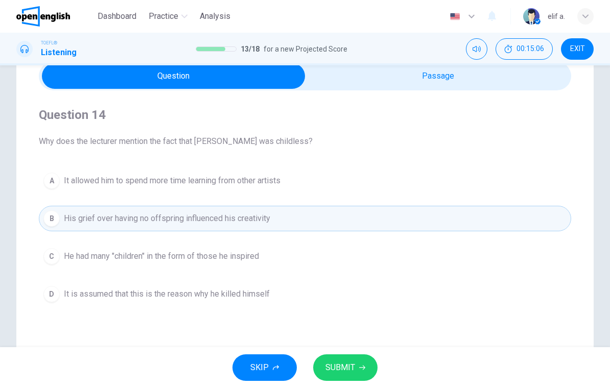
click at [332, 356] on button "SUBMIT" at bounding box center [345, 367] width 64 height 27
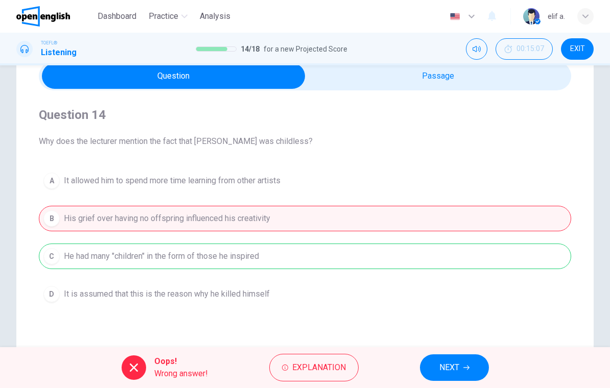
click at [467, 362] on button "NEXT" at bounding box center [454, 367] width 69 height 27
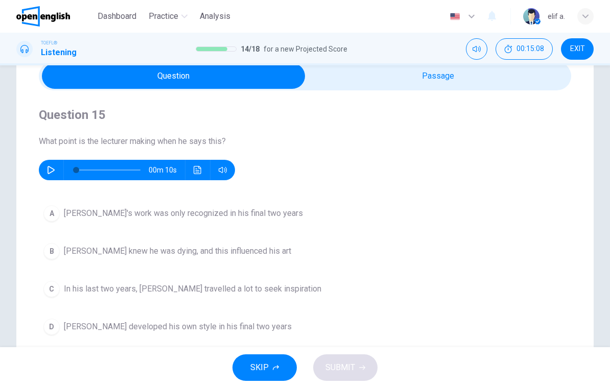
click at [59, 163] on div "00m 10s" at bounding box center [137, 170] width 196 height 20
click at [39, 179] on div "Question 15 What point is the lecturer making when he says this? 00m 10s" at bounding box center [305, 144] width 532 height 74
click at [49, 168] on icon "button" at bounding box center [51, 170] width 8 height 8
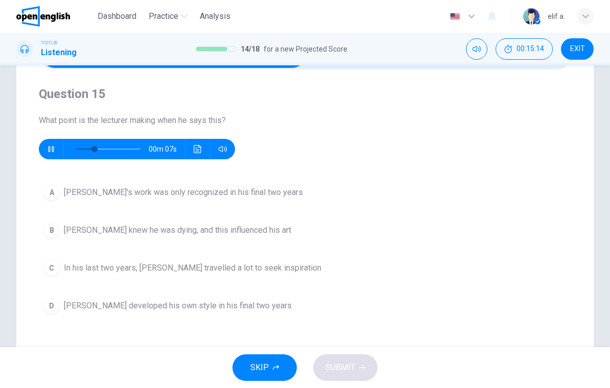
scroll to position [68, 0]
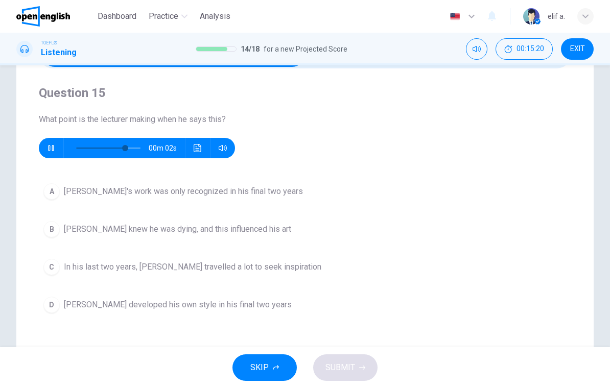
click at [194, 150] on icon "Click to see the audio transcription" at bounding box center [198, 148] width 8 height 8
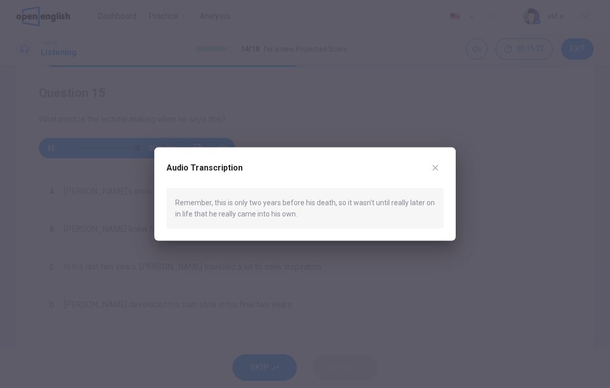
type input "*"
click at [442, 167] on button "button" at bounding box center [435, 168] width 16 height 16
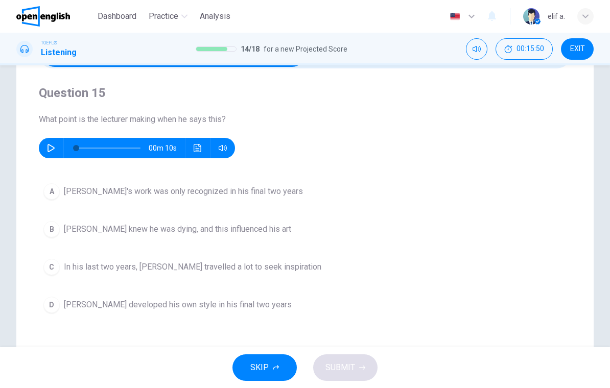
click at [198, 308] on span "Van Gogh developed his own style in his final two years" at bounding box center [178, 305] width 228 height 12
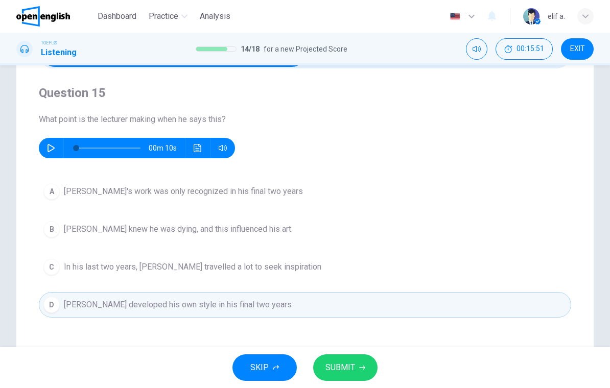
click at [333, 354] on button "SUBMIT" at bounding box center [345, 367] width 64 height 27
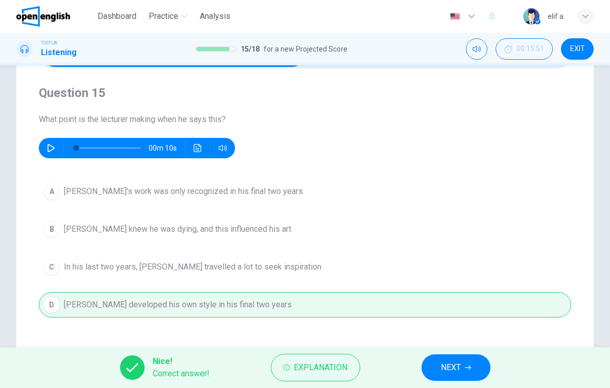
click at [454, 374] on span "NEXT" at bounding box center [451, 368] width 20 height 14
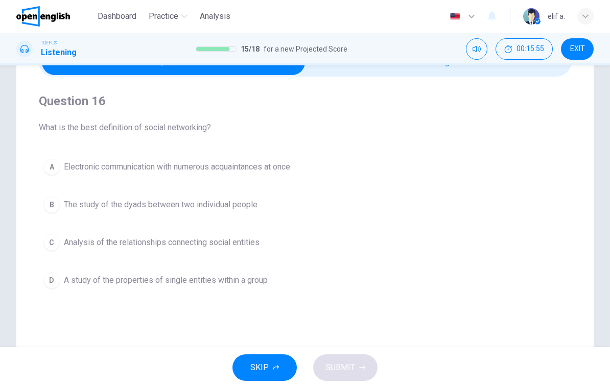
scroll to position [49, 0]
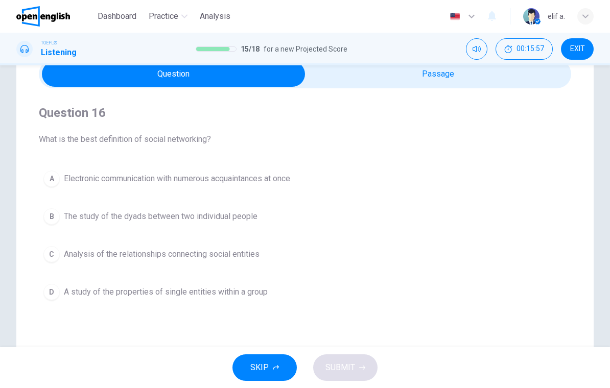
click at [422, 103] on div "Question 16 What is the best definition of social networking? A Electronic comm…" at bounding box center [305, 204] width 532 height 233
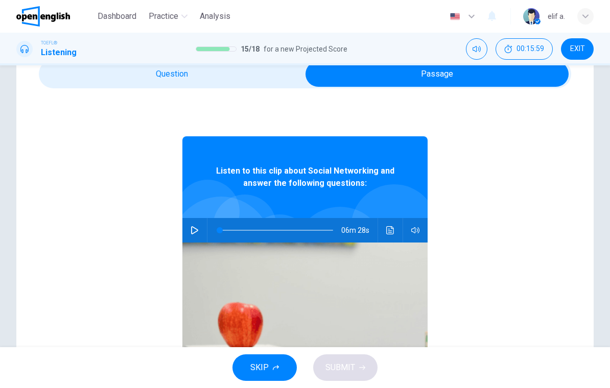
click at [391, 237] on button "Click to see the audio transcription" at bounding box center [390, 230] width 16 height 25
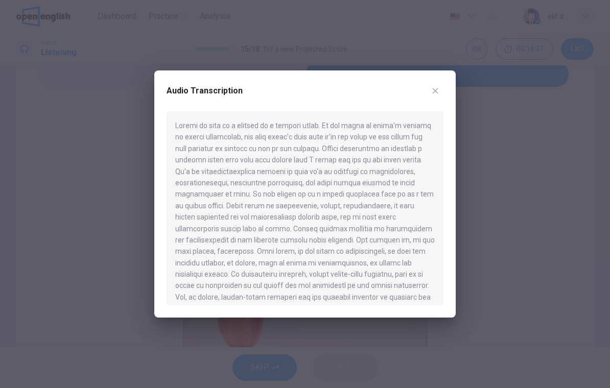
click at [439, 95] on button "button" at bounding box center [435, 91] width 16 height 16
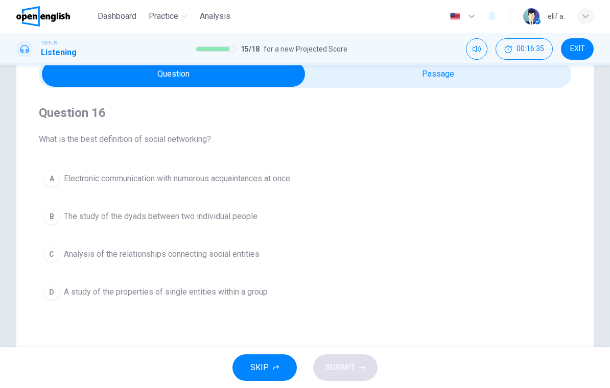
click at [323, 183] on button "A Electronic communication with numerous acquaintances at once" at bounding box center [305, 179] width 532 height 26
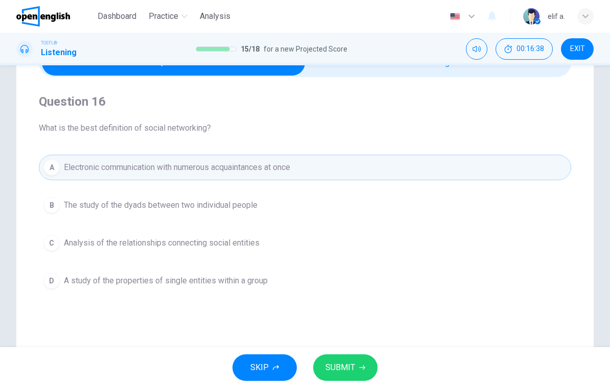
scroll to position [60, 0]
click at [354, 362] on span "SUBMIT" at bounding box center [340, 368] width 30 height 14
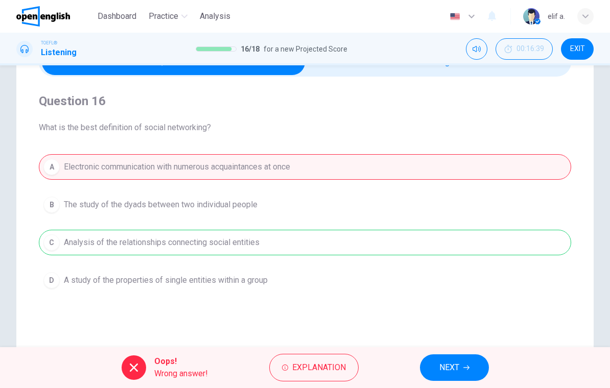
click at [444, 360] on button "NEXT" at bounding box center [454, 367] width 69 height 27
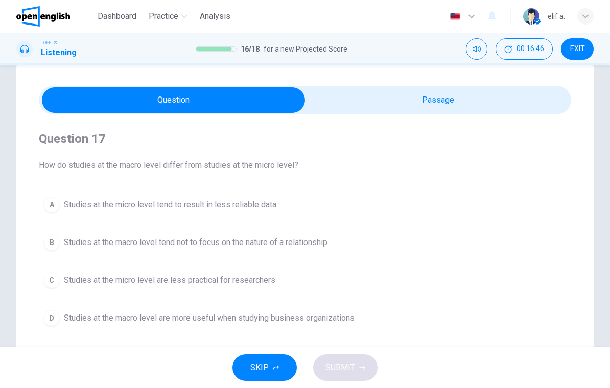
scroll to position [22, 0]
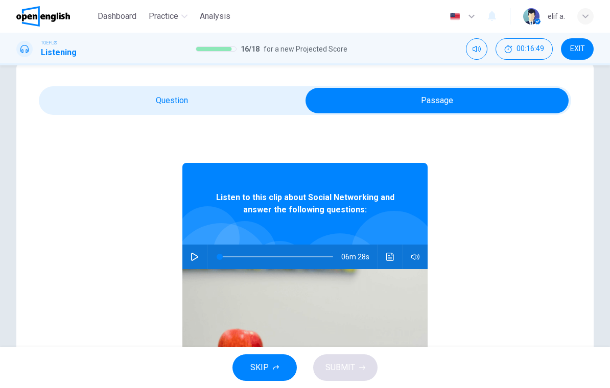
click at [389, 262] on button "Click to see the audio transcription" at bounding box center [390, 257] width 16 height 25
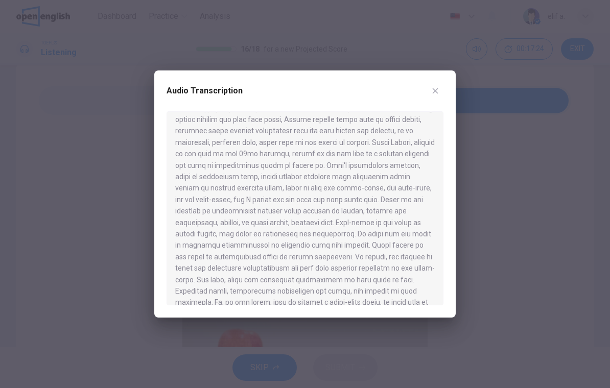
scroll to position [211, 0]
click at [430, 84] on button "button" at bounding box center [435, 91] width 16 height 16
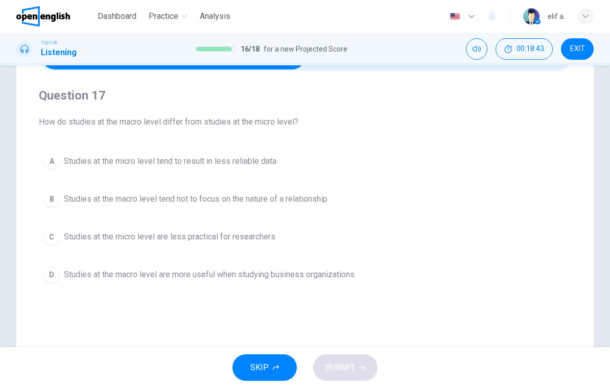
scroll to position [67, 0]
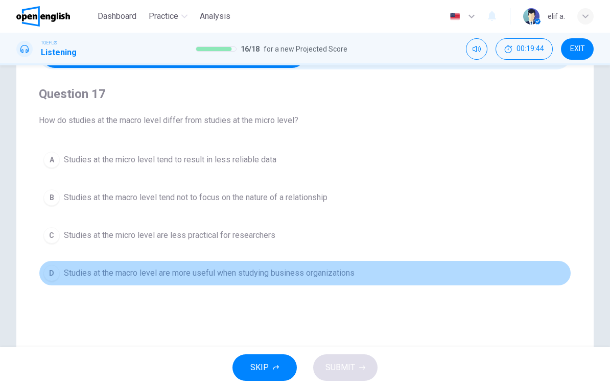
click at [358, 276] on button "D Studies at the macro level are more useful when studying business organizatio…" at bounding box center [305, 273] width 532 height 26
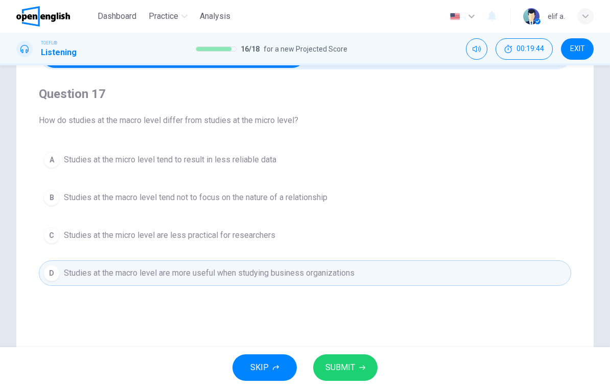
click at [378, 361] on div "SKIP SUBMIT" at bounding box center [305, 367] width 610 height 41
click at [368, 363] on button "SUBMIT" at bounding box center [345, 367] width 64 height 27
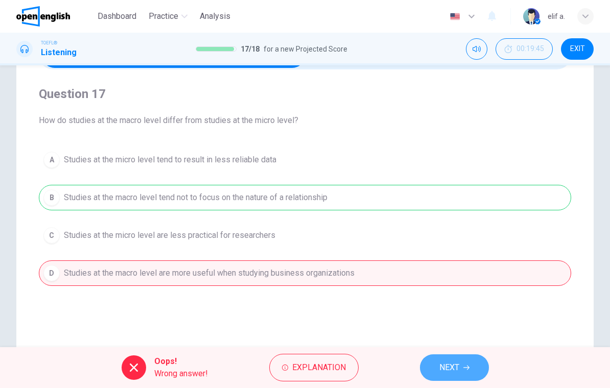
click at [459, 357] on button "NEXT" at bounding box center [454, 367] width 69 height 27
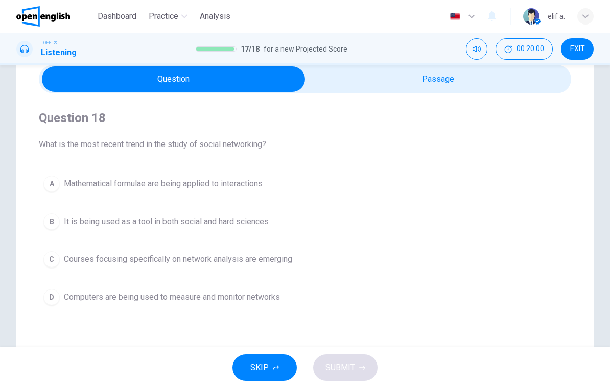
scroll to position [42, 0]
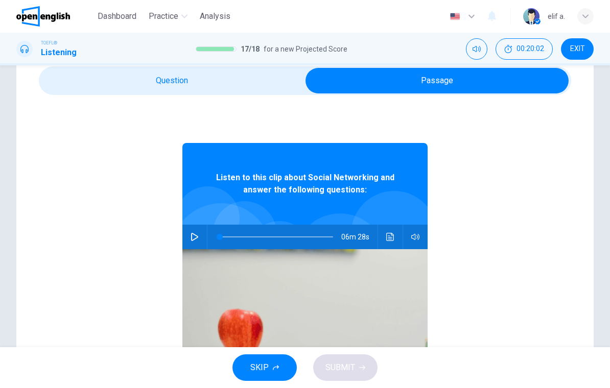
click at [398, 235] on button "Click to see the audio transcription" at bounding box center [390, 237] width 16 height 25
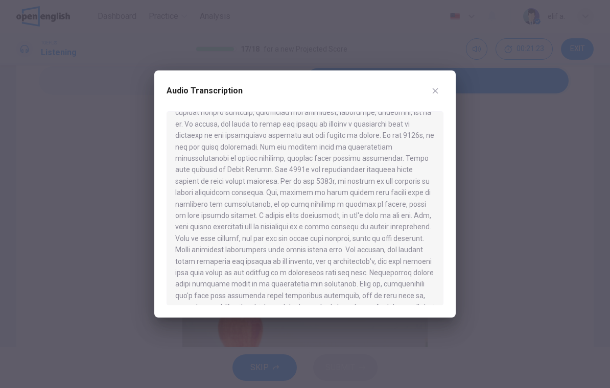
scroll to position [434, 0]
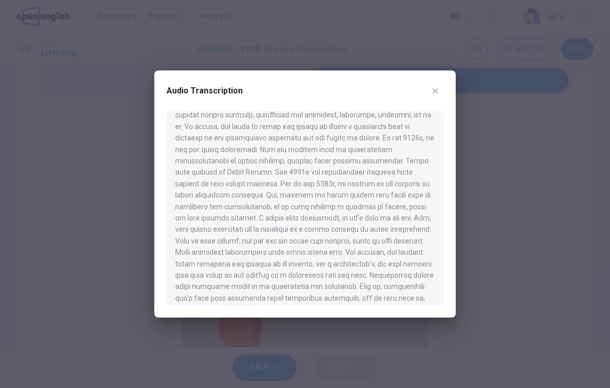
click at [435, 98] on button "button" at bounding box center [435, 91] width 16 height 16
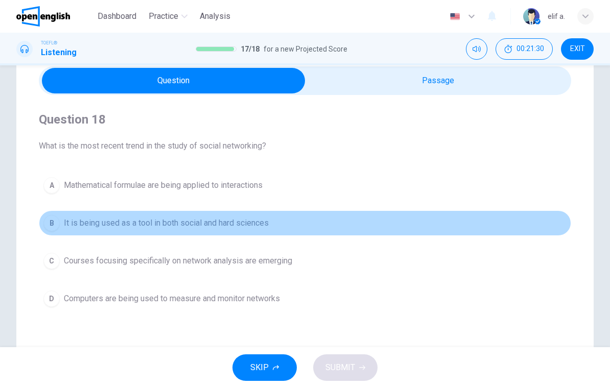
click at [261, 220] on span "It is being used as a tool in both social and hard sciences" at bounding box center [166, 223] width 205 height 12
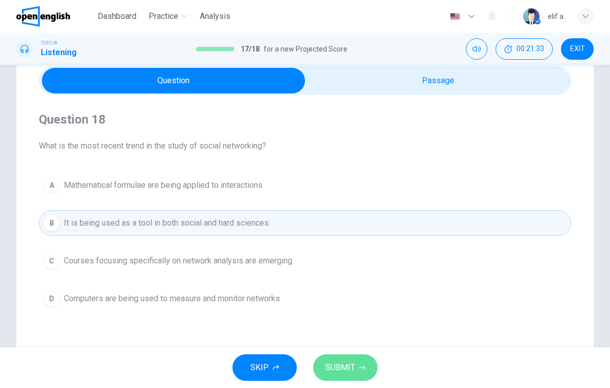
click at [349, 365] on span "SUBMIT" at bounding box center [340, 368] width 30 height 14
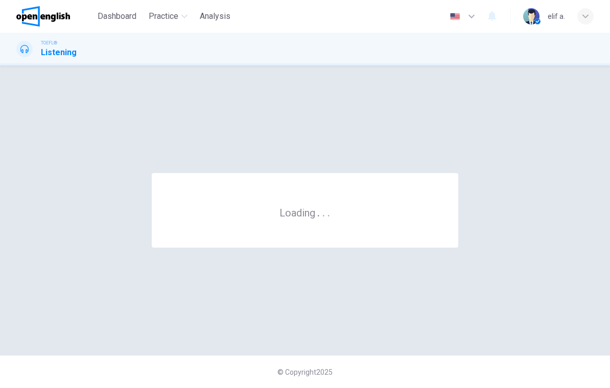
scroll to position [0, 0]
